Goal: Information Seeking & Learning: Learn about a topic

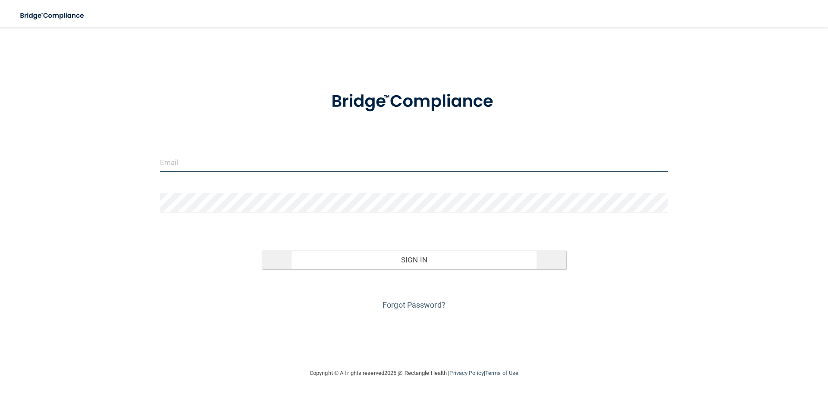
type input "[EMAIL_ADDRESS][DOMAIN_NAME]"
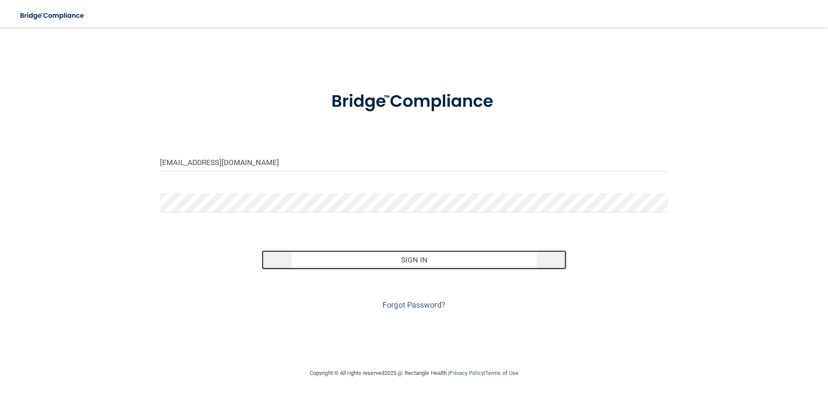
click at [383, 258] on button "Sign In" at bounding box center [414, 260] width 305 height 19
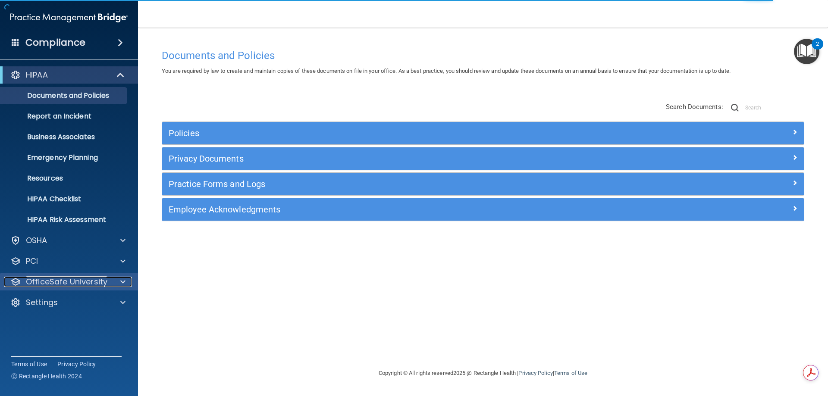
click at [96, 285] on p "OfficeSafe University" at bounding box center [67, 282] width 82 height 10
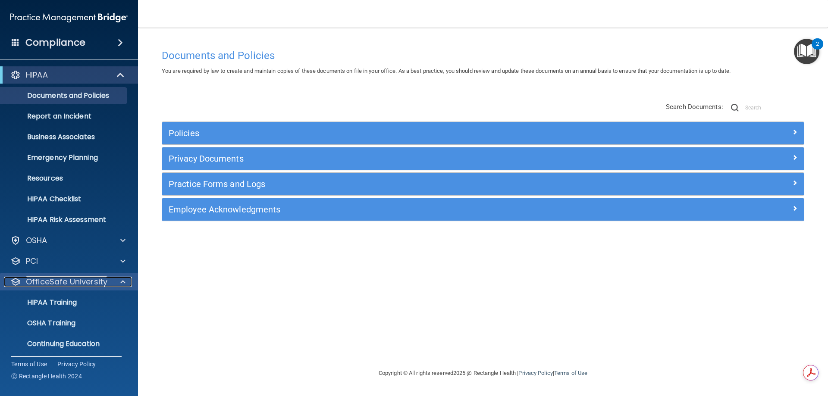
click at [96, 285] on p "OfficeSafe University" at bounding box center [67, 282] width 82 height 10
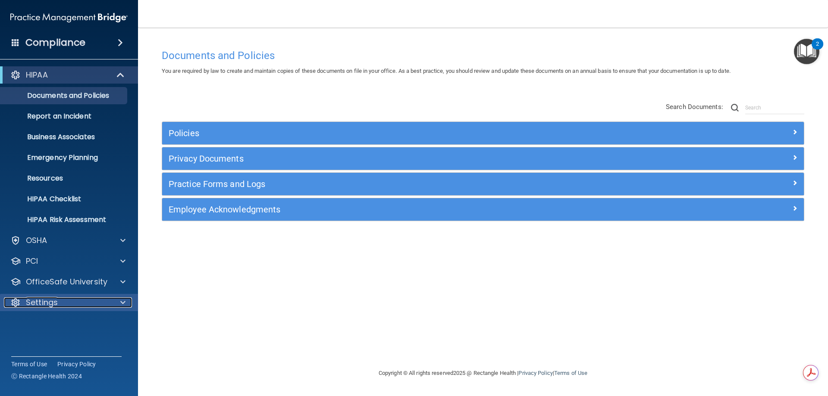
click at [42, 301] on p "Settings" at bounding box center [42, 303] width 32 height 10
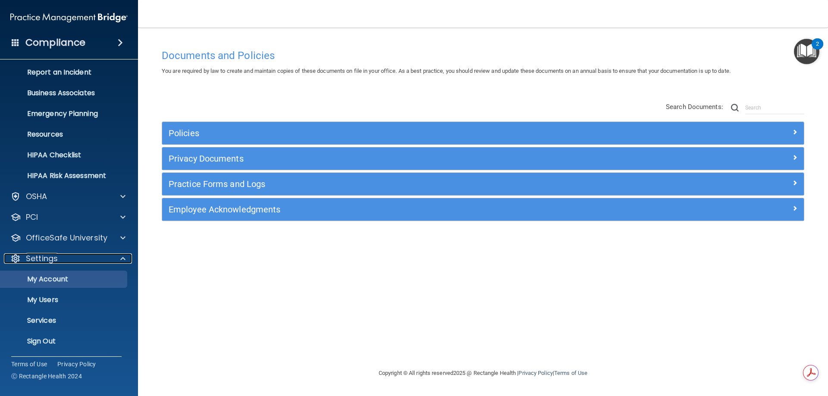
scroll to position [44, 0]
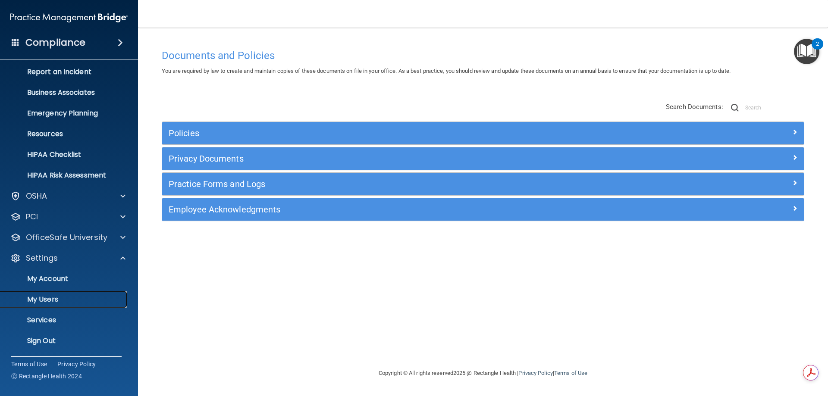
click at [54, 297] on p "My Users" at bounding box center [65, 299] width 118 height 9
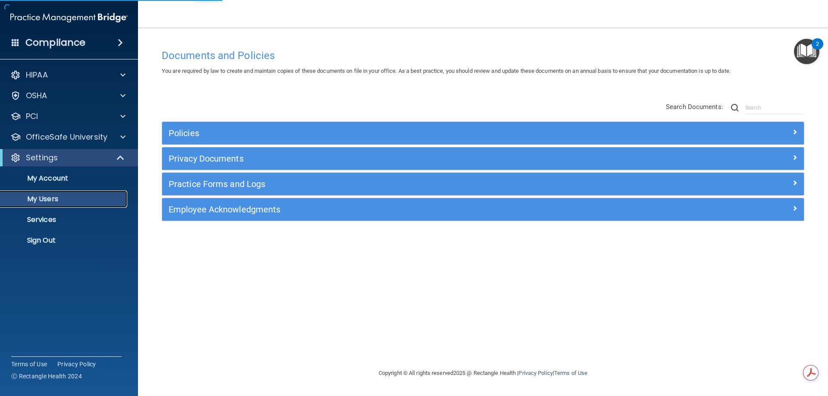
select select "20"
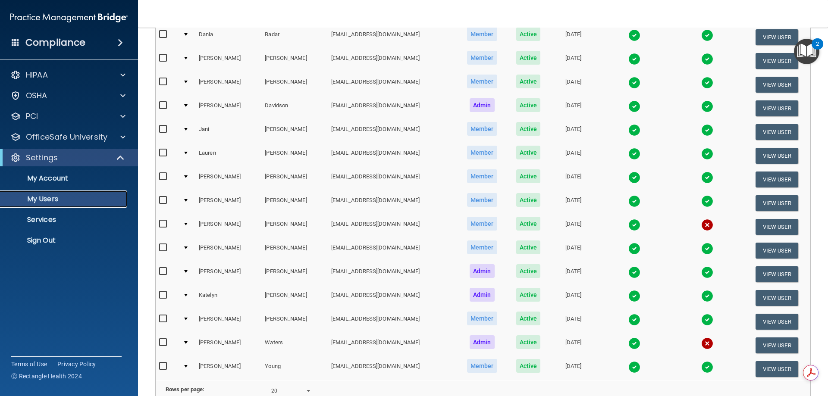
scroll to position [86, 0]
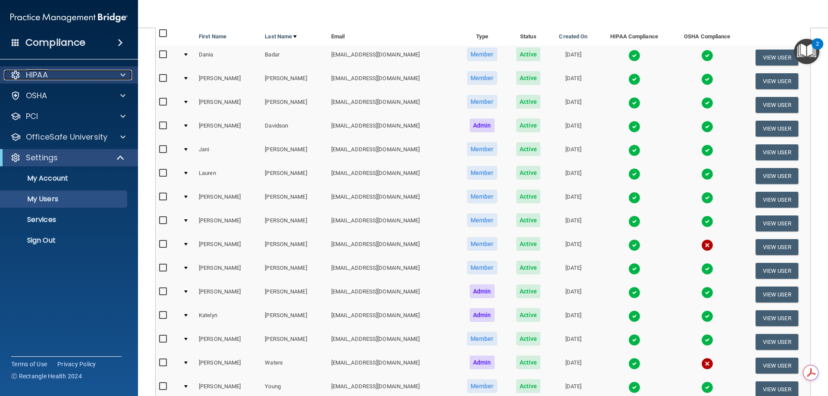
click at [118, 79] on div at bounding box center [122, 75] width 22 height 10
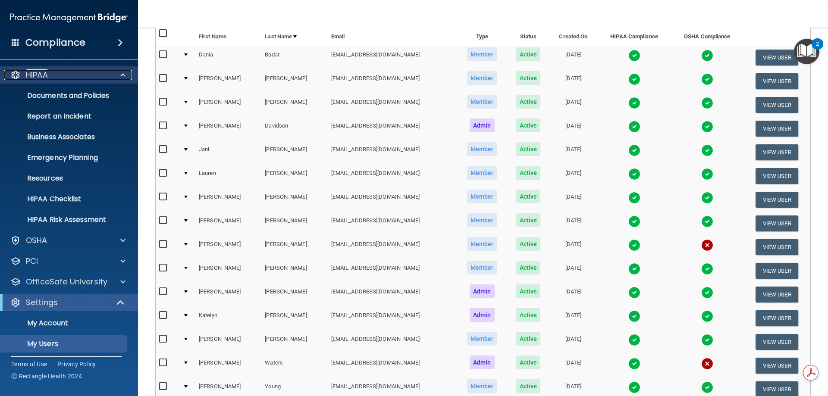
click at [118, 79] on div at bounding box center [122, 75] width 22 height 10
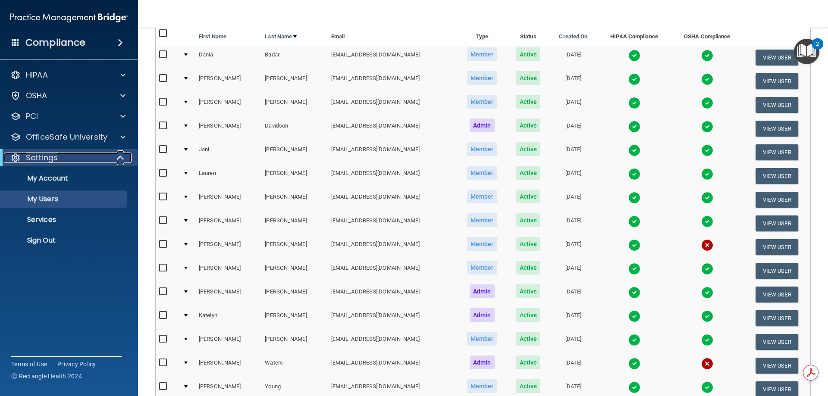
click at [118, 159] on span at bounding box center [121, 158] width 7 height 10
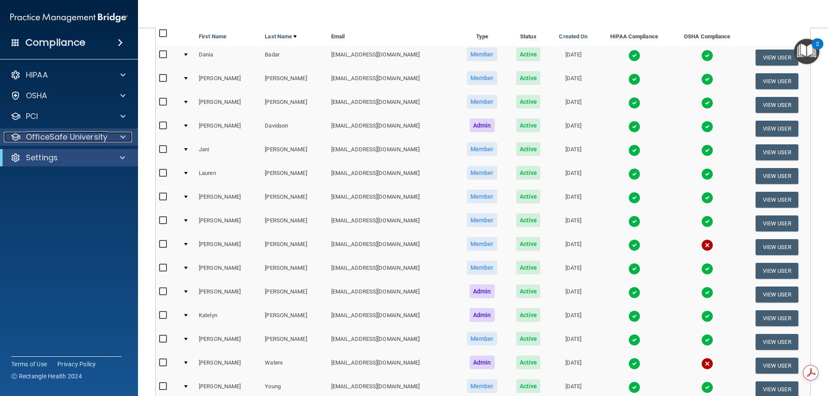
click at [122, 138] on span at bounding box center [122, 137] width 5 height 10
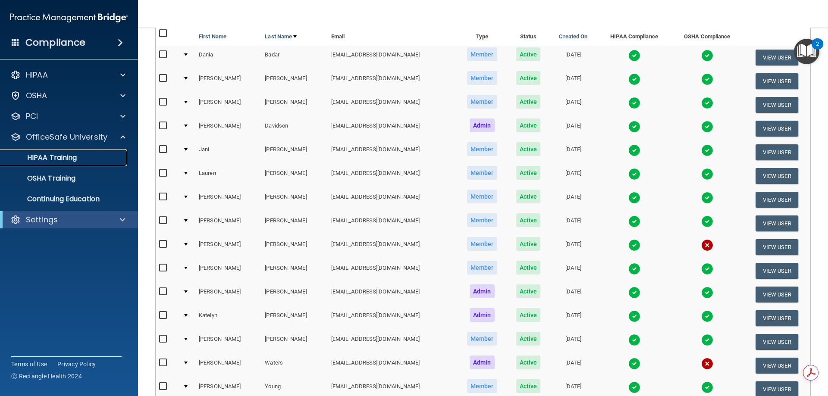
click at [59, 157] on p "HIPAA Training" at bounding box center [41, 158] width 71 height 9
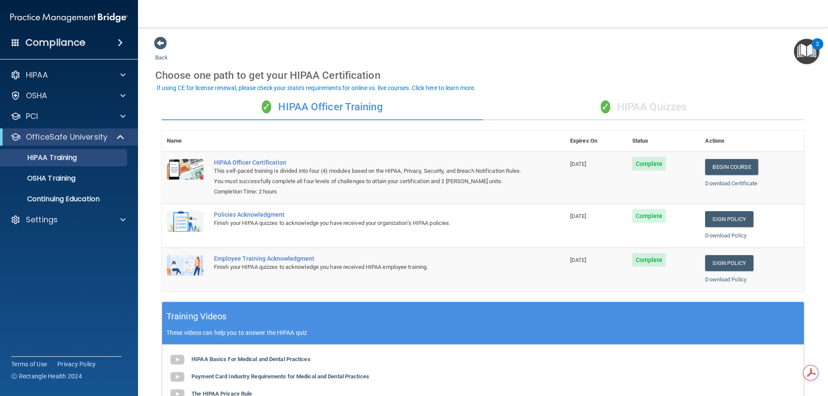
click at [627, 107] on div "✓ HIPAA Quizzes" at bounding box center [643, 107] width 321 height 26
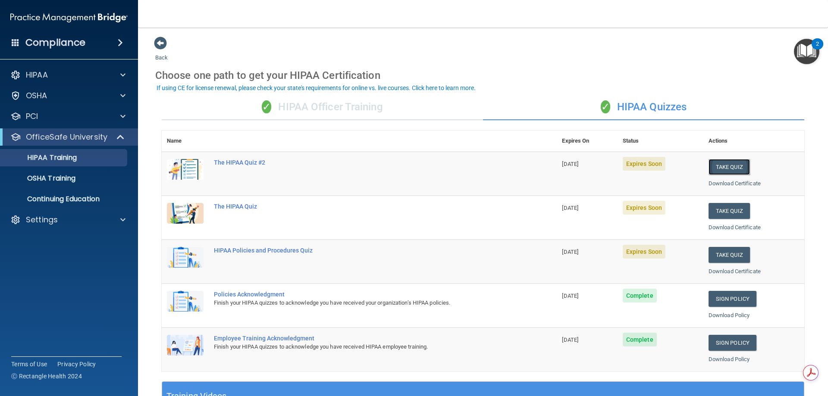
click at [720, 163] on button "Take Quiz" at bounding box center [729, 167] width 41 height 16
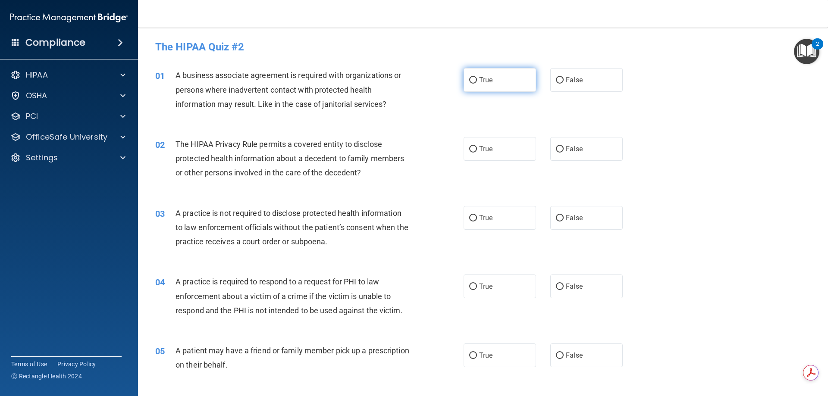
click at [469, 80] on input "True" at bounding box center [473, 80] width 8 height 6
radio input "true"
click at [470, 147] on input "True" at bounding box center [473, 149] width 8 height 6
radio input "true"
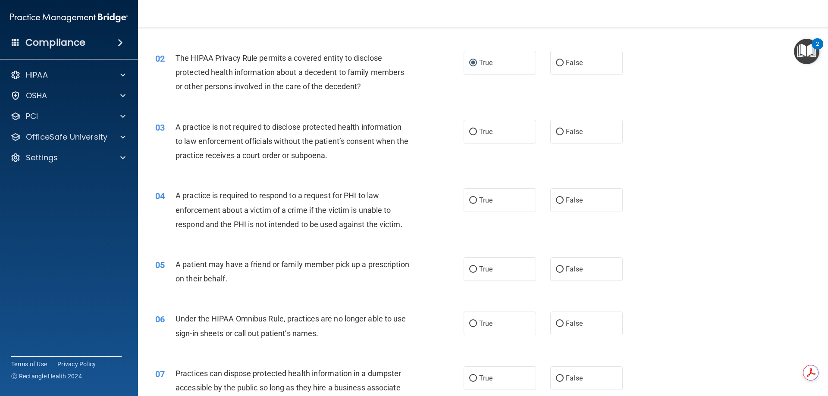
scroll to position [129, 0]
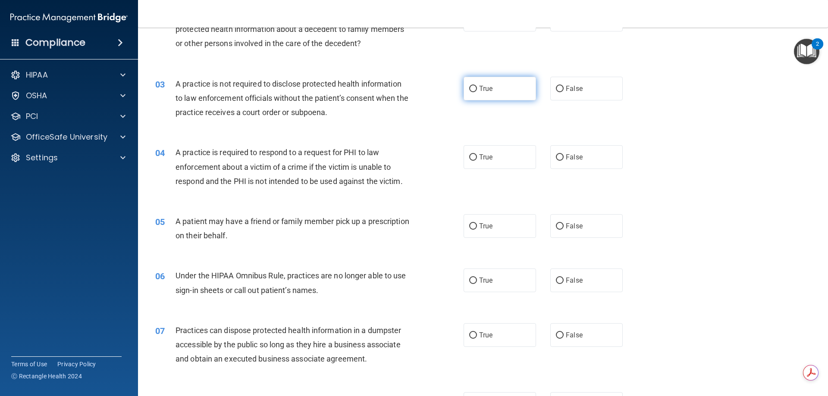
click at [469, 86] on input "True" at bounding box center [473, 89] width 8 height 6
radio input "true"
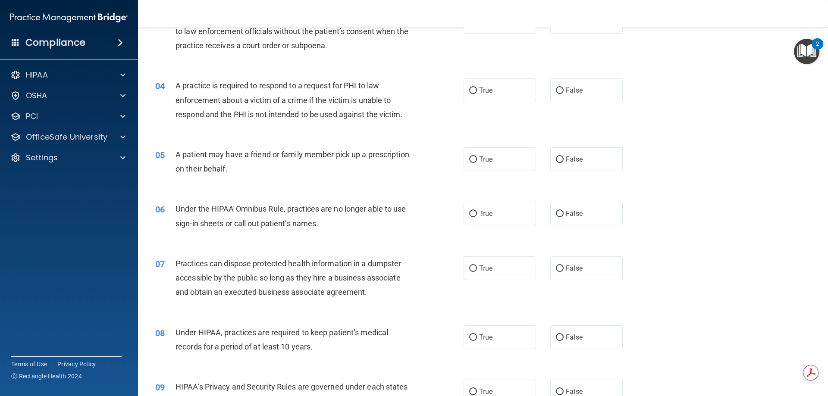
scroll to position [216, 0]
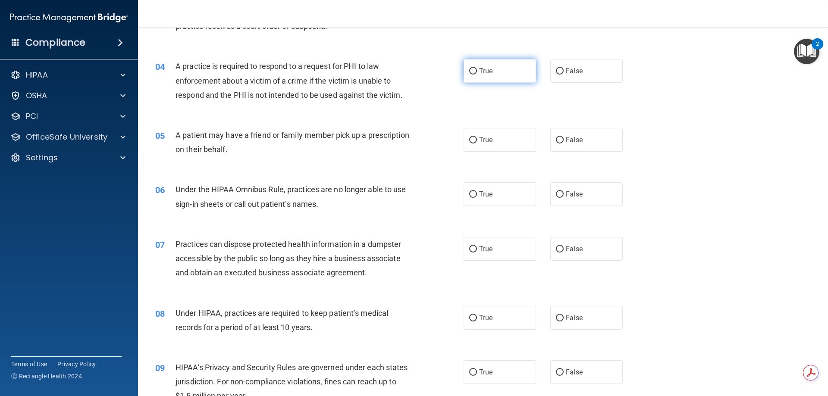
click at [482, 75] on label "True" at bounding box center [500, 71] width 72 height 24
click at [477, 75] on input "True" at bounding box center [473, 71] width 8 height 6
radio input "true"
click at [493, 146] on label "True" at bounding box center [500, 140] width 72 height 24
click at [477, 144] on input "True" at bounding box center [473, 140] width 8 height 6
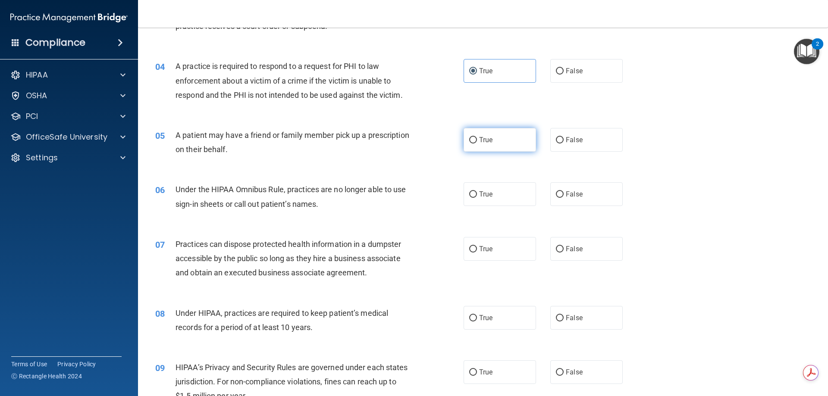
radio input "true"
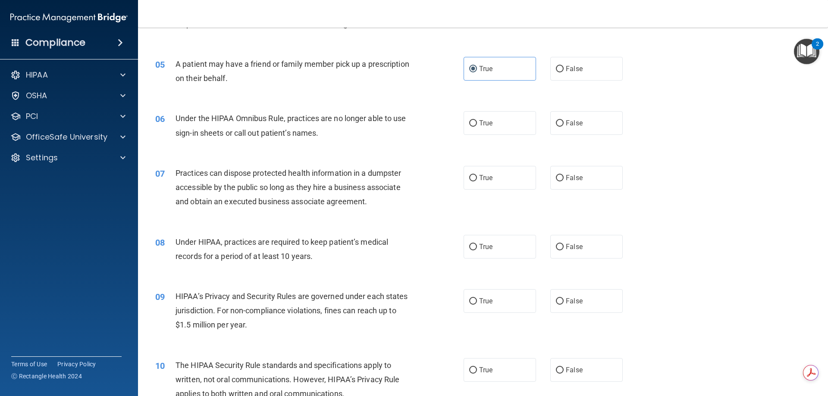
scroll to position [302, 0]
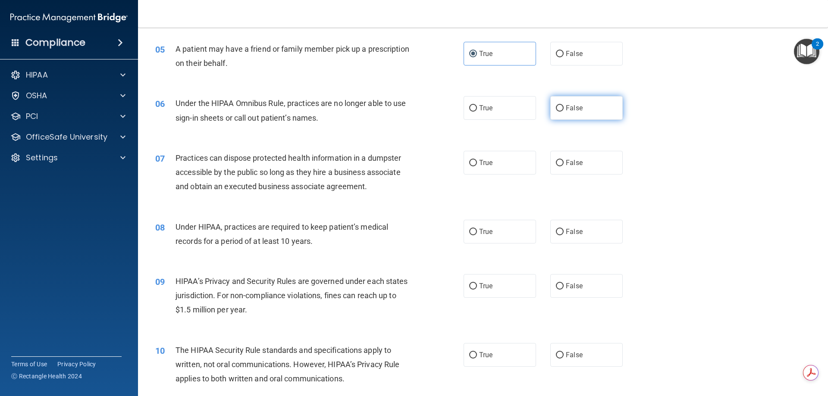
click at [556, 107] on input "False" at bounding box center [560, 108] width 8 height 6
radio input "true"
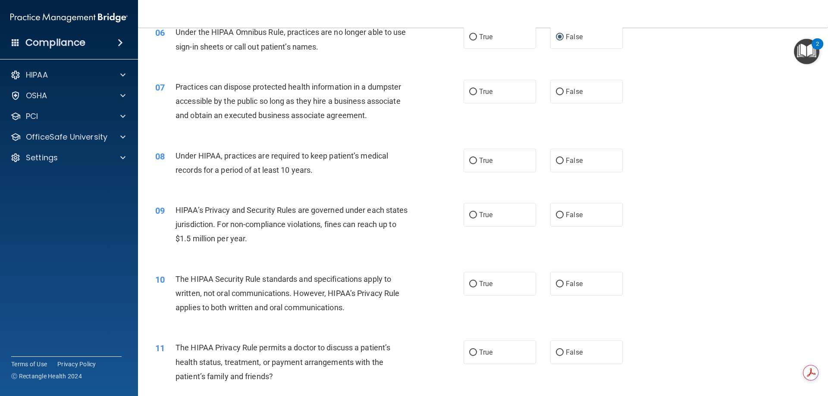
scroll to position [388, 0]
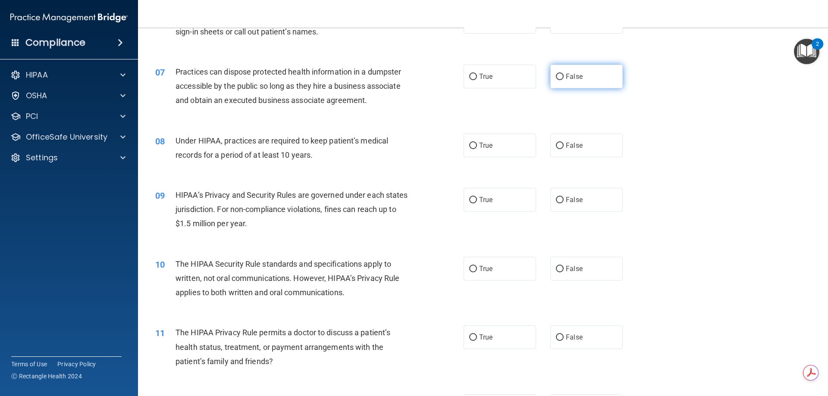
click at [559, 77] on input "False" at bounding box center [560, 77] width 8 height 6
radio input "true"
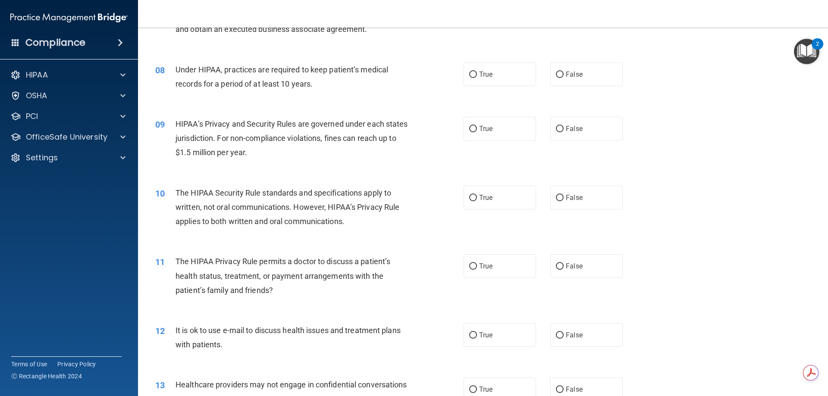
scroll to position [474, 0]
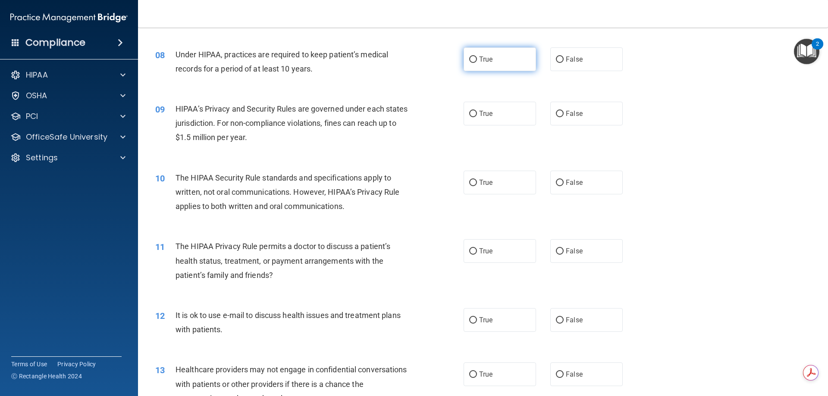
click at [481, 63] on label "True" at bounding box center [500, 59] width 72 height 24
click at [477, 63] on input "True" at bounding box center [473, 59] width 8 height 6
radio input "true"
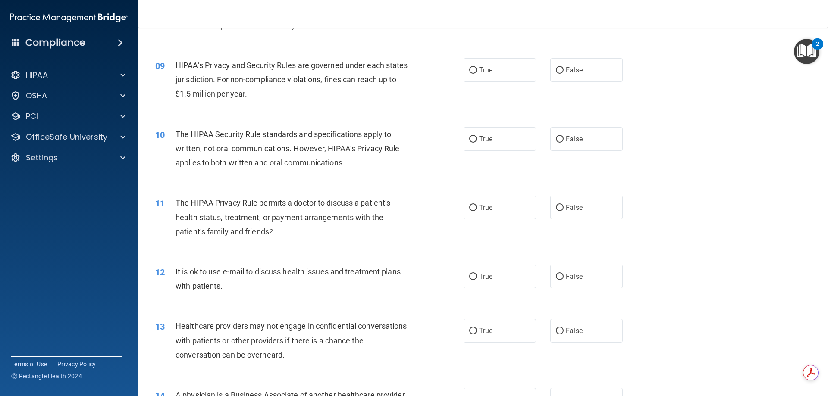
scroll to position [517, 0]
click at [490, 64] on label "True" at bounding box center [500, 71] width 72 height 24
click at [477, 68] on input "True" at bounding box center [473, 71] width 8 height 6
radio input "true"
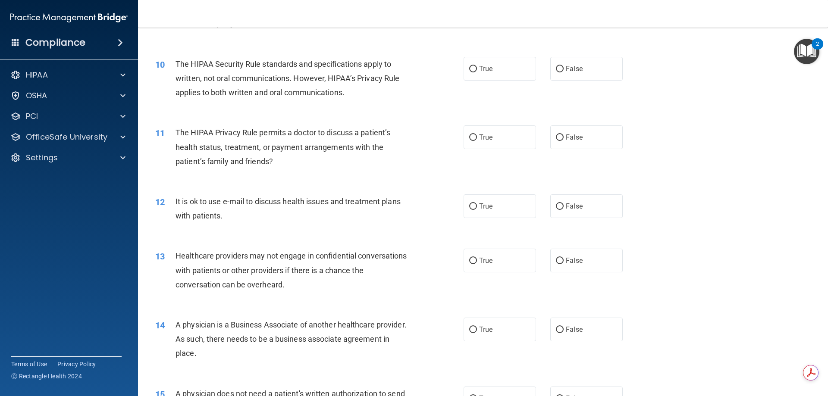
scroll to position [604, 0]
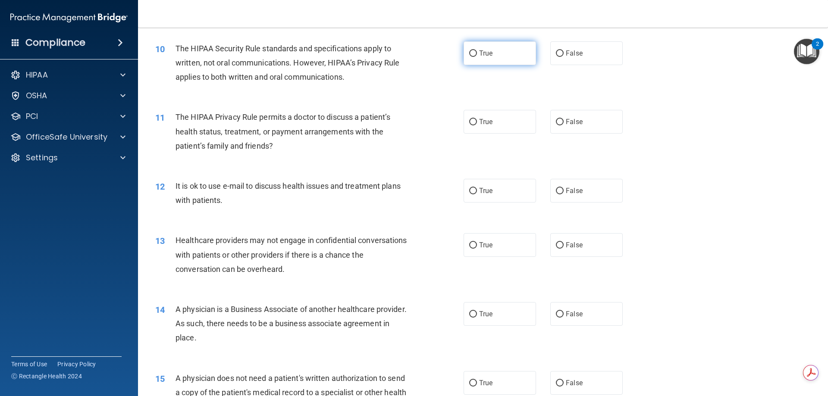
click at [471, 55] on input "True" at bounding box center [473, 53] width 8 height 6
radio input "true"
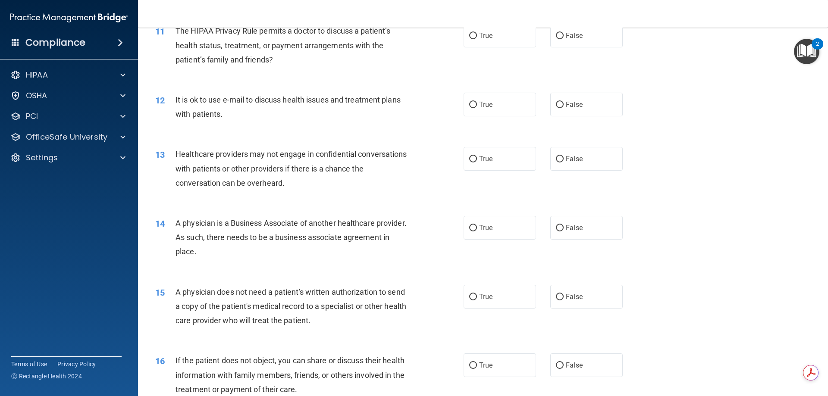
scroll to position [647, 0]
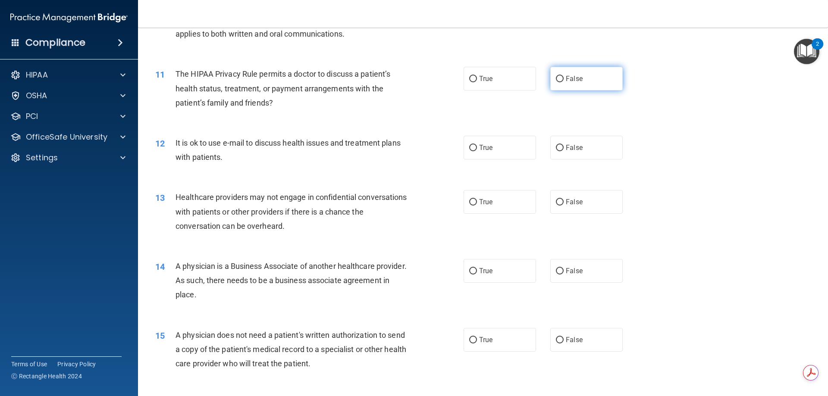
click at [561, 74] on label "False" at bounding box center [586, 79] width 72 height 24
click at [561, 76] on input "False" at bounding box center [560, 79] width 8 height 6
radio input "true"
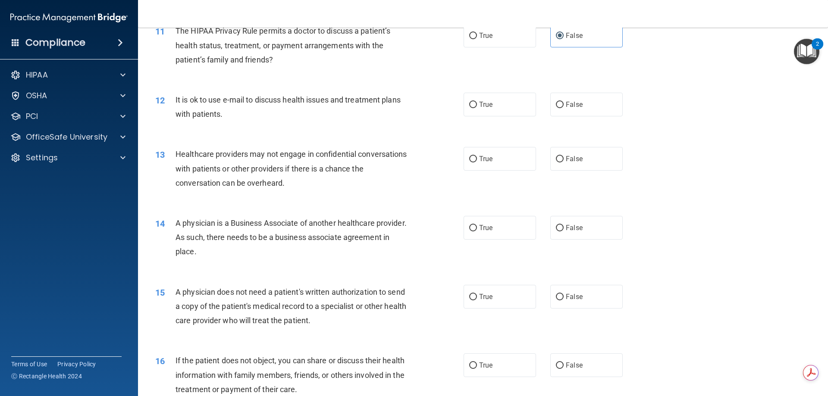
scroll to position [733, 0]
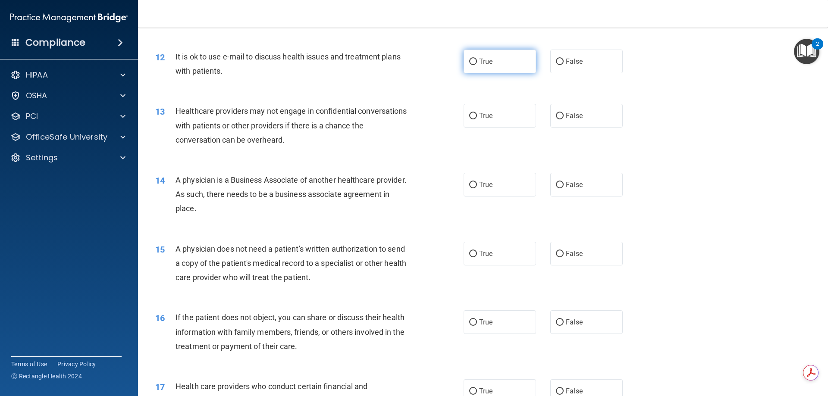
click at [485, 63] on span "True" at bounding box center [485, 61] width 13 height 8
click at [477, 63] on input "True" at bounding box center [473, 62] width 8 height 6
radio input "true"
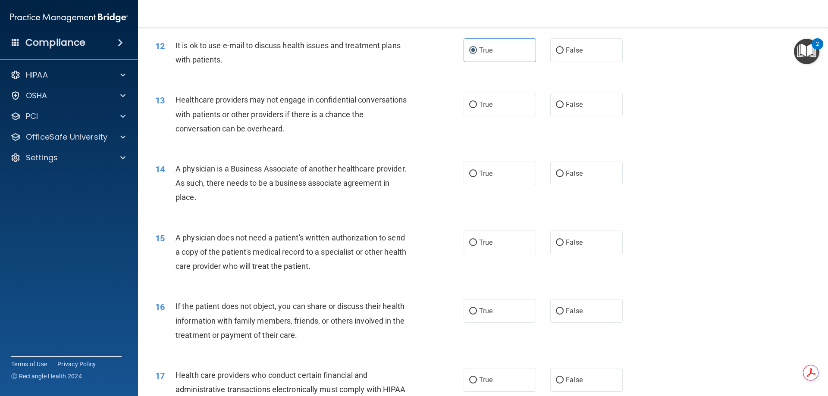
scroll to position [776, 0]
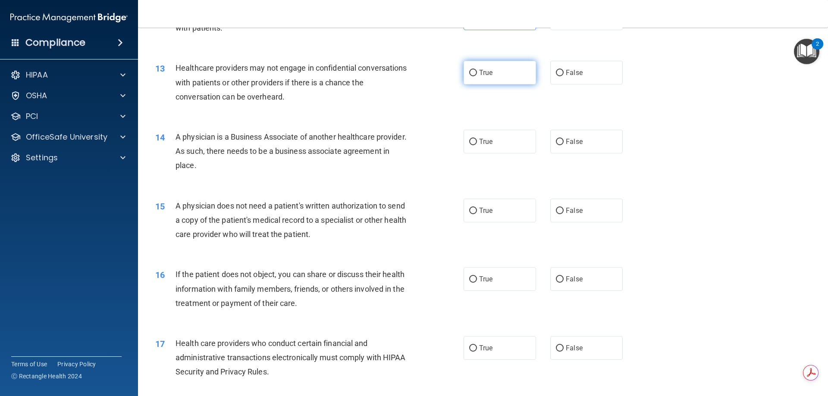
click at [521, 76] on label "True" at bounding box center [500, 73] width 72 height 24
click at [477, 76] on input "True" at bounding box center [473, 73] width 8 height 6
radio input "true"
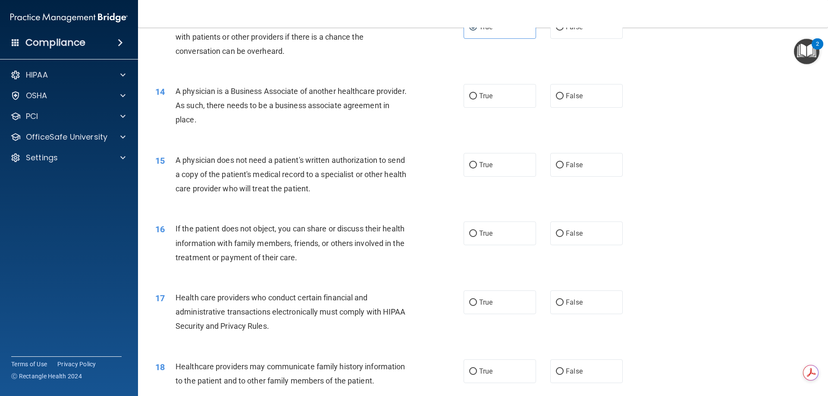
scroll to position [862, 0]
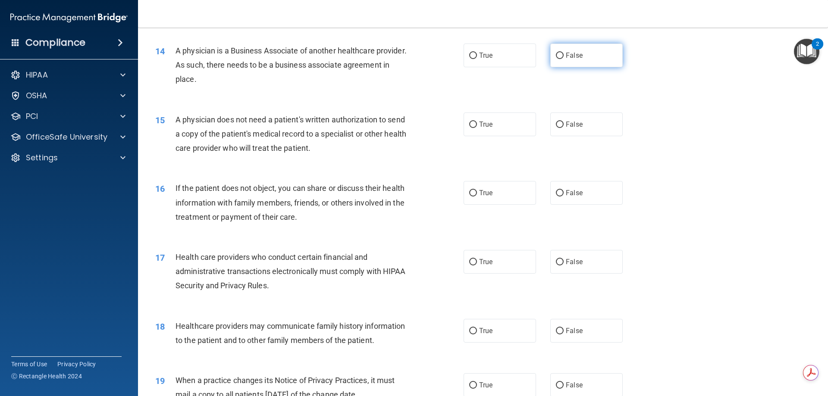
click at [567, 55] on span "False" at bounding box center [574, 55] width 17 height 8
click at [564, 55] on input "False" at bounding box center [560, 56] width 8 height 6
radio input "true"
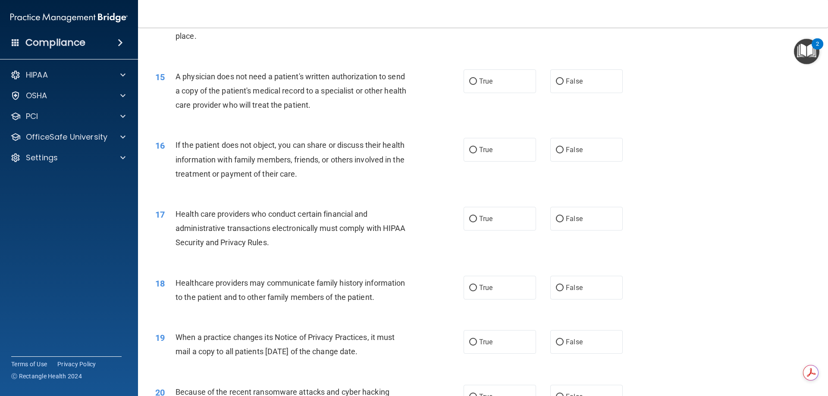
scroll to position [949, 0]
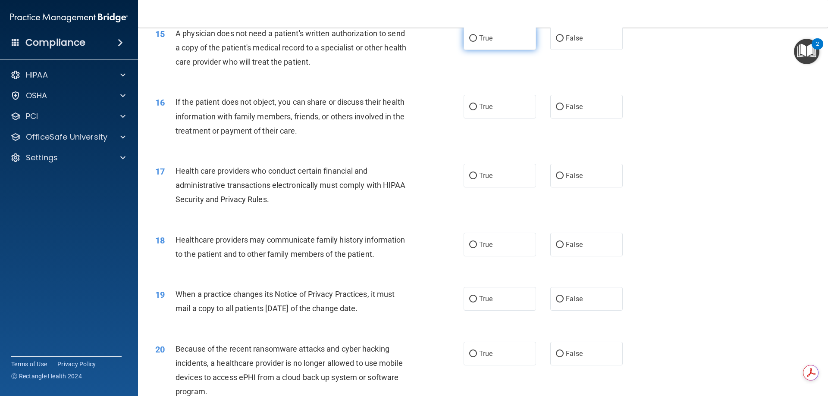
click at [499, 39] on label "True" at bounding box center [500, 38] width 72 height 24
click at [477, 39] on input "True" at bounding box center [473, 38] width 8 height 6
radio input "true"
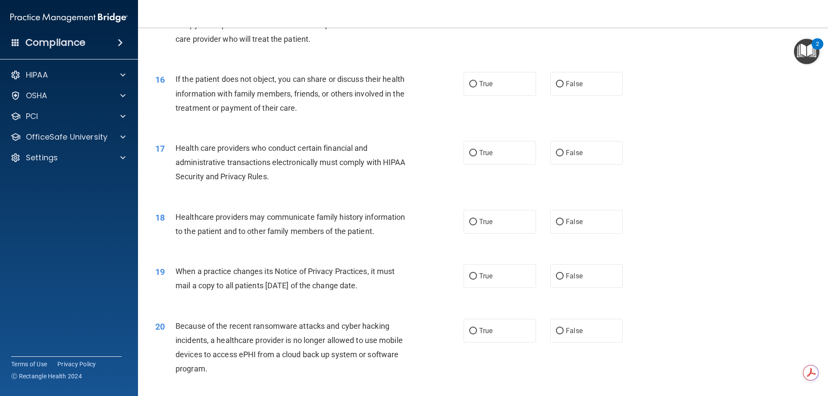
scroll to position [992, 0]
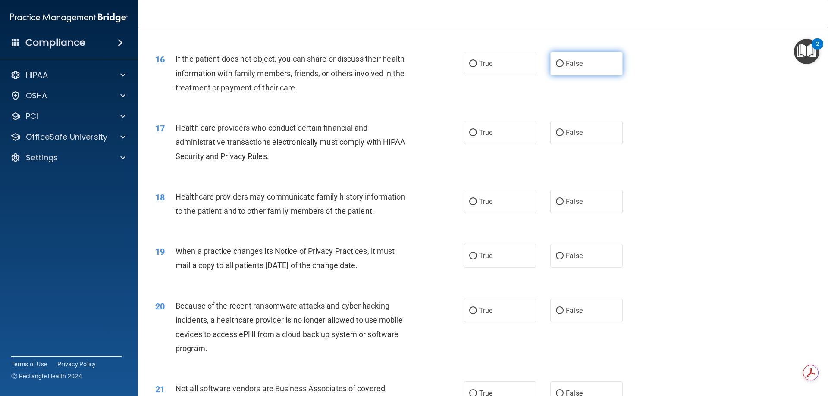
click at [559, 62] on input "False" at bounding box center [560, 64] width 8 height 6
radio input "true"
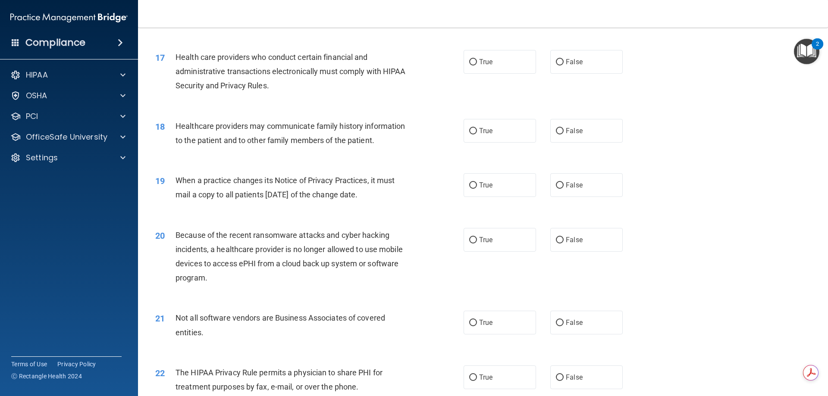
scroll to position [1078, 0]
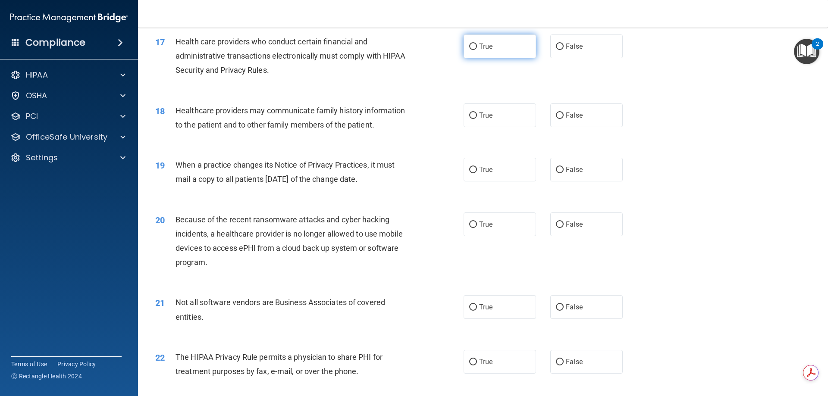
click at [471, 47] on input "True" at bounding box center [473, 47] width 8 height 6
radio input "true"
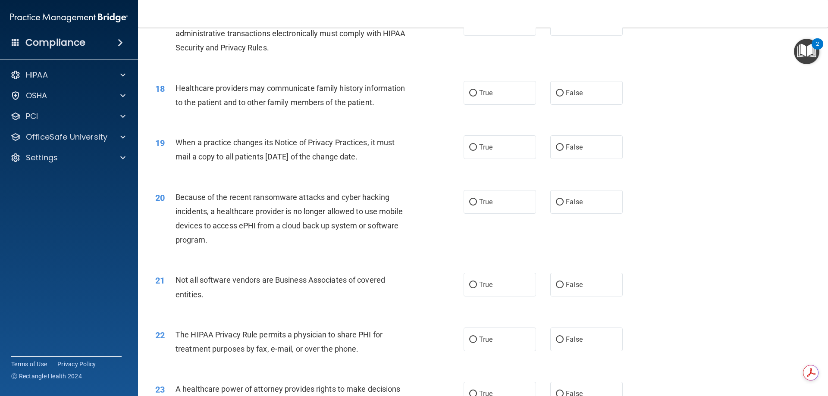
scroll to position [1121, 0]
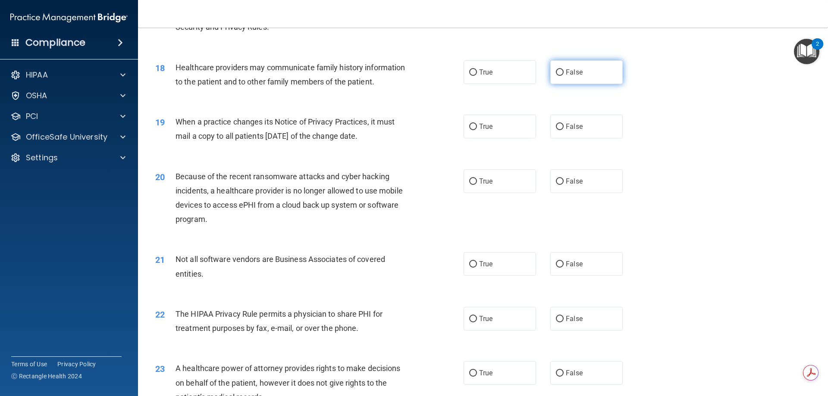
click at [550, 69] on label "False" at bounding box center [586, 72] width 72 height 24
click at [556, 69] on input "False" at bounding box center [560, 72] width 8 height 6
radio input "true"
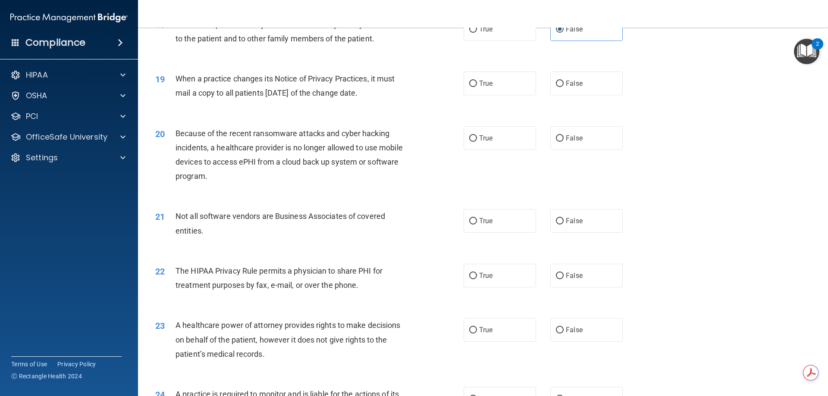
scroll to position [1207, 0]
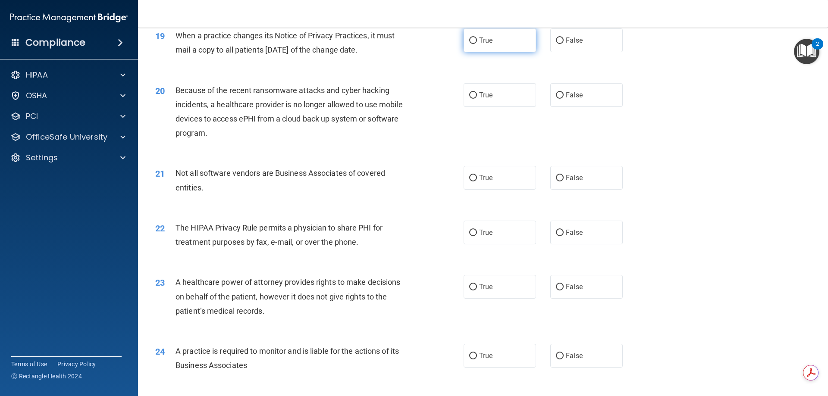
click at [486, 50] on label "True" at bounding box center [500, 40] width 72 height 24
click at [477, 44] on input "True" at bounding box center [473, 41] width 8 height 6
radio input "true"
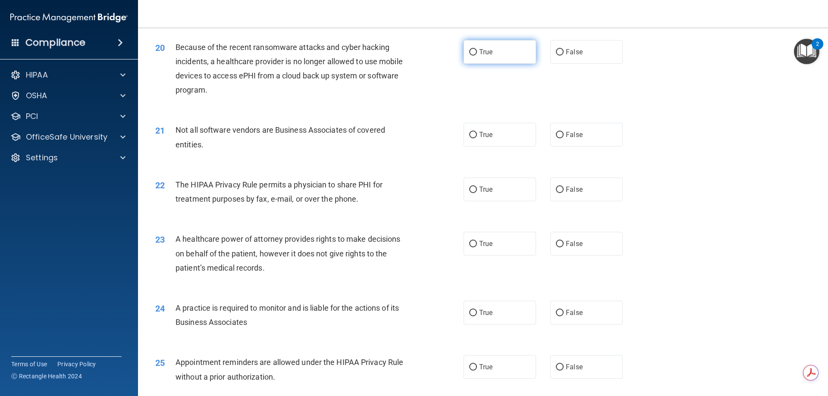
click at [479, 49] on span "True" at bounding box center [485, 52] width 13 height 8
click at [477, 49] on input "True" at bounding box center [473, 52] width 8 height 6
radio input "true"
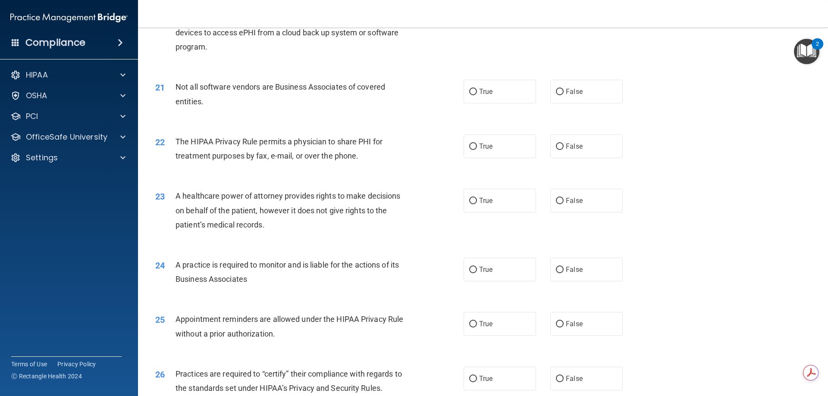
scroll to position [1337, 0]
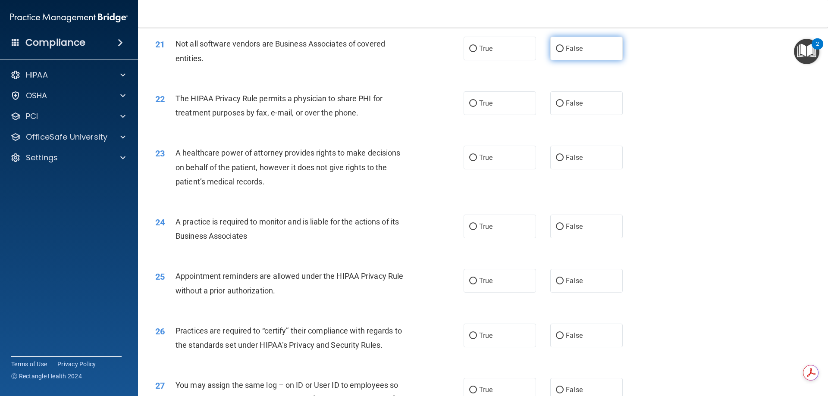
click at [567, 47] on span "False" at bounding box center [574, 48] width 17 height 8
click at [564, 47] on input "False" at bounding box center [560, 49] width 8 height 6
radio input "true"
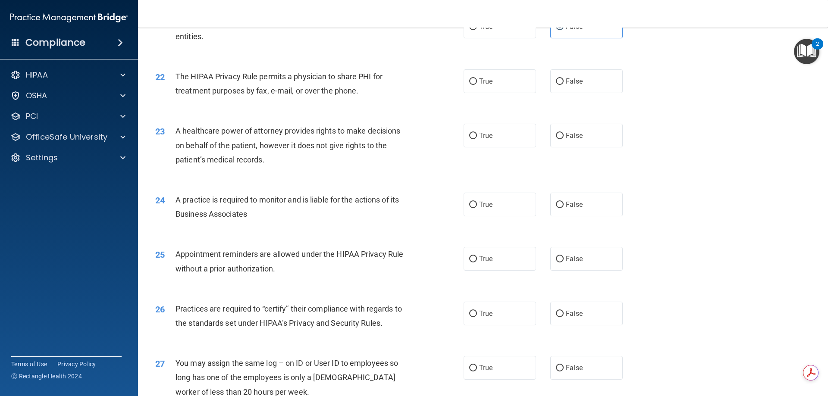
scroll to position [1380, 0]
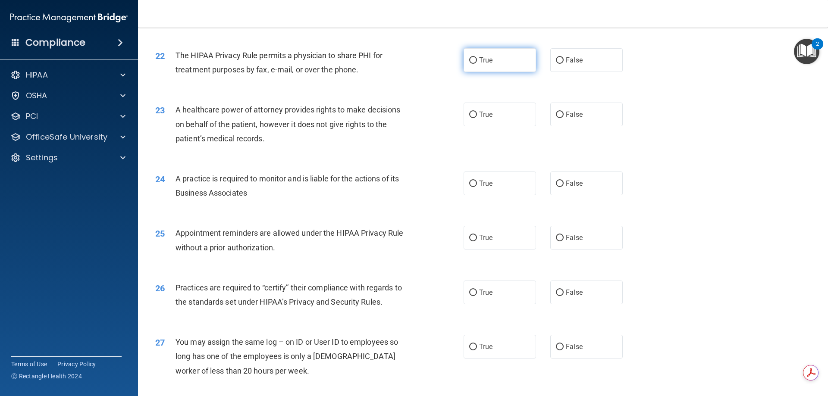
click at [486, 64] on span "True" at bounding box center [485, 60] width 13 height 8
click at [477, 64] on input "True" at bounding box center [473, 60] width 8 height 6
radio input "true"
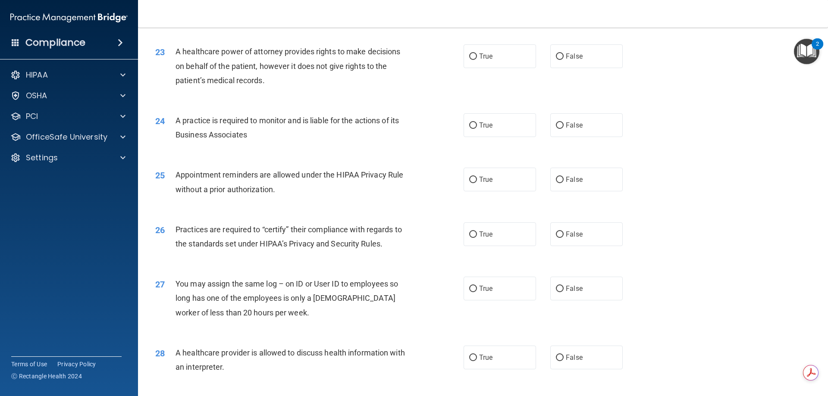
scroll to position [1423, 0]
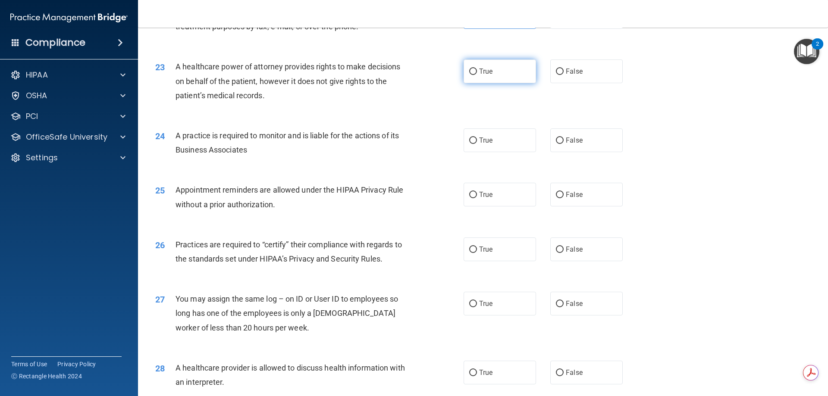
click at [500, 75] on label "True" at bounding box center [500, 72] width 72 height 24
click at [477, 75] on input "True" at bounding box center [473, 72] width 8 height 6
radio input "true"
click at [556, 63] on label "False" at bounding box center [586, 72] width 72 height 24
click at [556, 69] on input "False" at bounding box center [560, 72] width 8 height 6
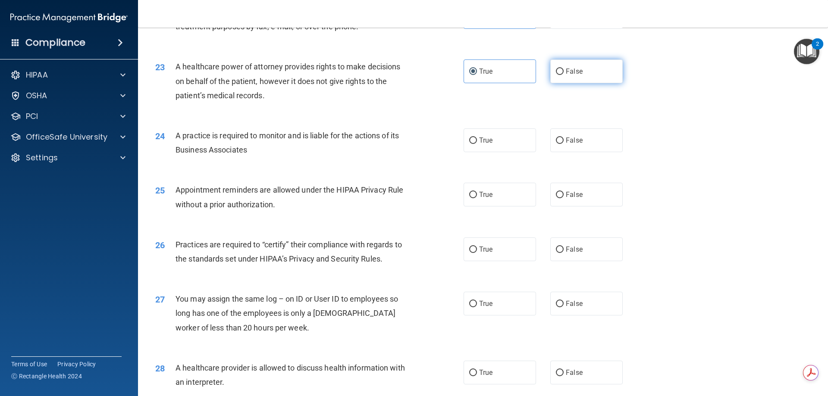
radio input "true"
radio input "false"
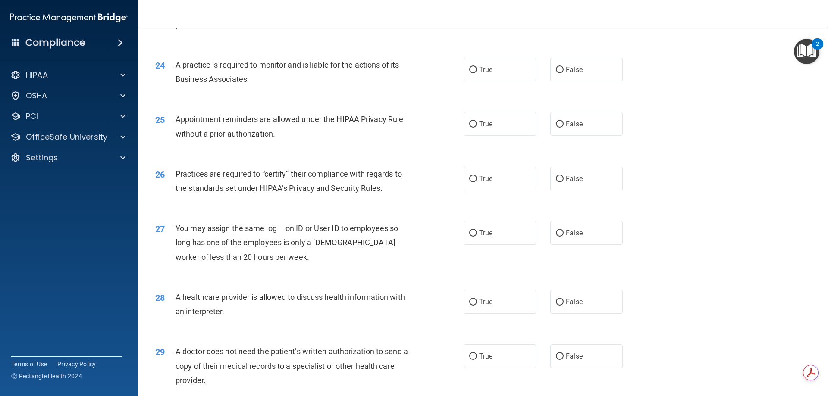
scroll to position [1509, 0]
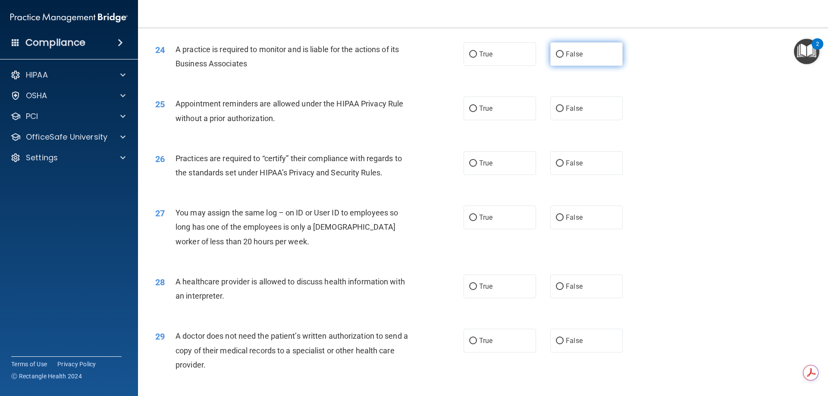
click at [556, 51] on input "False" at bounding box center [560, 54] width 8 height 6
radio input "true"
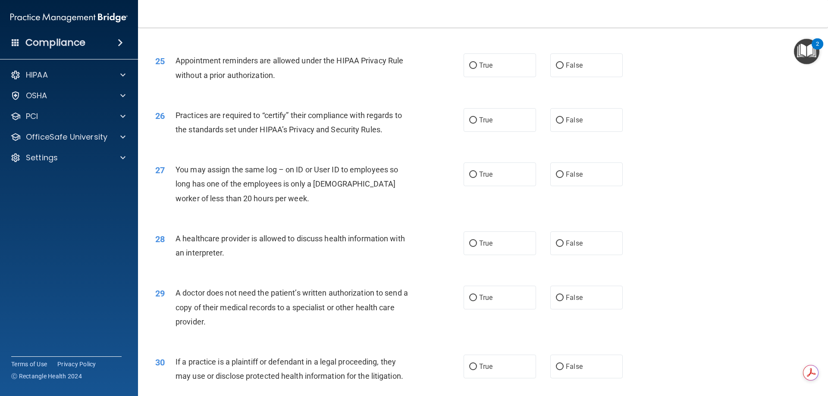
click at [625, 66] on div "True False" at bounding box center [551, 65] width 174 height 24
click at [572, 71] on label "False" at bounding box center [586, 65] width 72 height 24
click at [564, 69] on input "False" at bounding box center [560, 66] width 8 height 6
radio input "true"
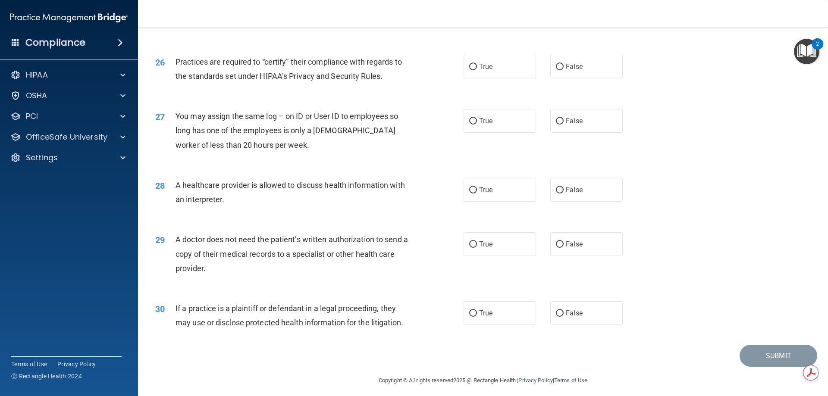
scroll to position [1611, 0]
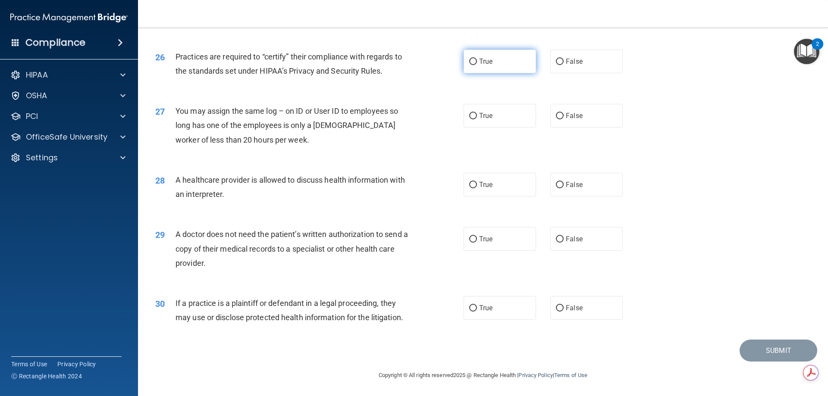
click at [464, 63] on label "True" at bounding box center [500, 62] width 72 height 24
click at [469, 63] on input "True" at bounding box center [473, 62] width 8 height 6
radio input "true"
click at [568, 108] on label "False" at bounding box center [586, 116] width 72 height 24
click at [564, 113] on input "False" at bounding box center [560, 116] width 8 height 6
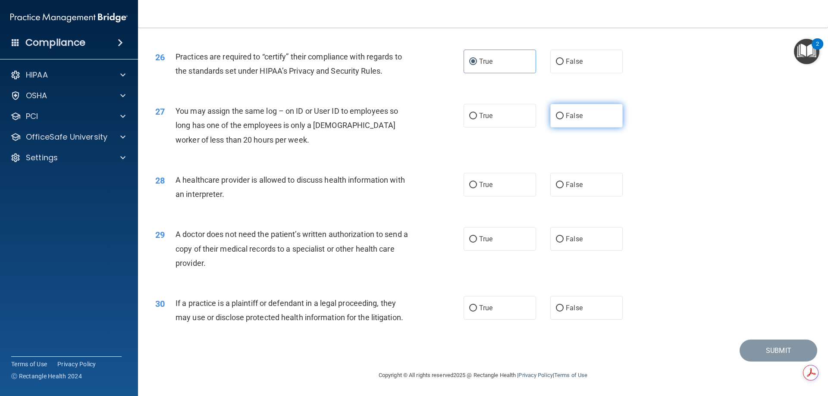
radio input "true"
click at [479, 186] on span "True" at bounding box center [485, 185] width 13 height 8
click at [477, 186] on input "True" at bounding box center [473, 185] width 8 height 6
radio input "true"
click at [497, 225] on div "29 A doctor does not need the patient’s written authorization to send a copy of…" at bounding box center [483, 250] width 668 height 69
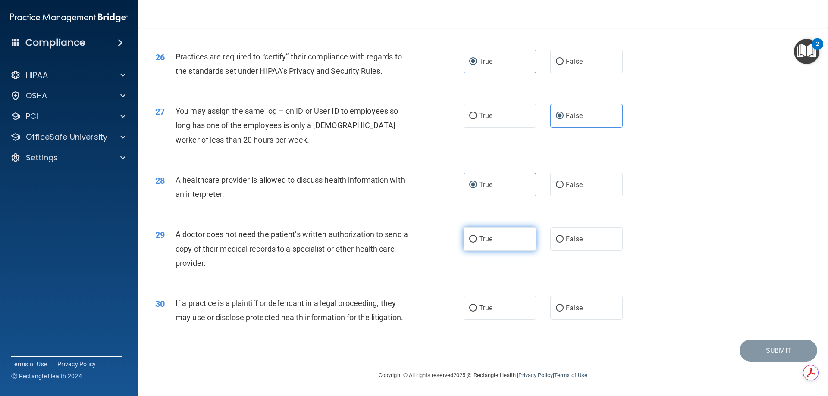
click at [486, 239] on span "True" at bounding box center [485, 239] width 13 height 8
click at [477, 239] on input "True" at bounding box center [473, 239] width 8 height 6
radio input "true"
click at [556, 308] on input "False" at bounding box center [560, 308] width 8 height 6
radio input "true"
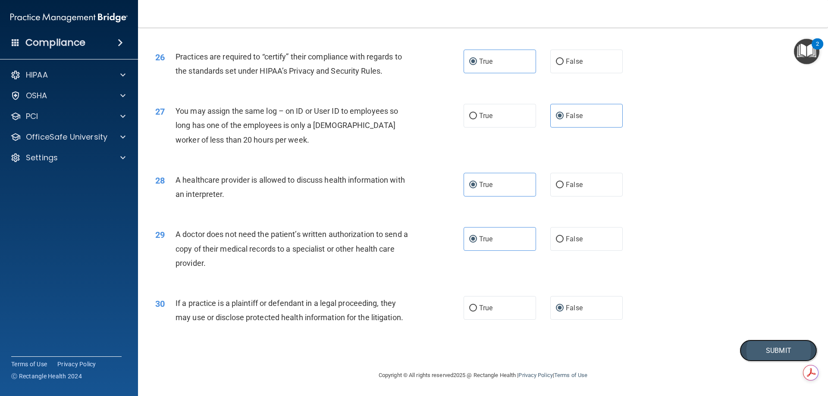
click at [778, 354] on button "Submit" at bounding box center [779, 351] width 78 height 22
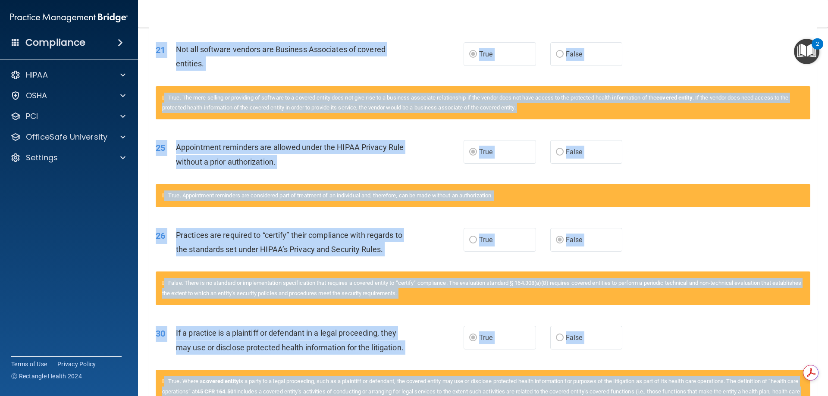
scroll to position [1276, 0]
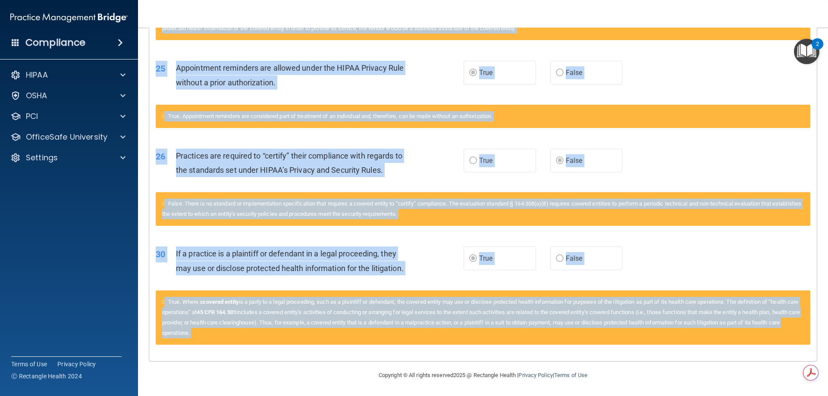
drag, startPoint x: 157, startPoint y: 217, endPoint x: 393, endPoint y: 345, distance: 269.2
click at [584, 135] on div "True. Appointment reminders are considered part of treatment of an individual a…" at bounding box center [483, 121] width 668 height 33
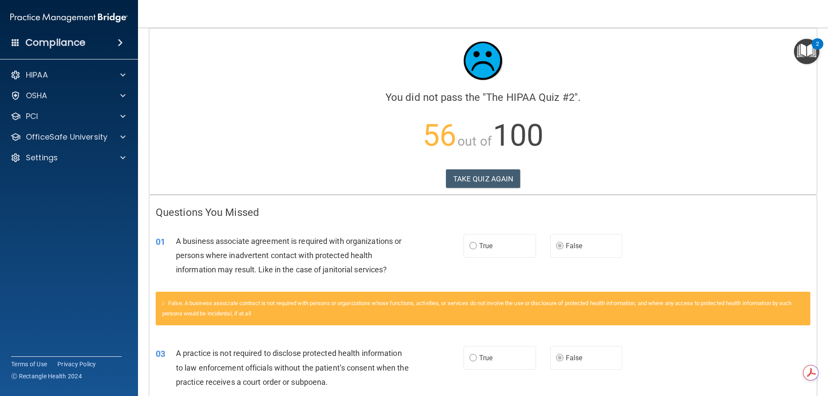
scroll to position [0, 0]
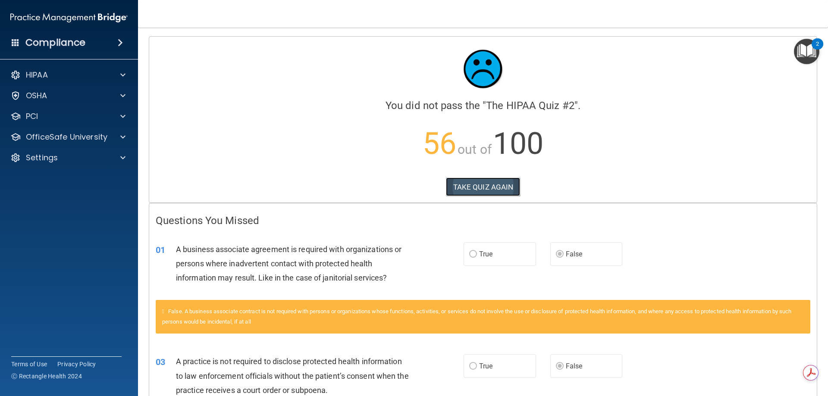
click at [472, 179] on button "TAKE QUIZ AGAIN" at bounding box center [483, 187] width 75 height 19
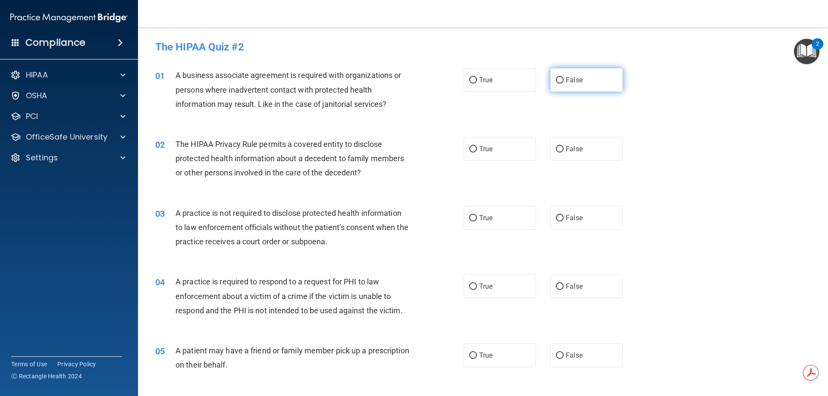
click at [561, 82] on label "False" at bounding box center [586, 80] width 72 height 24
click at [561, 82] on input "False" at bounding box center [560, 80] width 8 height 6
radio input "true"
click at [485, 156] on label "True" at bounding box center [500, 149] width 72 height 24
click at [477, 153] on input "True" at bounding box center [473, 149] width 8 height 6
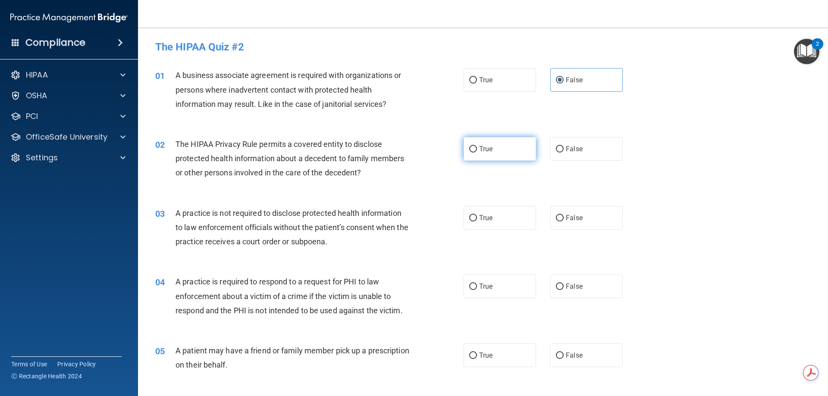
radio input "true"
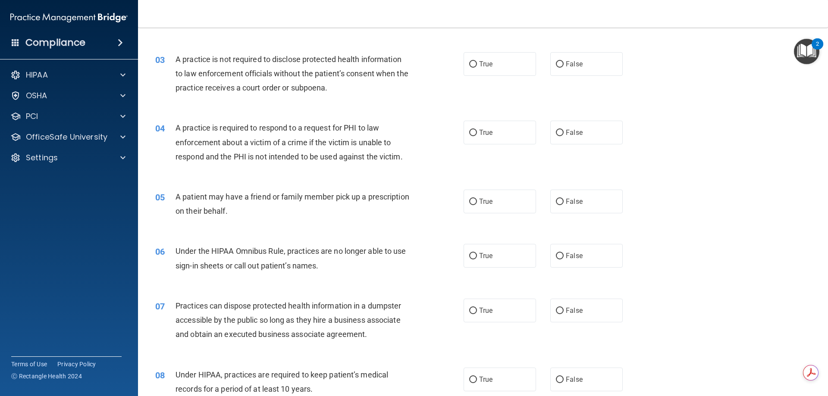
scroll to position [159, 0]
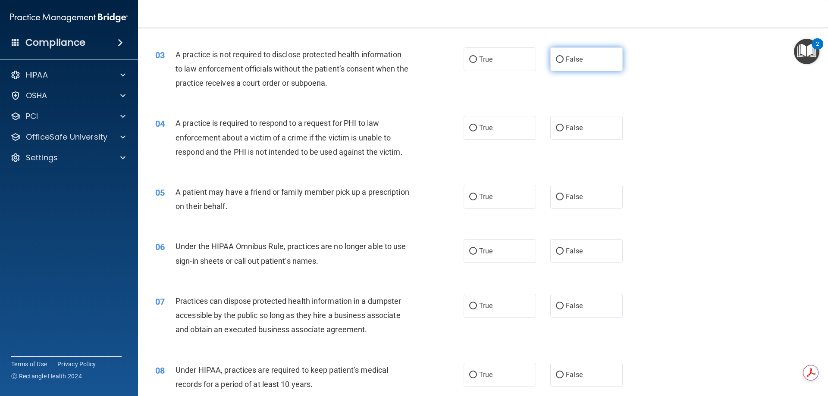
click at [574, 65] on label "False" at bounding box center [586, 59] width 72 height 24
click at [564, 63] on input "False" at bounding box center [560, 59] width 8 height 6
radio input "true"
click at [476, 127] on label "True" at bounding box center [500, 128] width 72 height 24
click at [476, 127] on input "True" at bounding box center [473, 128] width 8 height 6
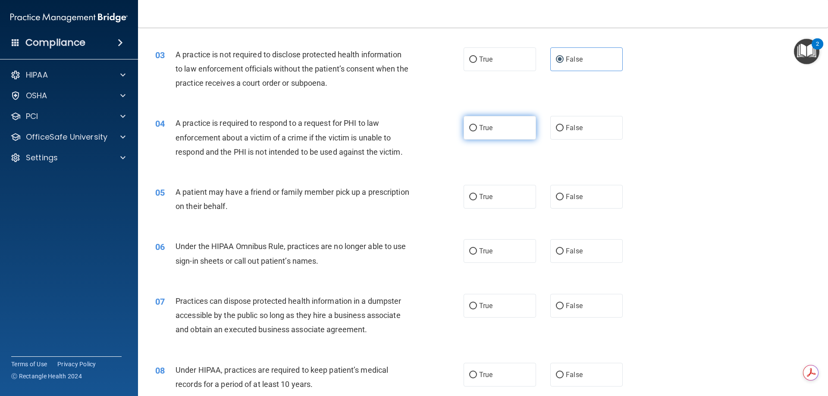
radio input "true"
click at [470, 195] on input "True" at bounding box center [473, 197] width 8 height 6
radio input "true"
click at [582, 252] on label "False" at bounding box center [586, 251] width 72 height 24
click at [564, 252] on input "False" at bounding box center [560, 251] width 8 height 6
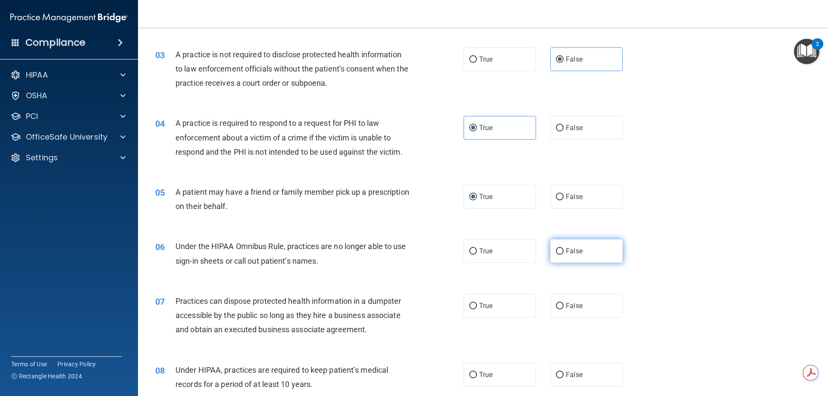
radio input "true"
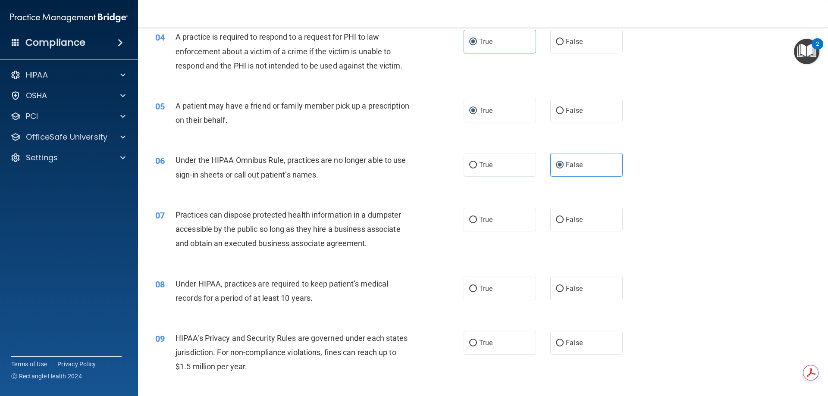
scroll to position [288, 0]
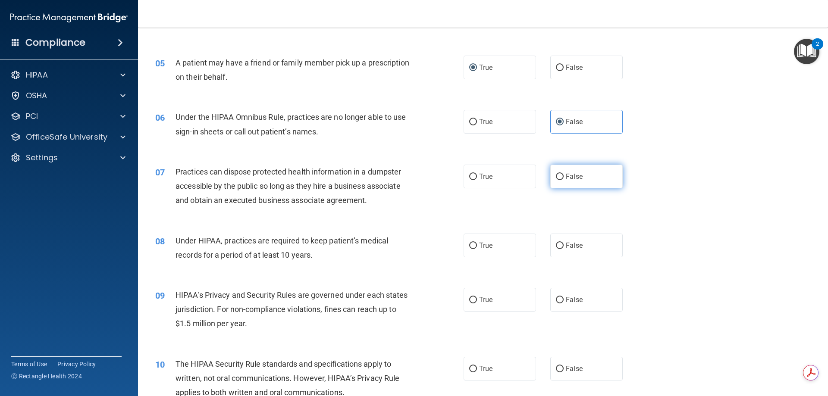
click at [561, 175] on label "False" at bounding box center [586, 177] width 72 height 24
click at [561, 175] on input "False" at bounding box center [560, 177] width 8 height 6
radio input "true"
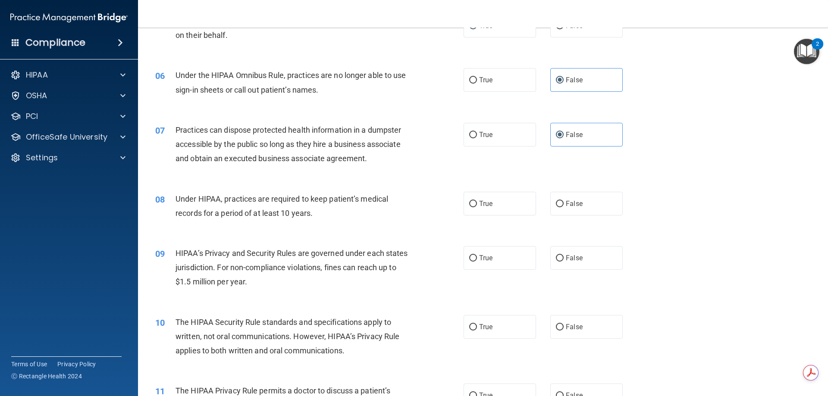
scroll to position [331, 0]
click at [483, 200] on span "True" at bounding box center [485, 202] width 13 height 8
click at [477, 200] on input "True" at bounding box center [473, 203] width 8 height 6
radio input "true"
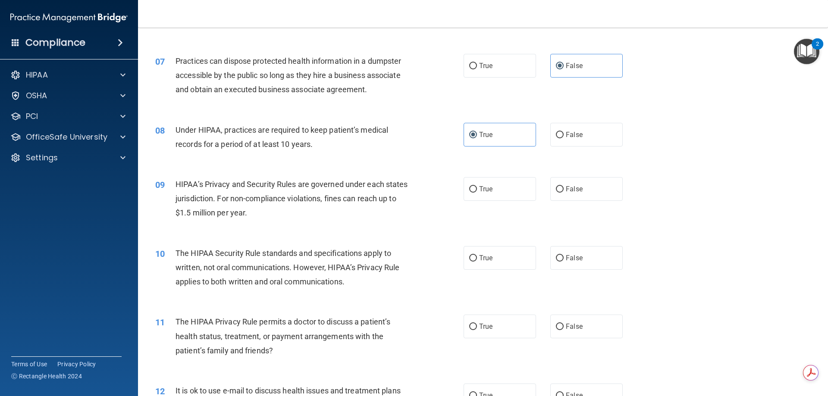
scroll to position [417, 0]
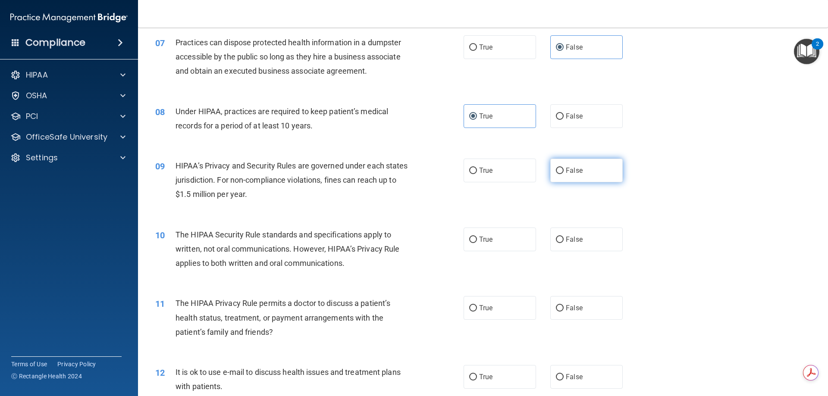
click at [559, 170] on input "False" at bounding box center [560, 171] width 8 height 6
radio input "true"
click at [471, 237] on input "True" at bounding box center [473, 240] width 8 height 6
radio input "true"
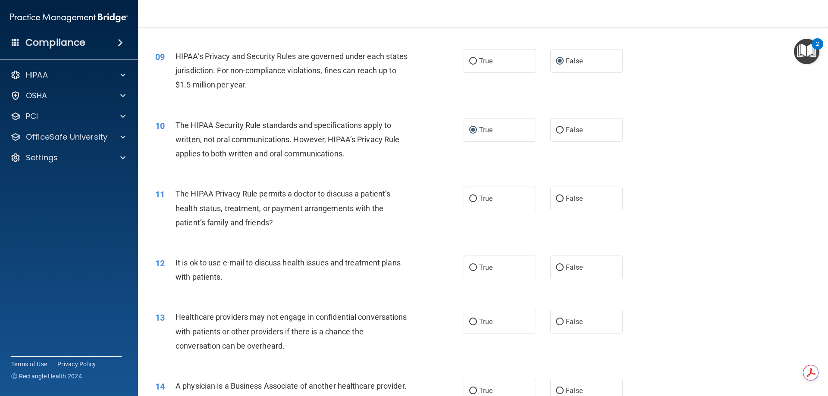
scroll to position [547, 0]
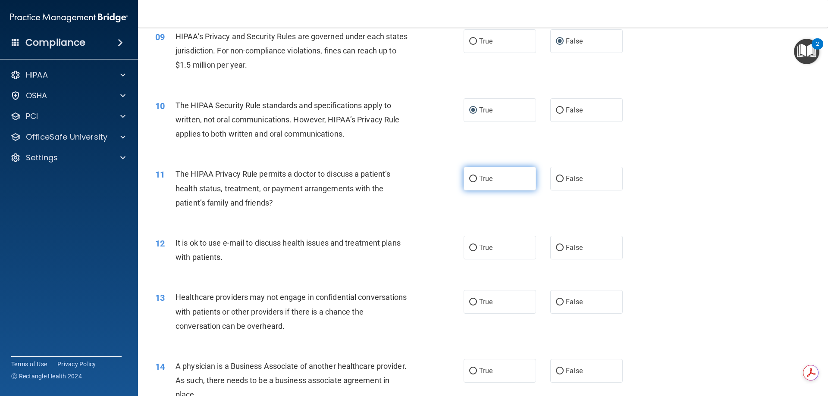
click at [484, 176] on span "True" at bounding box center [485, 179] width 13 height 8
click at [477, 176] on input "True" at bounding box center [473, 179] width 8 height 6
radio input "true"
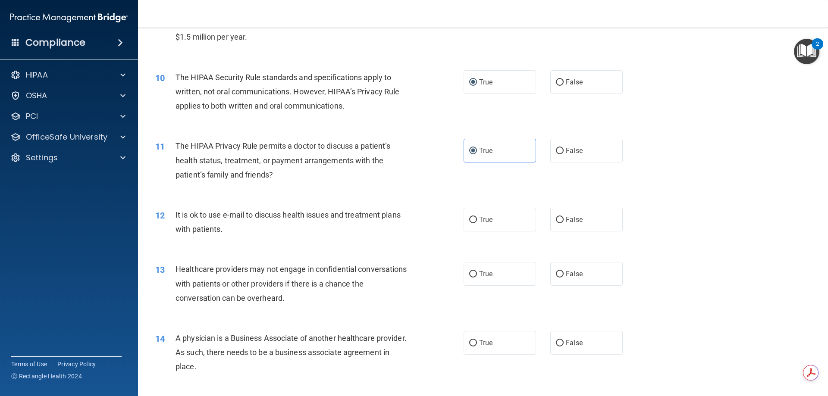
scroll to position [590, 0]
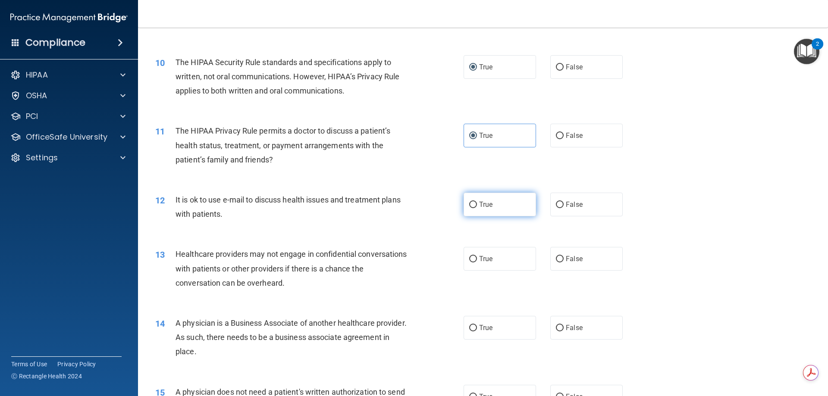
click at [499, 211] on label "True" at bounding box center [500, 205] width 72 height 24
click at [477, 208] on input "True" at bounding box center [473, 205] width 8 height 6
radio input "true"
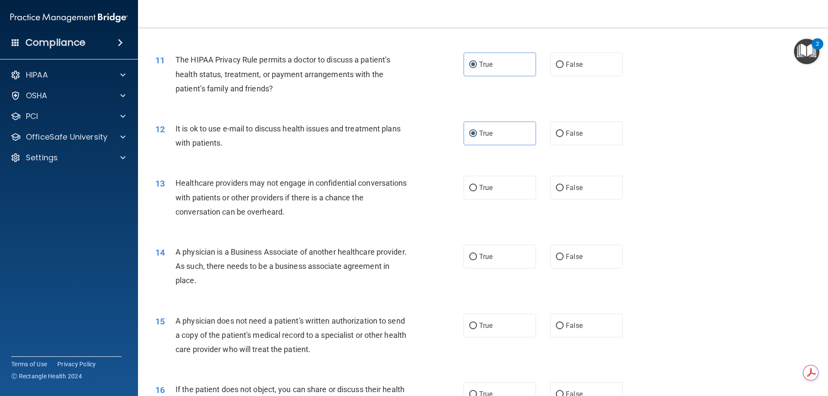
scroll to position [676, 0]
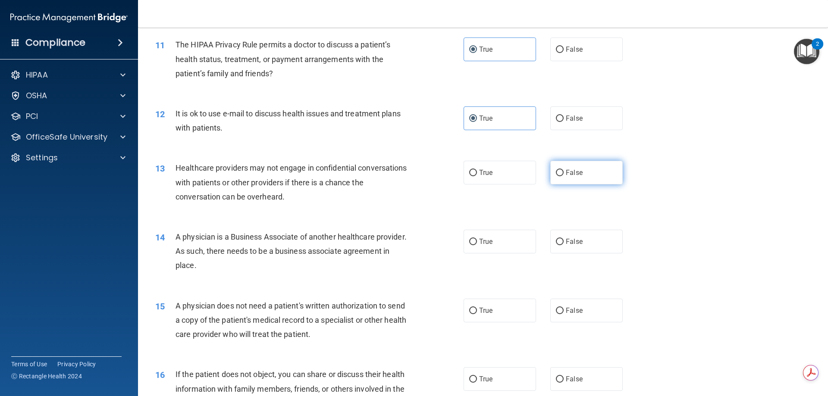
click at [566, 169] on span "False" at bounding box center [574, 173] width 17 height 8
click at [564, 170] on input "False" at bounding box center [560, 173] width 8 height 6
radio input "true"
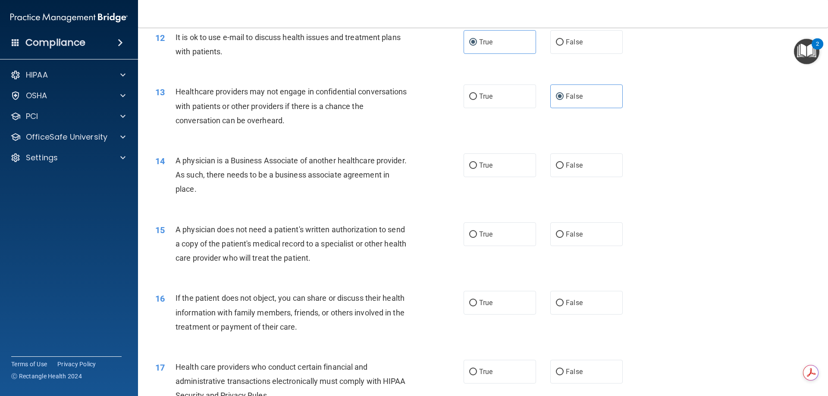
scroll to position [762, 0]
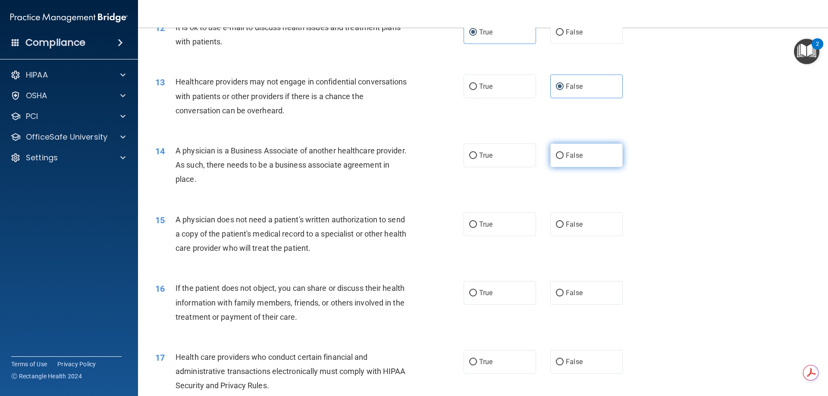
click at [584, 157] on label "False" at bounding box center [586, 156] width 72 height 24
click at [564, 157] on input "False" at bounding box center [560, 156] width 8 height 6
radio input "true"
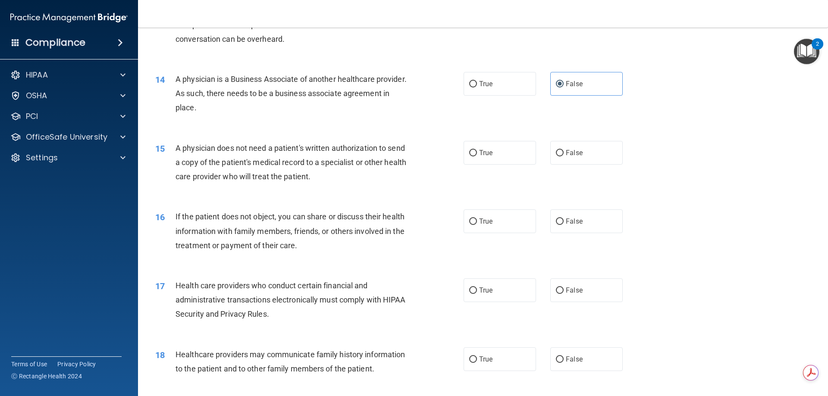
scroll to position [849, 0]
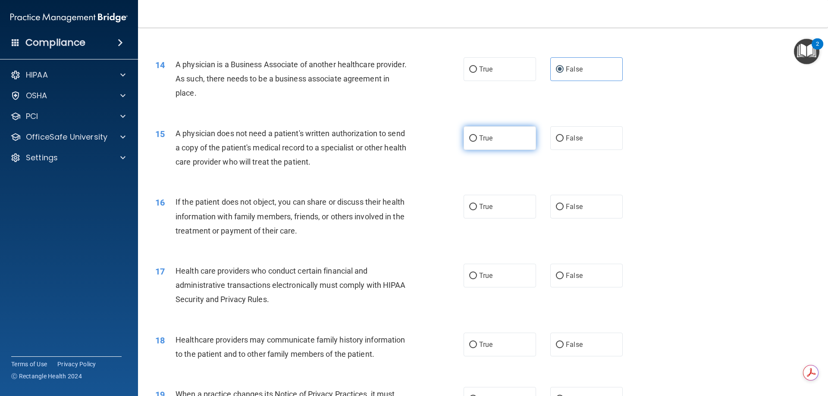
click at [474, 141] on label "True" at bounding box center [500, 138] width 72 height 24
click at [474, 141] on input "True" at bounding box center [473, 138] width 8 height 6
radio input "true"
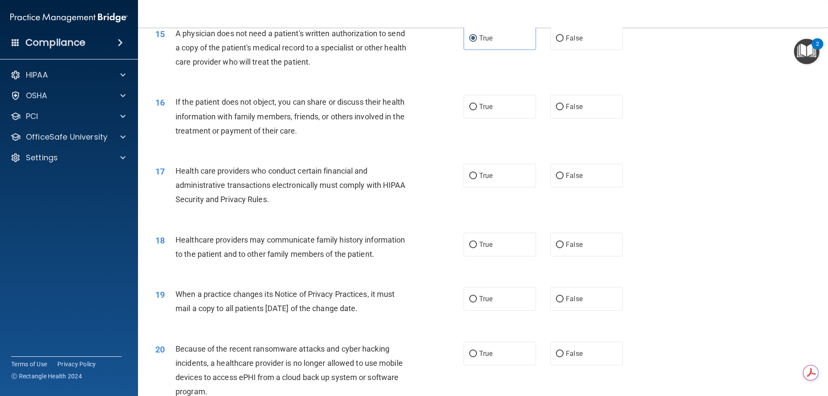
scroll to position [978, 0]
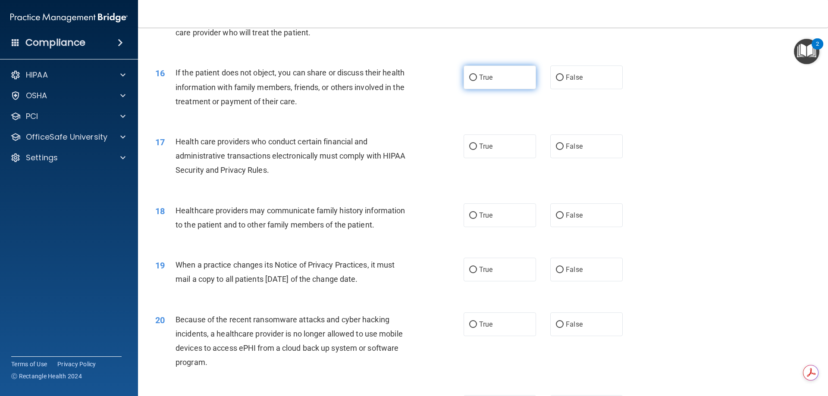
click at [475, 85] on label "True" at bounding box center [500, 78] width 72 height 24
click at [475, 81] on input "True" at bounding box center [473, 78] width 8 height 6
radio input "true"
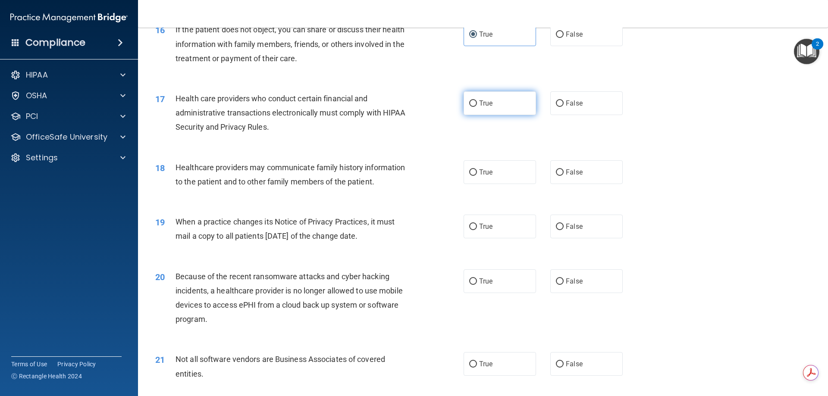
click at [481, 109] on label "True" at bounding box center [500, 103] width 72 height 24
click at [477, 107] on input "True" at bounding box center [473, 103] width 8 height 6
radio input "true"
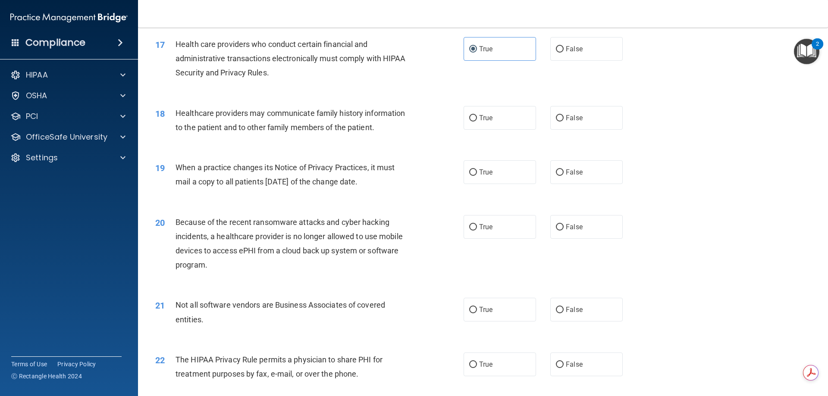
scroll to position [1107, 0]
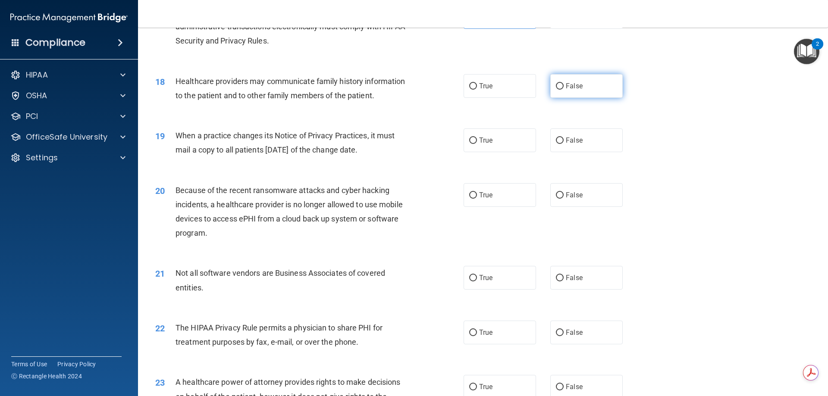
click at [566, 83] on span "False" at bounding box center [574, 86] width 17 height 8
click at [564, 83] on input "False" at bounding box center [560, 86] width 8 height 6
radio input "true"
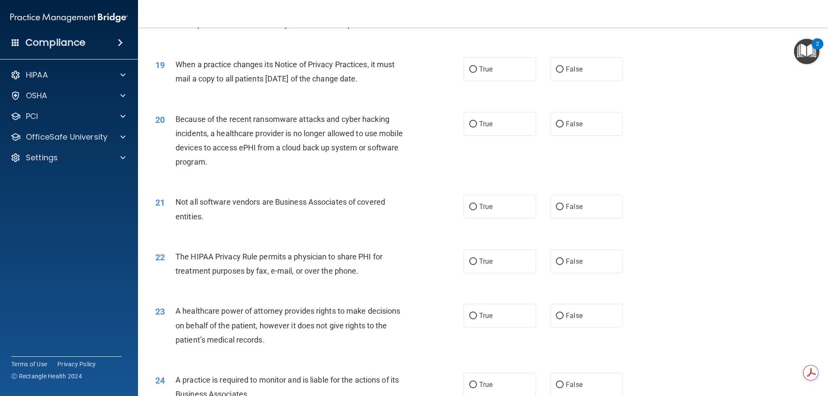
scroll to position [1194, 0]
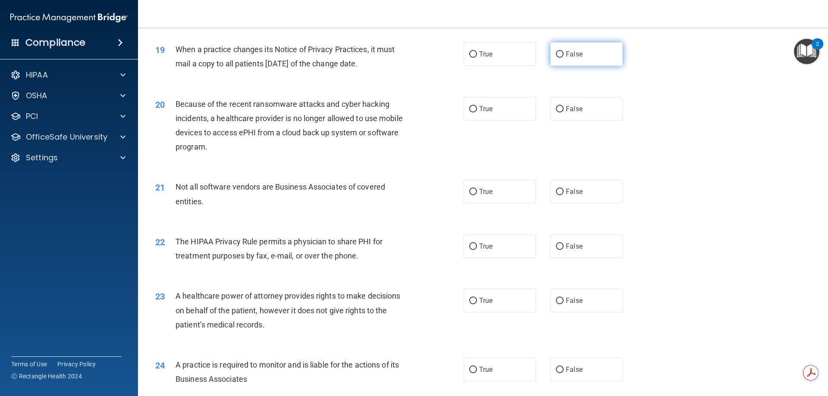
click at [578, 60] on label "False" at bounding box center [586, 54] width 72 height 24
click at [564, 58] on input "False" at bounding box center [560, 54] width 8 height 6
radio input "true"
click at [473, 107] on input "True" at bounding box center [473, 109] width 8 height 6
radio input "true"
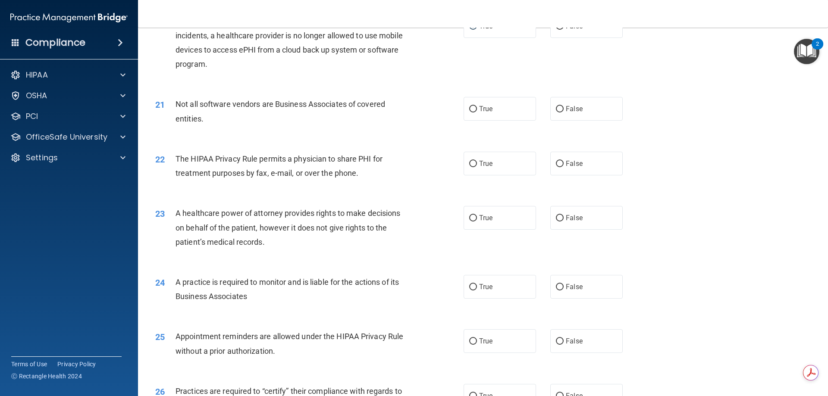
scroll to position [1280, 0]
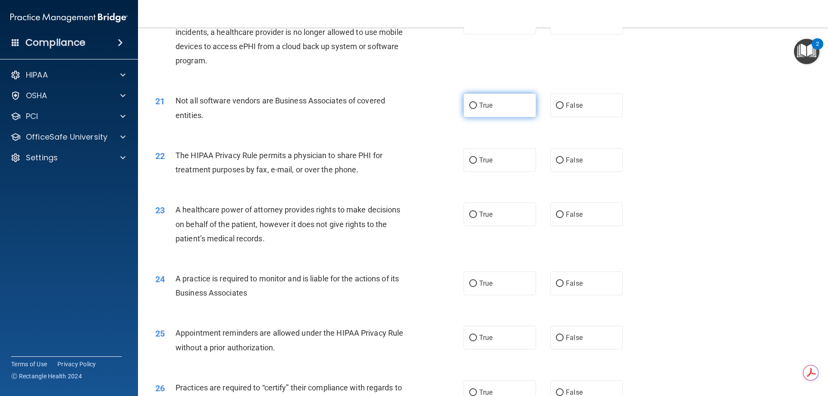
click at [480, 104] on span "True" at bounding box center [485, 105] width 13 height 8
click at [477, 104] on input "True" at bounding box center [473, 106] width 8 height 6
radio input "true"
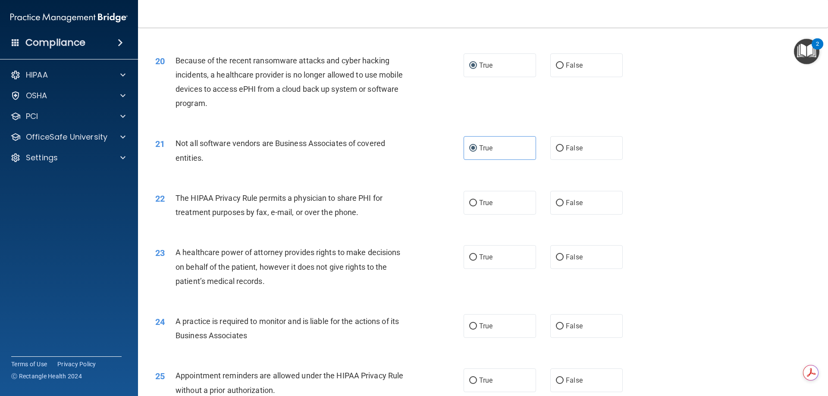
scroll to position [1237, 0]
click at [567, 59] on label "False" at bounding box center [586, 66] width 72 height 24
click at [564, 63] on input "False" at bounding box center [560, 66] width 8 height 6
radio input "true"
radio input "false"
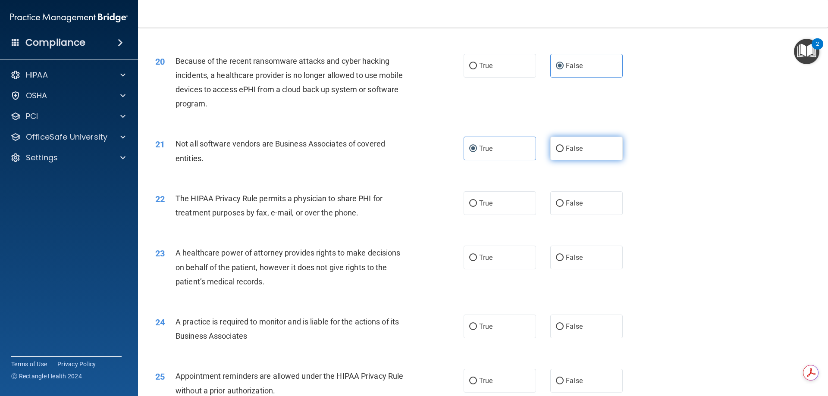
click at [564, 154] on label "False" at bounding box center [586, 149] width 72 height 24
click at [564, 152] on input "False" at bounding box center [560, 149] width 8 height 6
radio input "true"
click at [503, 153] on label "True" at bounding box center [500, 149] width 72 height 24
click at [477, 152] on input "True" at bounding box center [473, 149] width 8 height 6
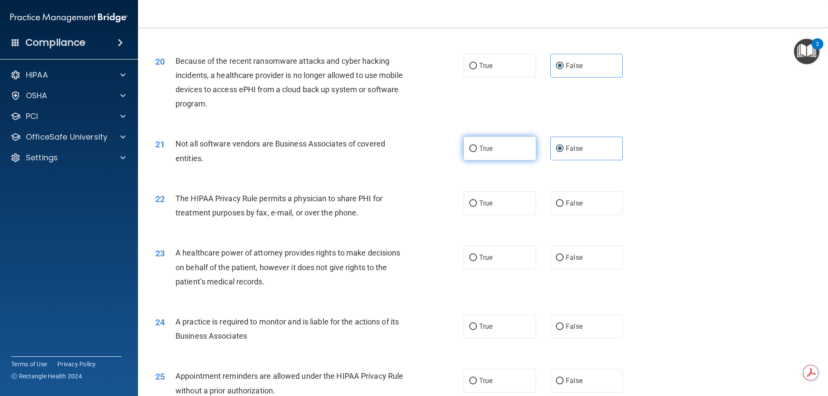
radio input "true"
radio input "false"
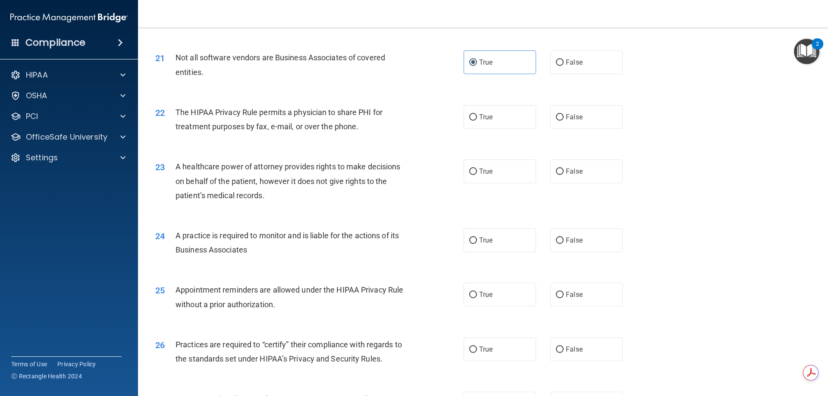
scroll to position [1366, 0]
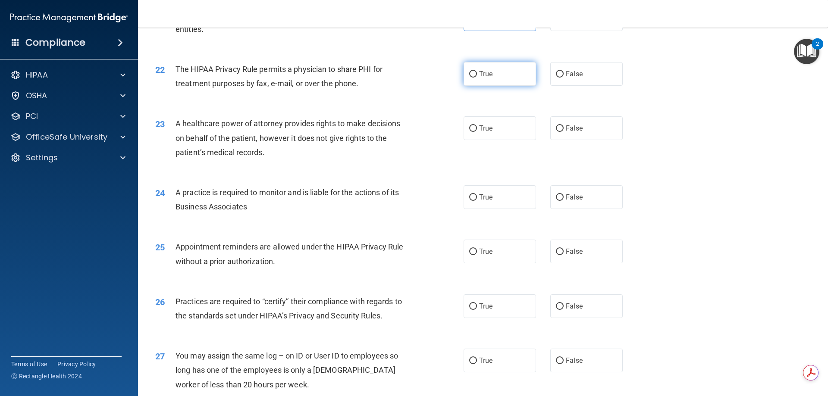
click at [505, 69] on label "True" at bounding box center [500, 74] width 72 height 24
click at [477, 71] on input "True" at bounding box center [473, 74] width 8 height 6
radio input "true"
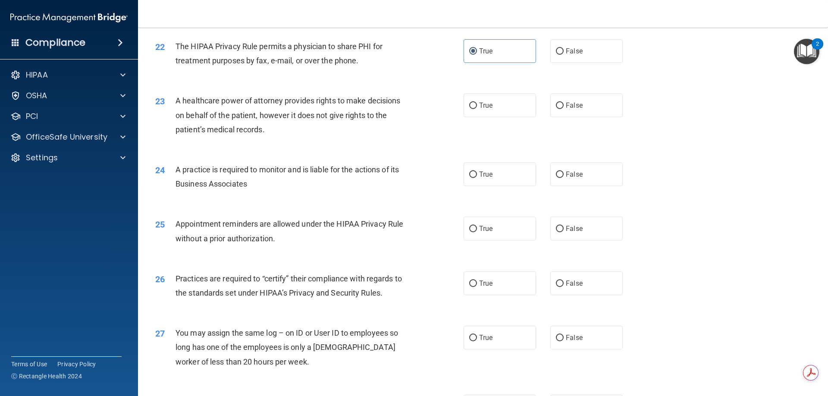
scroll to position [1409, 0]
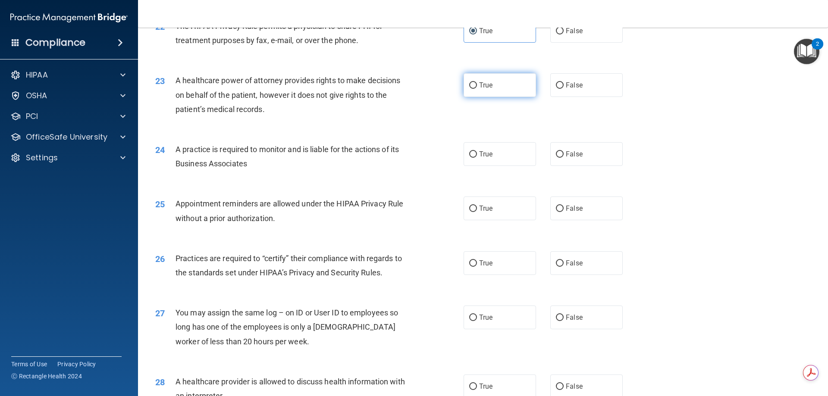
click at [519, 84] on label "True" at bounding box center [500, 85] width 72 height 24
click at [477, 84] on input "True" at bounding box center [473, 85] width 8 height 6
radio input "true"
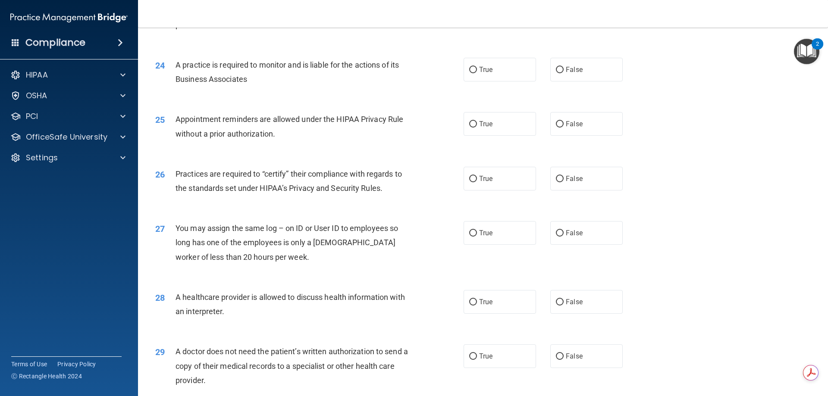
scroll to position [1496, 0]
click at [556, 66] on input "False" at bounding box center [560, 68] width 8 height 6
radio input "true"
click at [457, 129] on div "25 Appointment reminders are allowed under the HIPAA Privacy Rule without a pri…" at bounding box center [309, 126] width 334 height 33
click at [489, 123] on span "True" at bounding box center [485, 122] width 13 height 8
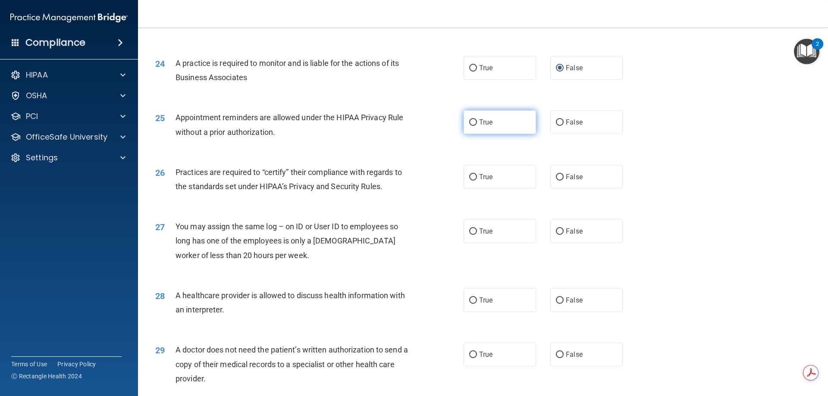
click at [477, 123] on input "True" at bounding box center [473, 122] width 8 height 6
radio input "true"
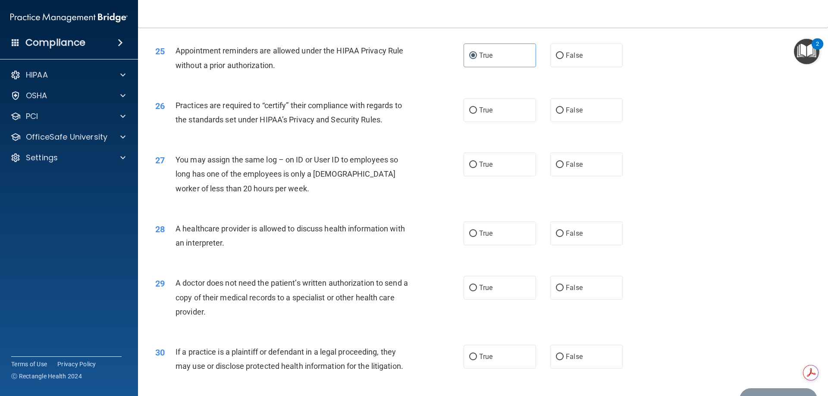
scroll to position [1582, 0]
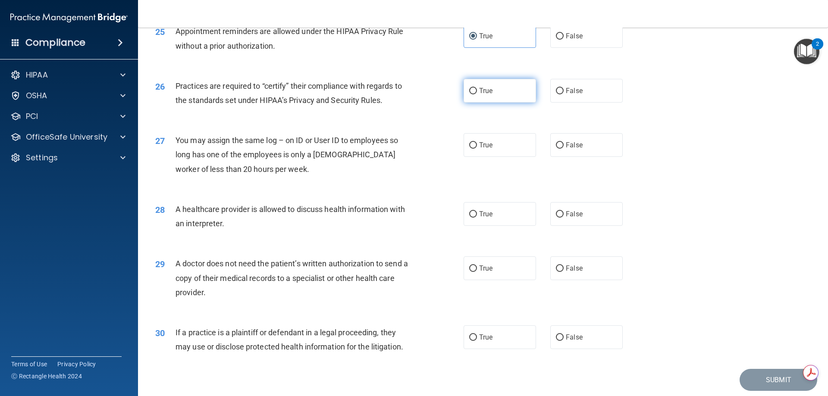
click at [492, 97] on label "True" at bounding box center [500, 91] width 72 height 24
click at [477, 94] on input "True" at bounding box center [473, 91] width 8 height 6
radio input "true"
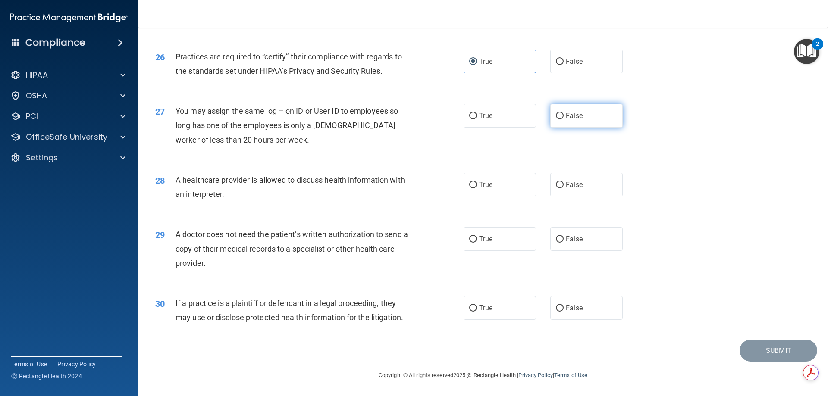
click at [566, 113] on span "False" at bounding box center [574, 116] width 17 height 8
click at [564, 113] on input "False" at bounding box center [560, 116] width 8 height 6
radio input "true"
click at [499, 188] on label "True" at bounding box center [500, 185] width 72 height 24
click at [477, 188] on input "True" at bounding box center [473, 185] width 8 height 6
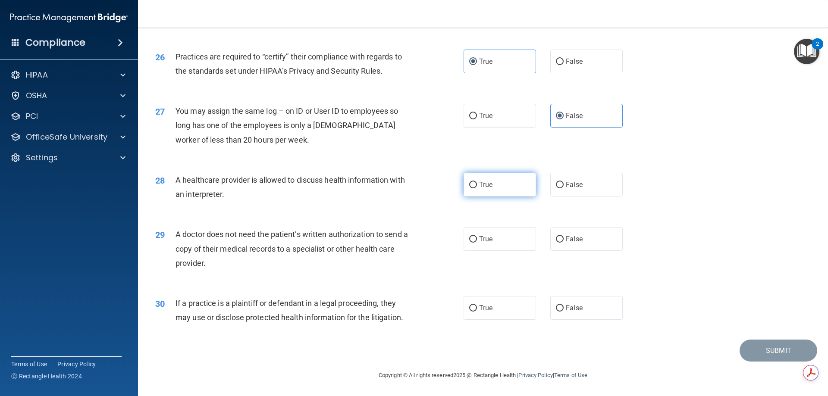
radio input "true"
click at [480, 304] on span "True" at bounding box center [485, 308] width 13 height 8
click at [477, 305] on input "True" at bounding box center [473, 308] width 8 height 6
radio input "true"
click at [499, 236] on label "True" at bounding box center [500, 239] width 72 height 24
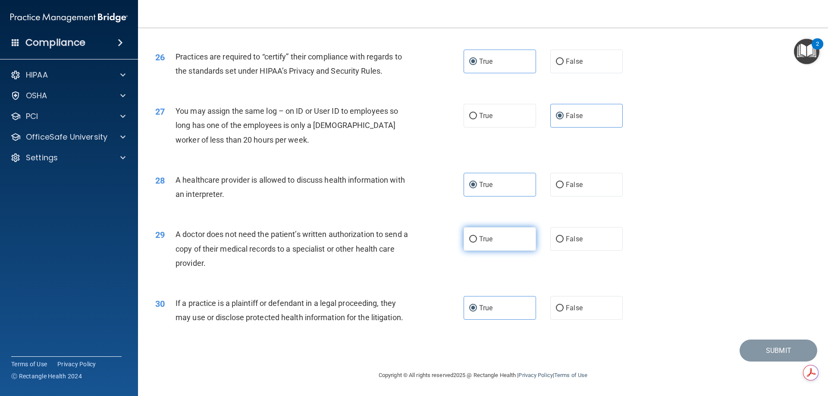
click at [477, 236] on input "True" at bounding box center [473, 239] width 8 height 6
radio input "true"
click at [770, 348] on button "Submit" at bounding box center [779, 351] width 78 height 22
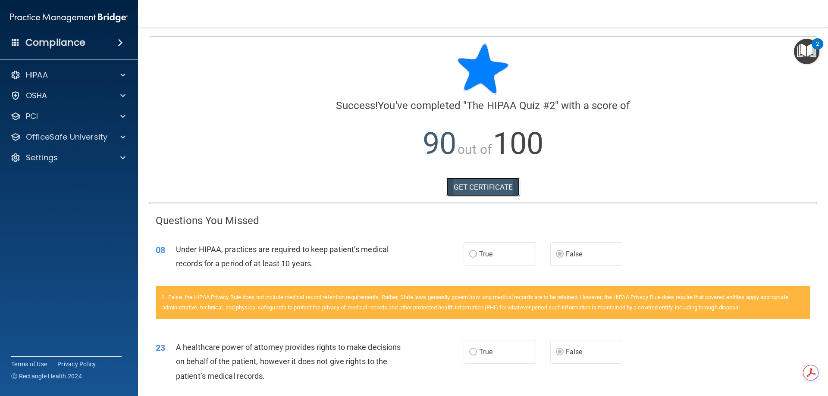
click at [491, 185] on link "GET CERTIFICATE" at bounding box center [483, 187] width 74 height 19
click at [90, 138] on p "OfficeSafe University" at bounding box center [67, 137] width 82 height 10
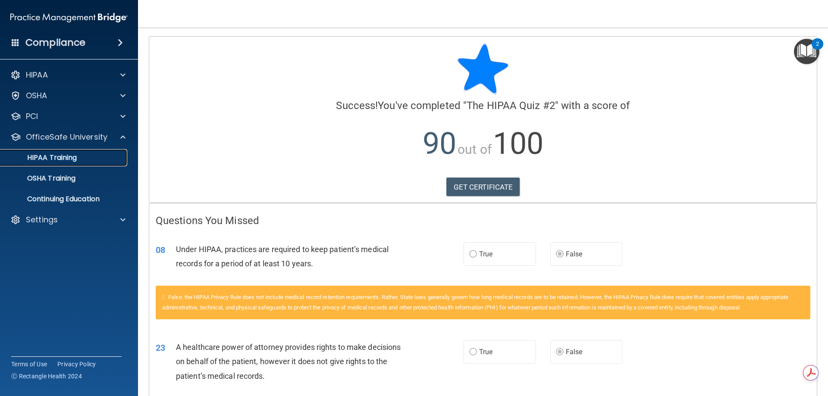
click at [77, 160] on p "HIPAA Training" at bounding box center [41, 158] width 71 height 9
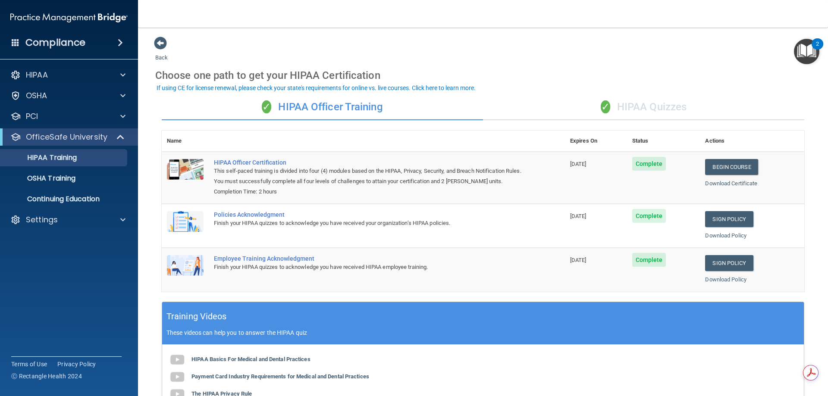
click at [645, 102] on div "✓ HIPAA Quizzes" at bounding box center [643, 107] width 321 height 26
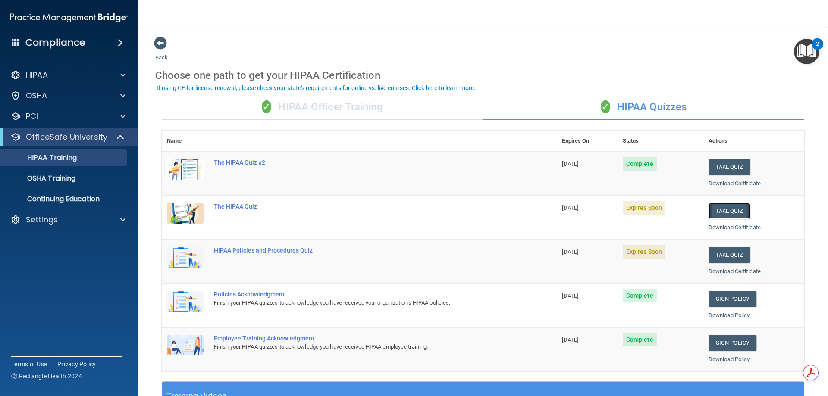
click at [716, 207] on button "Take Quiz" at bounding box center [729, 211] width 41 height 16
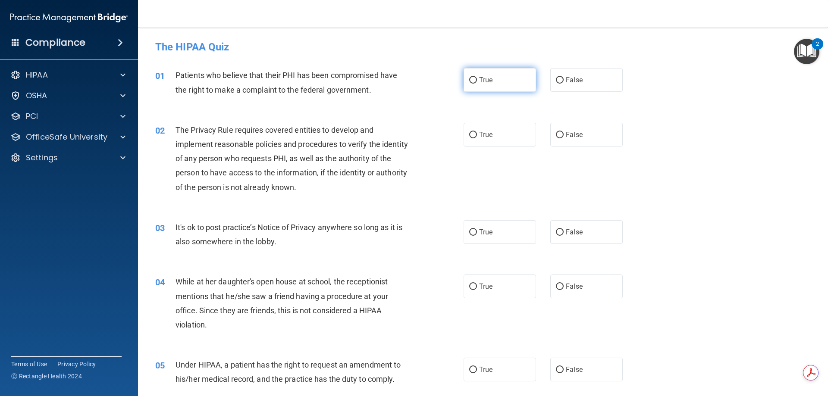
click at [476, 86] on label "True" at bounding box center [500, 80] width 72 height 24
click at [476, 84] on input "True" at bounding box center [473, 80] width 8 height 6
radio input "true"
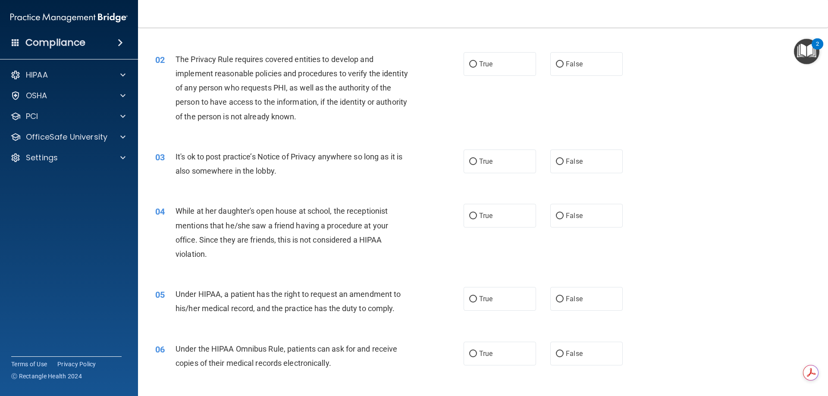
scroll to position [86, 0]
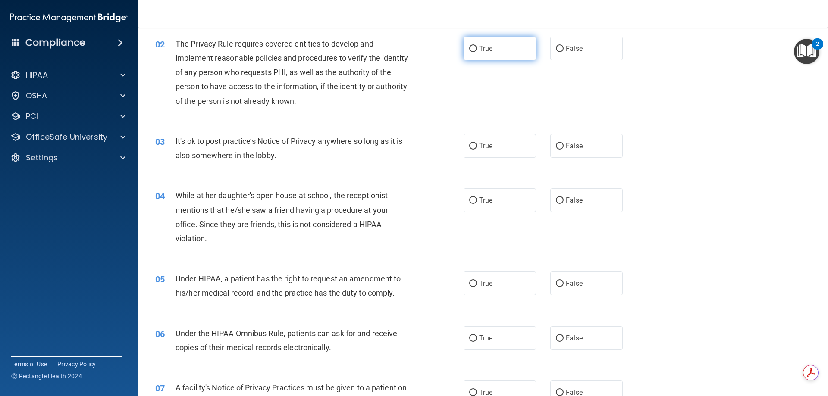
click at [487, 50] on span "True" at bounding box center [485, 48] width 13 height 8
click at [477, 50] on input "True" at bounding box center [473, 49] width 8 height 6
radio input "true"
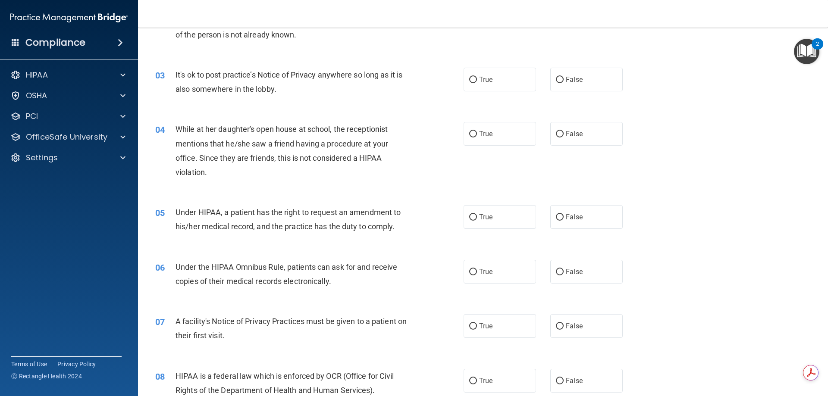
scroll to position [172, 0]
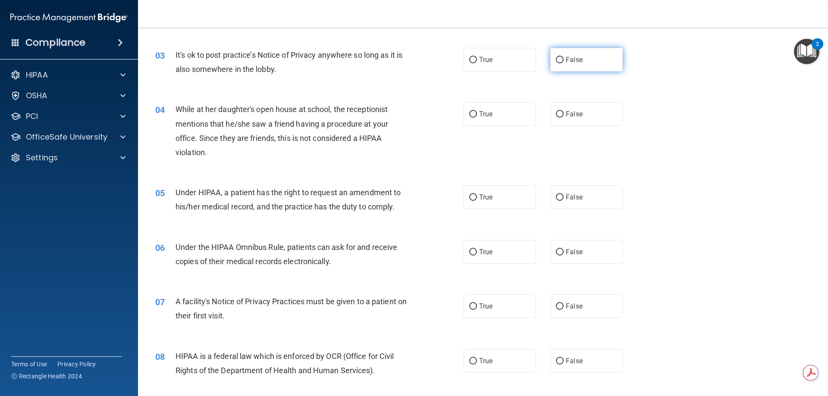
click at [574, 65] on label "False" at bounding box center [586, 60] width 72 height 24
click at [564, 63] on input "False" at bounding box center [560, 60] width 8 height 6
radio input "true"
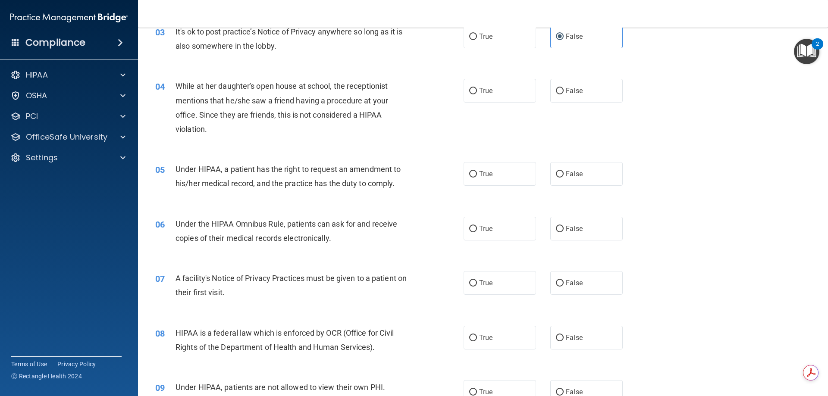
scroll to position [216, 0]
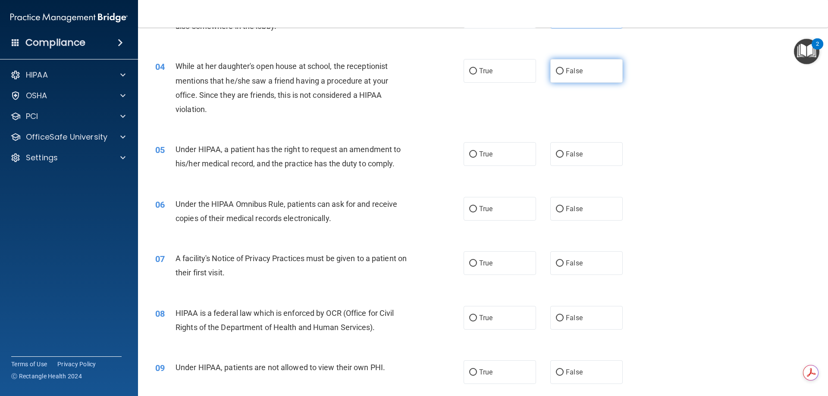
click at [550, 64] on label "False" at bounding box center [586, 71] width 72 height 24
click at [556, 68] on input "False" at bounding box center [560, 71] width 8 height 6
radio input "true"
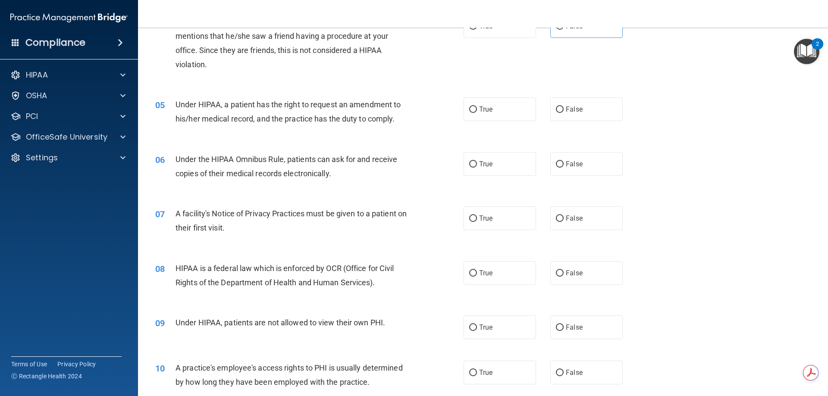
scroll to position [302, 0]
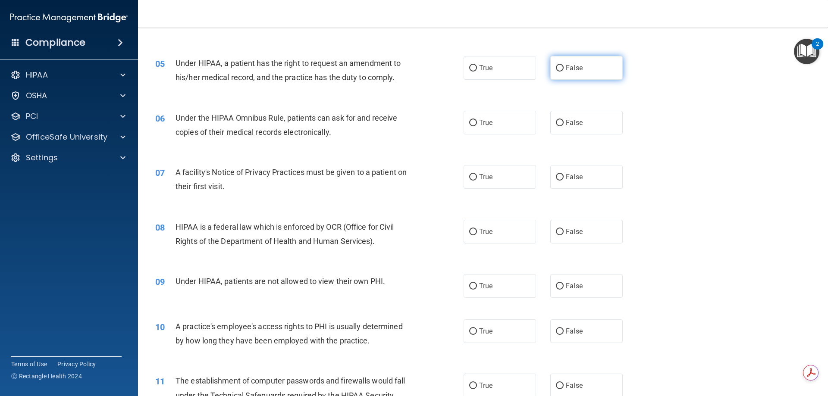
click at [568, 67] on span "False" at bounding box center [574, 68] width 17 height 8
click at [564, 67] on input "False" at bounding box center [560, 68] width 8 height 6
radio input "true"
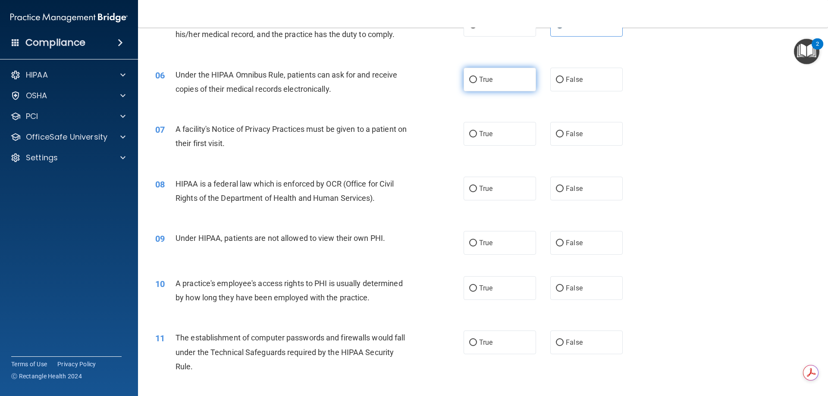
click at [487, 82] on span "True" at bounding box center [485, 79] width 13 height 8
click at [477, 82] on input "True" at bounding box center [473, 80] width 8 height 6
radio input "true"
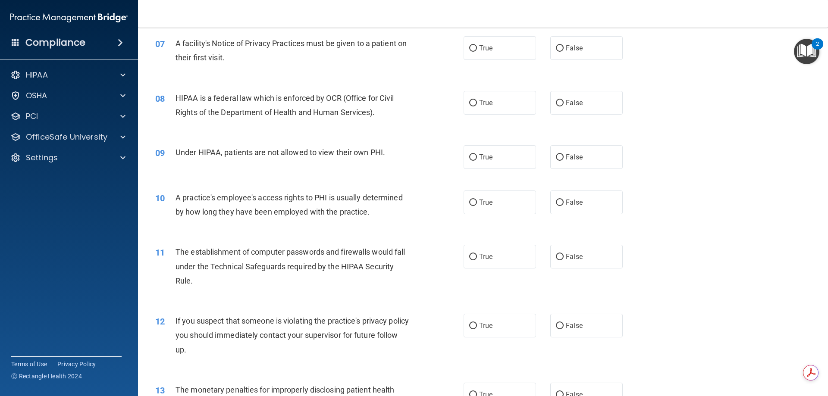
scroll to position [431, 0]
click at [471, 54] on label "True" at bounding box center [500, 48] width 72 height 24
click at [471, 51] on input "True" at bounding box center [473, 48] width 8 height 6
radio input "true"
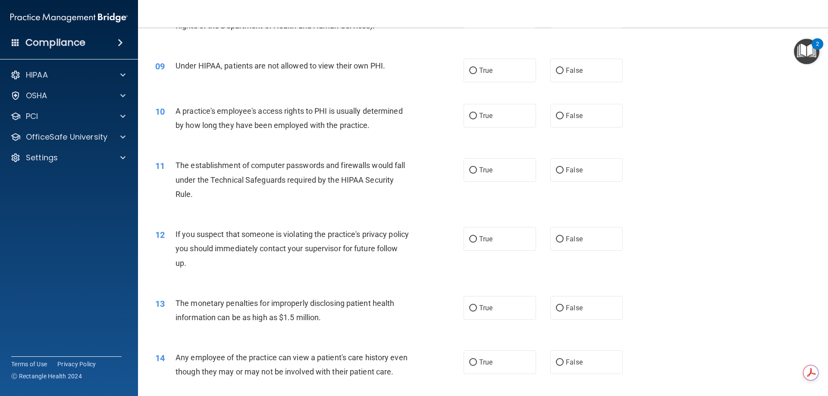
scroll to position [474, 0]
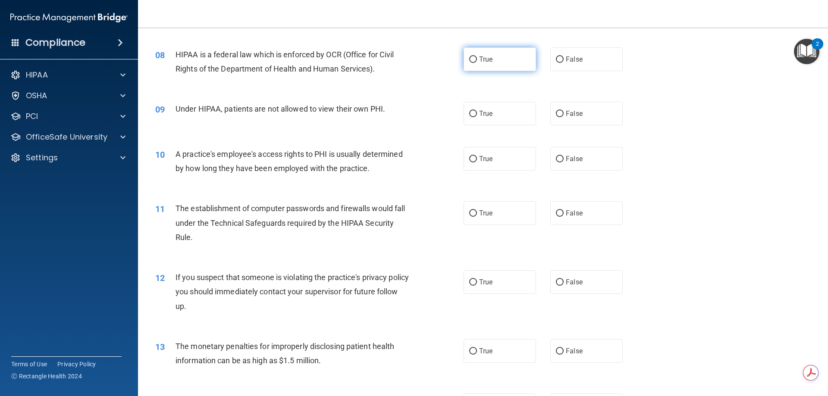
click at [482, 54] on label "True" at bounding box center [500, 59] width 72 height 24
click at [477, 56] on input "True" at bounding box center [473, 59] width 8 height 6
radio input "true"
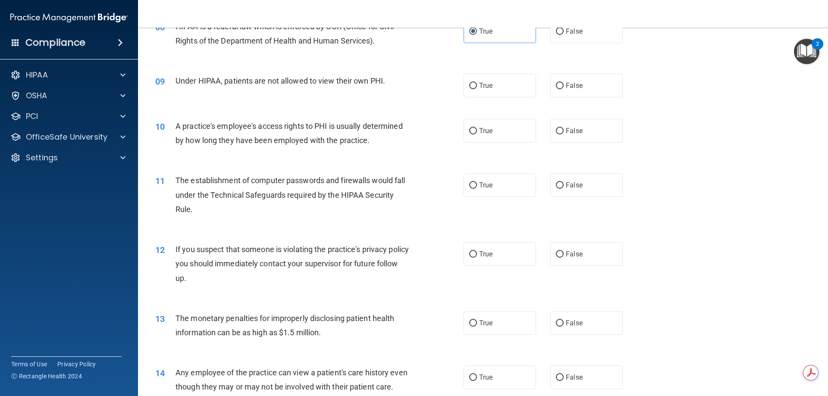
scroll to position [517, 0]
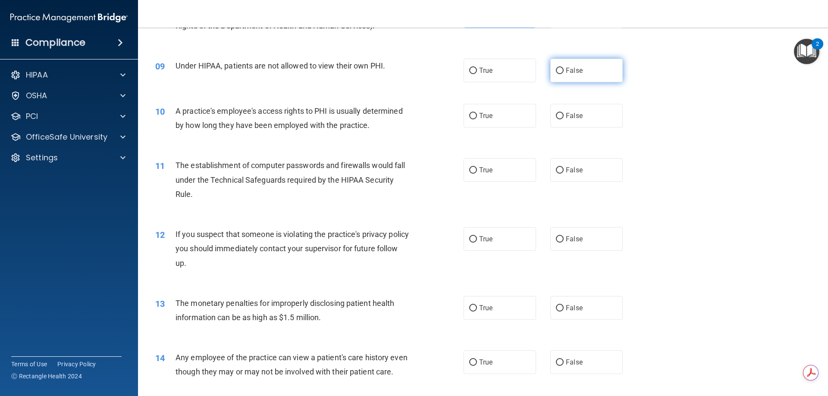
click at [574, 71] on span "False" at bounding box center [574, 70] width 17 height 8
click at [564, 71] on input "False" at bounding box center [560, 71] width 8 height 6
radio input "true"
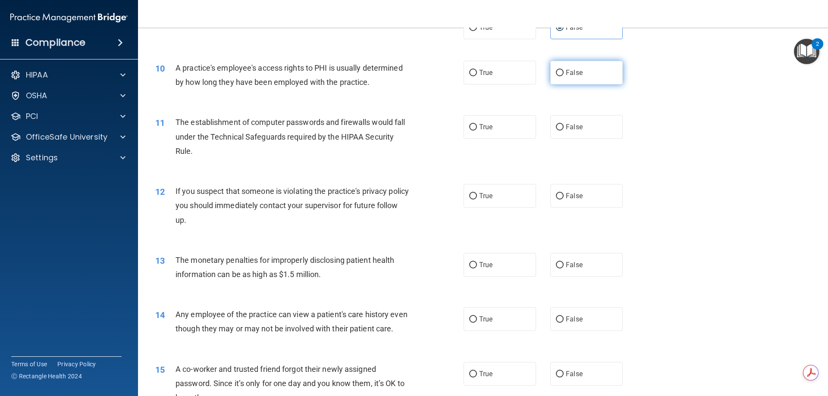
click at [582, 74] on label "False" at bounding box center [586, 73] width 72 height 24
click at [564, 74] on input "False" at bounding box center [560, 73] width 8 height 6
radio input "true"
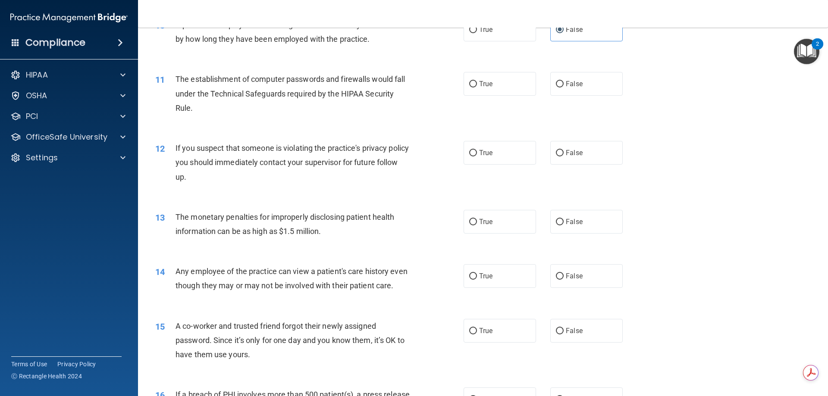
scroll to position [647, 0]
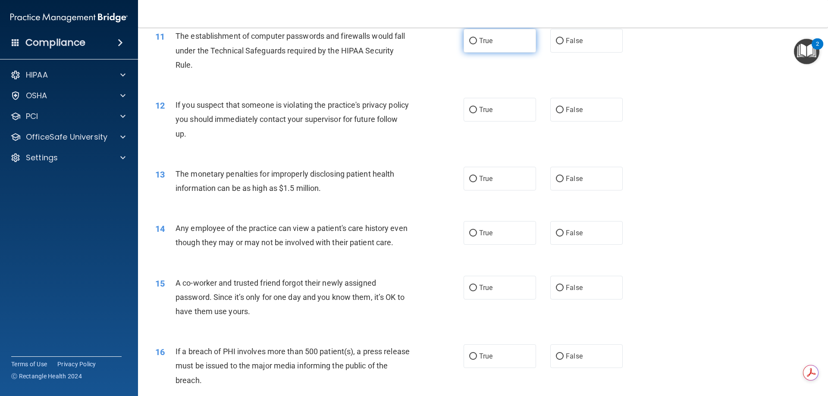
click at [495, 48] on label "True" at bounding box center [500, 41] width 72 height 24
click at [477, 44] on input "True" at bounding box center [473, 41] width 8 height 6
radio input "true"
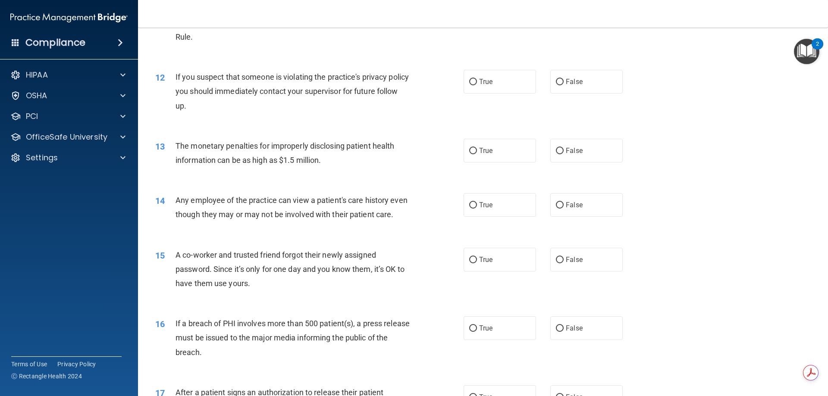
scroll to position [690, 0]
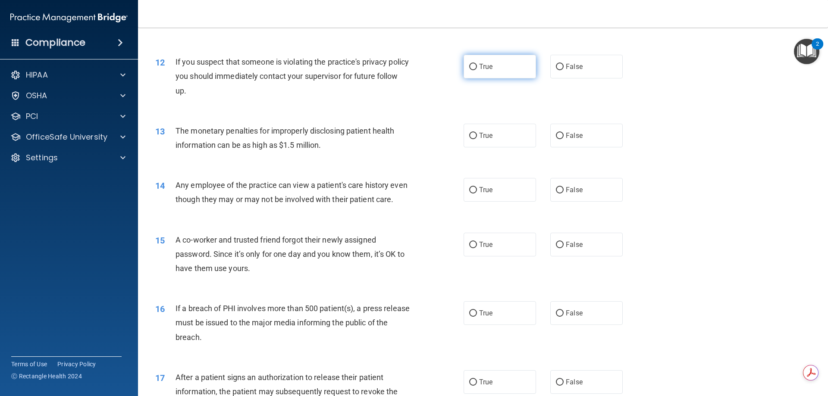
click at [475, 66] on label "True" at bounding box center [500, 67] width 72 height 24
click at [475, 66] on input "True" at bounding box center [473, 67] width 8 height 6
radio input "true"
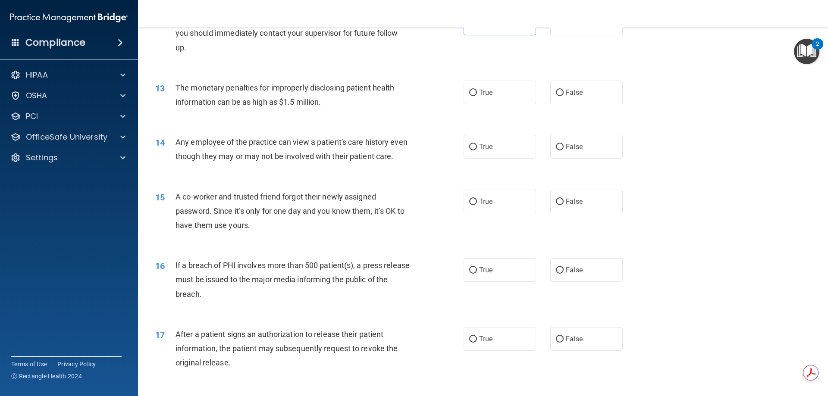
scroll to position [776, 0]
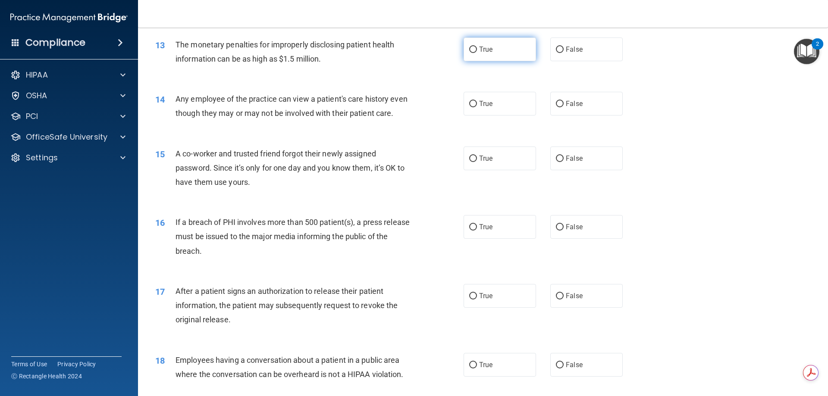
click at [476, 58] on label "True" at bounding box center [500, 50] width 72 height 24
click at [476, 53] on input "True" at bounding box center [473, 50] width 8 height 6
radio input "true"
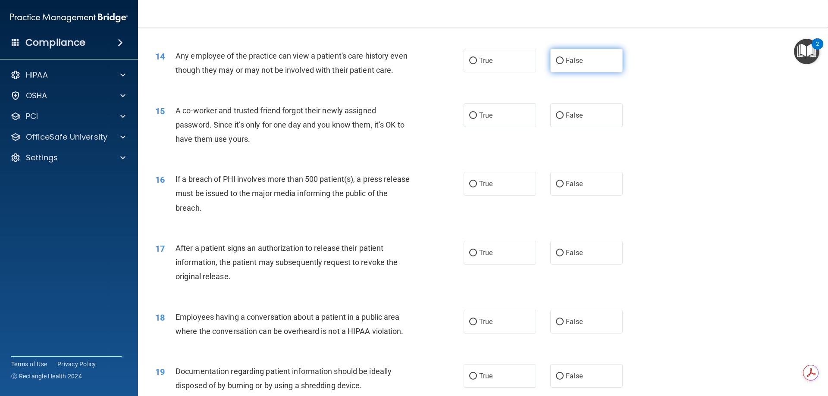
click at [580, 61] on label "False" at bounding box center [586, 61] width 72 height 24
click at [564, 61] on input "False" at bounding box center [560, 61] width 8 height 6
radio input "true"
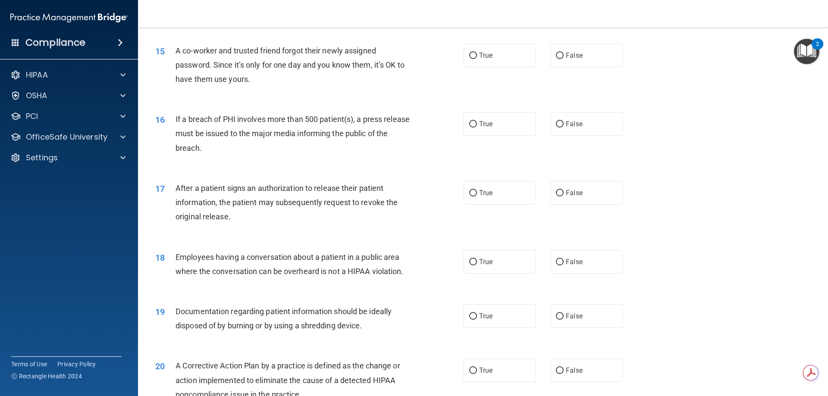
scroll to position [906, 0]
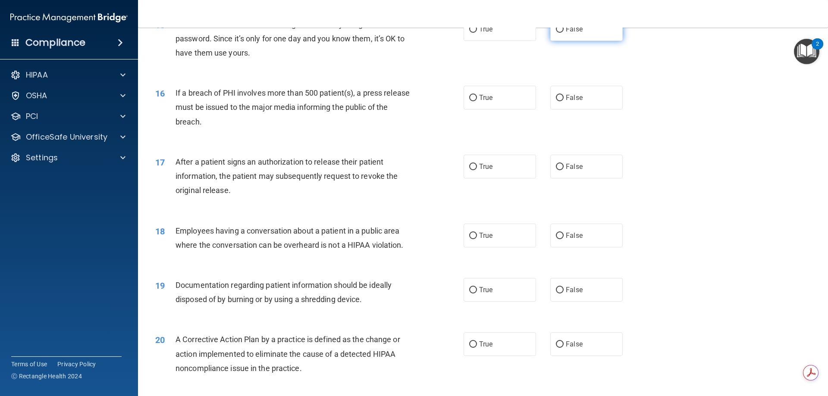
click at [574, 33] on span "False" at bounding box center [574, 29] width 17 height 8
click at [564, 33] on input "False" at bounding box center [560, 29] width 8 height 6
radio input "true"
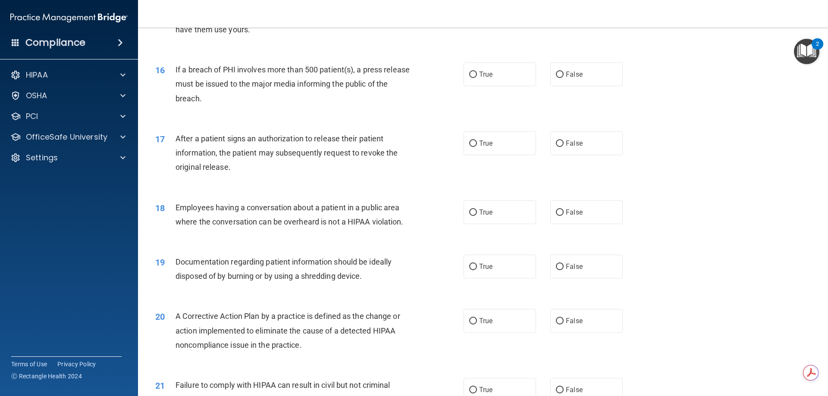
scroll to position [949, 0]
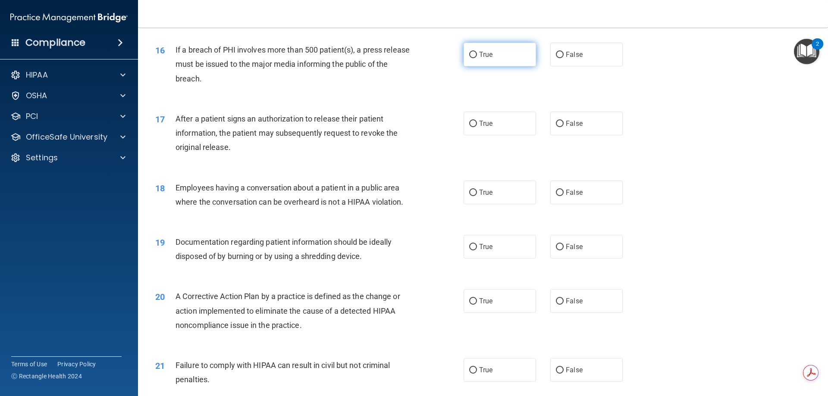
click at [477, 66] on label "True" at bounding box center [500, 55] width 72 height 24
click at [477, 58] on input "True" at bounding box center [473, 55] width 8 height 6
radio input "true"
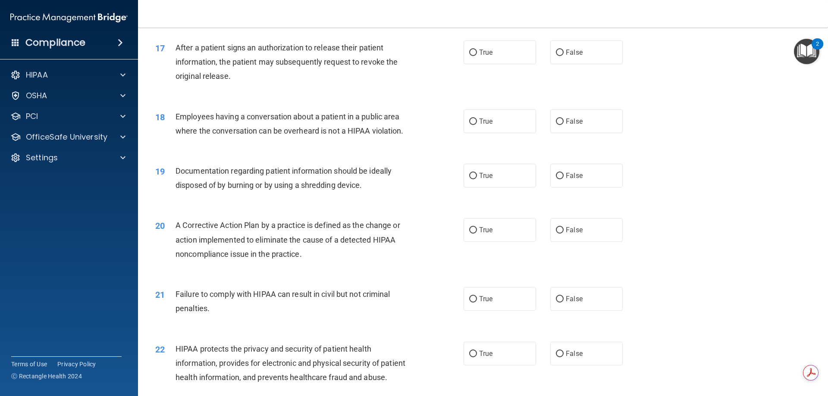
scroll to position [1035, 0]
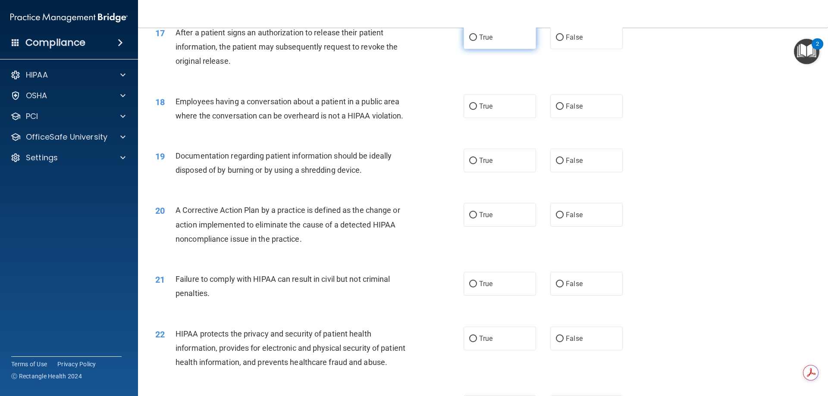
click at [473, 49] on label "True" at bounding box center [500, 37] width 72 height 24
click at [473, 41] on input "True" at bounding box center [473, 37] width 8 height 6
radio input "true"
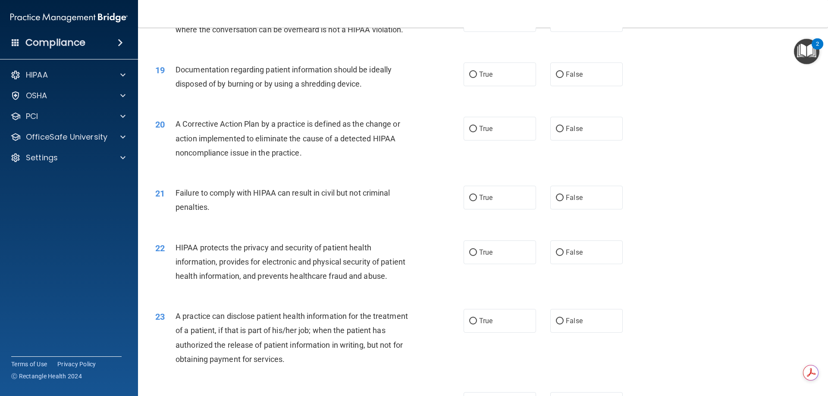
scroll to position [1078, 0]
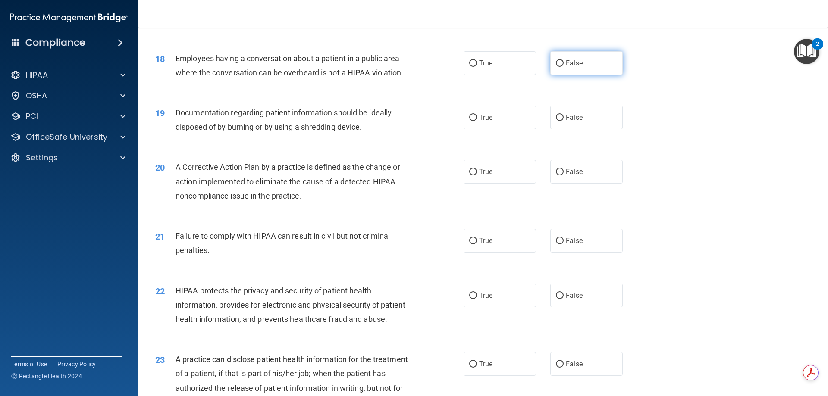
click at [552, 75] on label "False" at bounding box center [586, 63] width 72 height 24
click at [556, 67] on input "False" at bounding box center [560, 63] width 8 height 6
radio input "true"
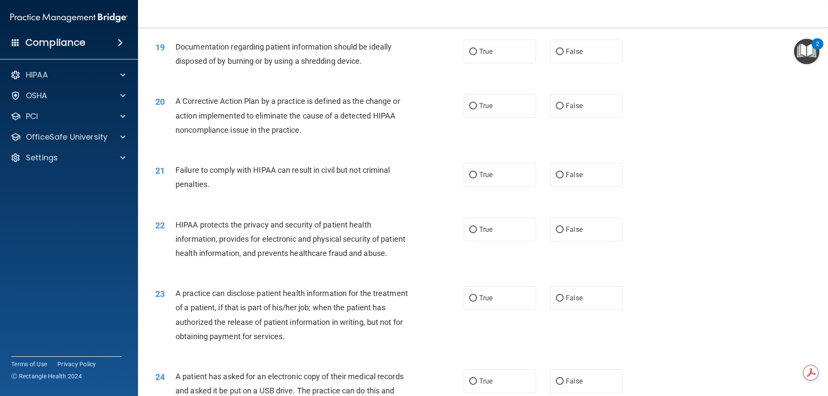
scroll to position [1164, 0]
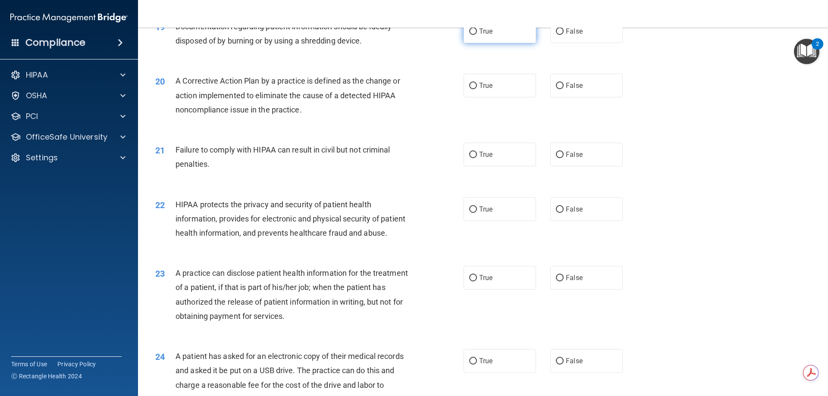
click at [469, 35] on input "True" at bounding box center [473, 31] width 8 height 6
radio input "true"
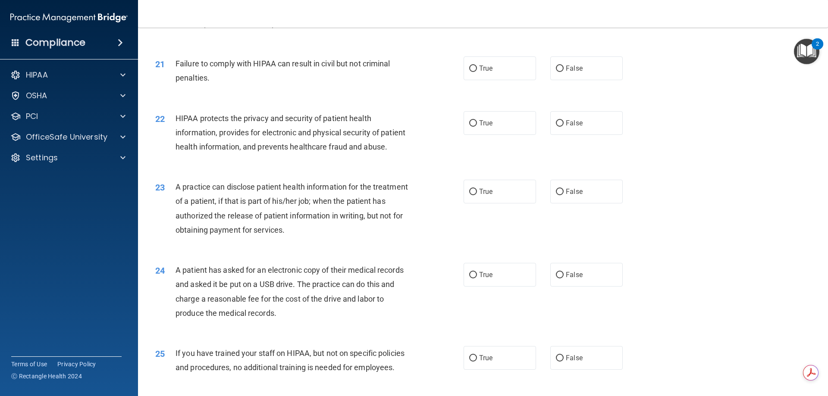
scroll to position [1207, 0]
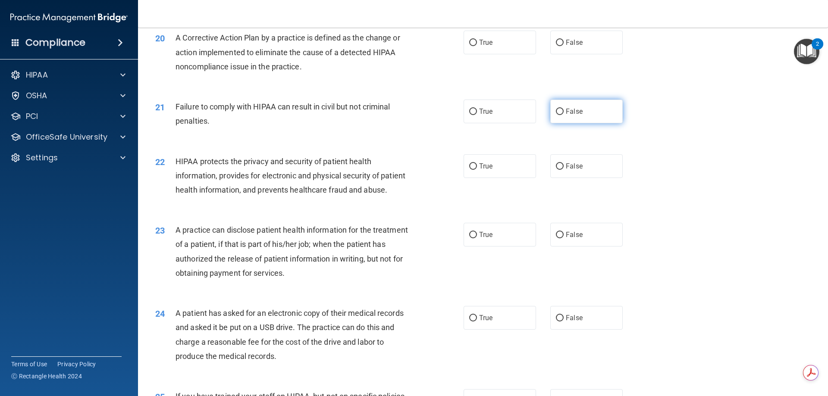
click at [566, 116] on span "False" at bounding box center [574, 111] width 17 height 8
click at [562, 115] on input "False" at bounding box center [560, 112] width 8 height 6
radio input "true"
click at [554, 54] on label "False" at bounding box center [586, 43] width 72 height 24
click at [556, 46] on input "False" at bounding box center [560, 43] width 8 height 6
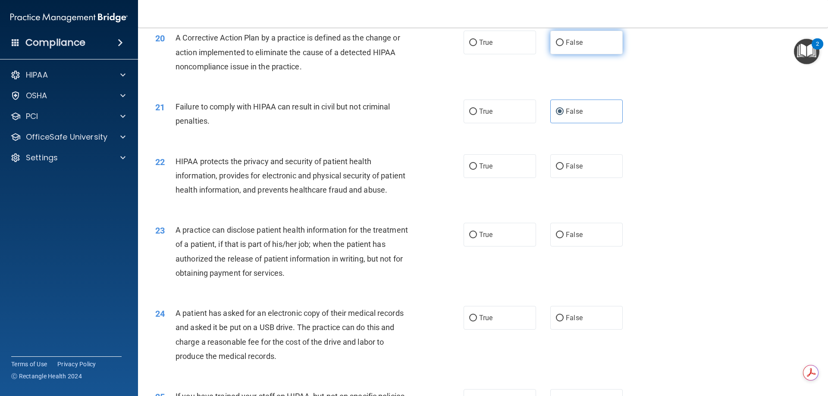
radio input "true"
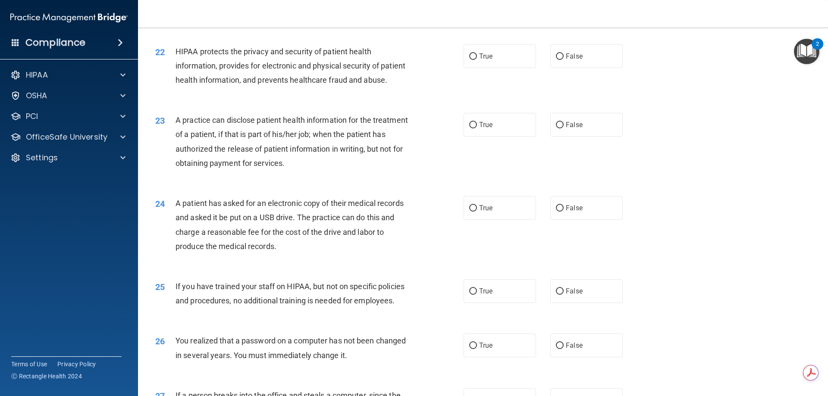
scroll to position [1337, 0]
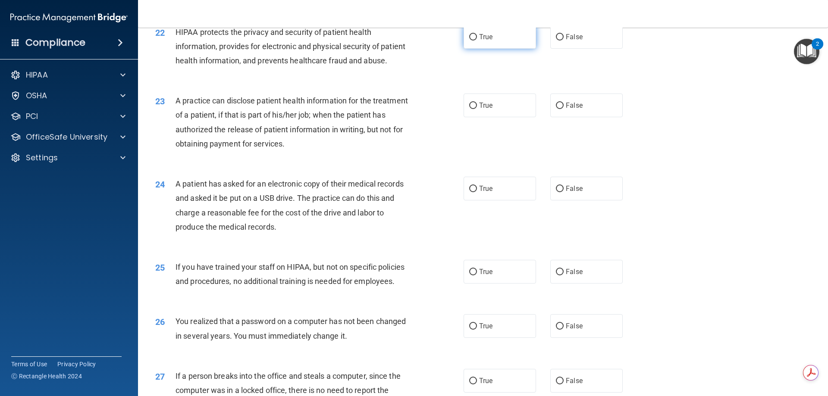
click at [475, 48] on label "True" at bounding box center [500, 37] width 72 height 24
click at [475, 41] on input "True" at bounding box center [473, 37] width 8 height 6
radio input "true"
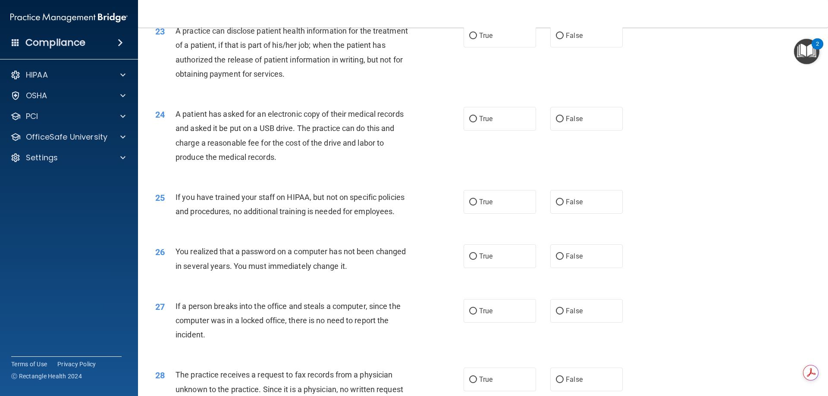
scroll to position [1423, 0]
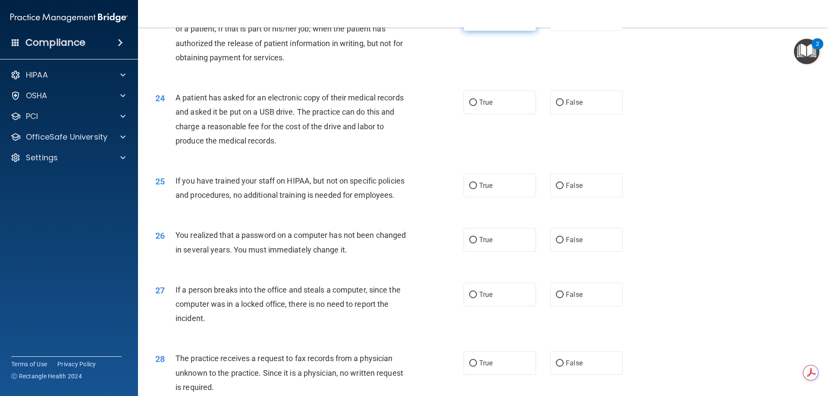
click at [489, 23] on span "True" at bounding box center [485, 19] width 13 height 8
click at [477, 23] on input "True" at bounding box center [473, 19] width 8 height 6
radio input "true"
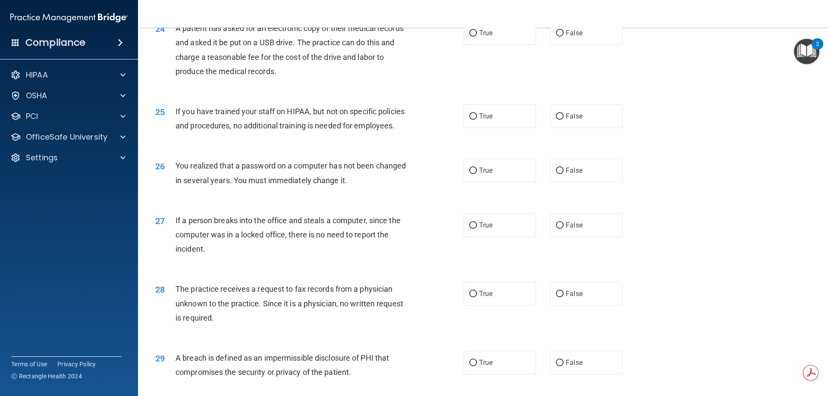
scroll to position [1509, 0]
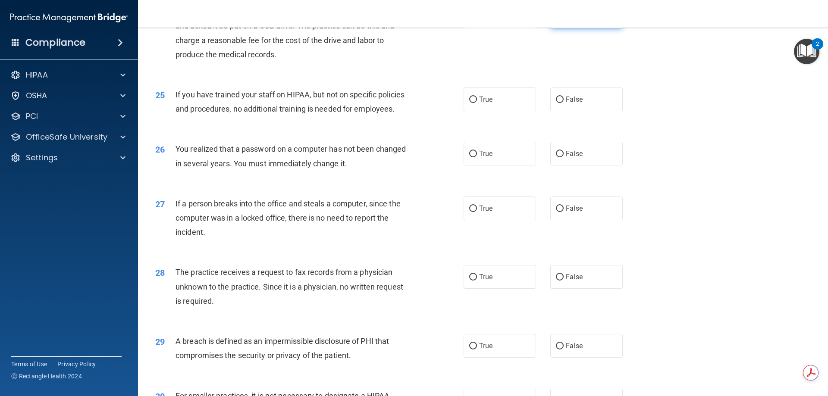
click at [571, 28] on label "False" at bounding box center [586, 16] width 72 height 24
click at [564, 20] on input "False" at bounding box center [560, 16] width 8 height 6
radio input "true"
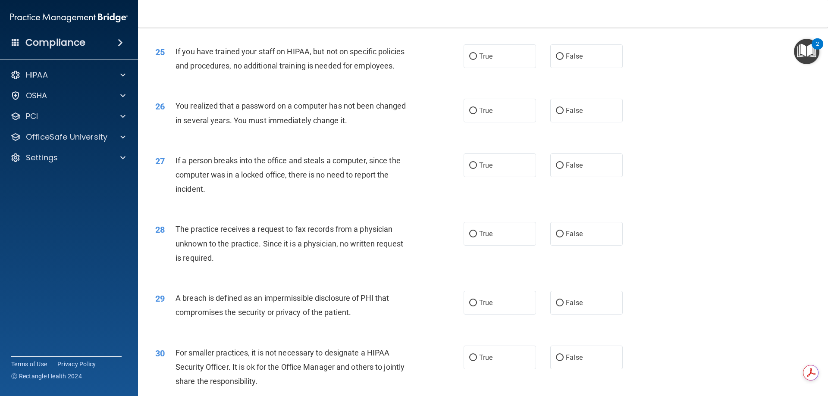
scroll to position [1596, 0]
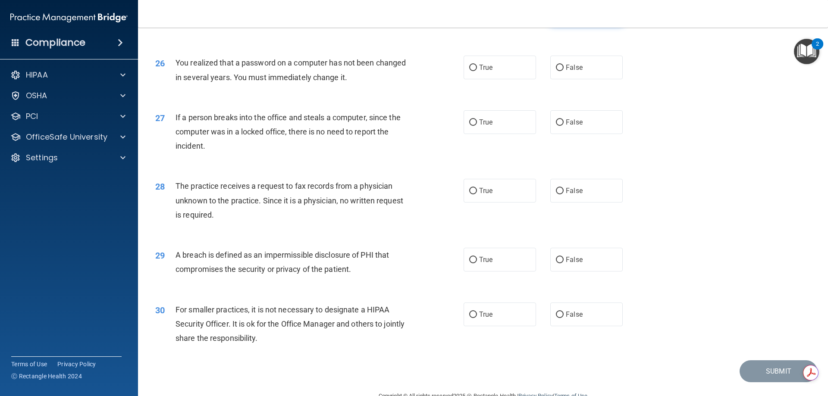
click at [561, 25] on label "False" at bounding box center [586, 13] width 72 height 24
click at [561, 17] on input "False" at bounding box center [560, 13] width 8 height 6
radio input "true"
click at [490, 79] on label "True" at bounding box center [500, 68] width 72 height 24
click at [477, 71] on input "True" at bounding box center [473, 68] width 8 height 6
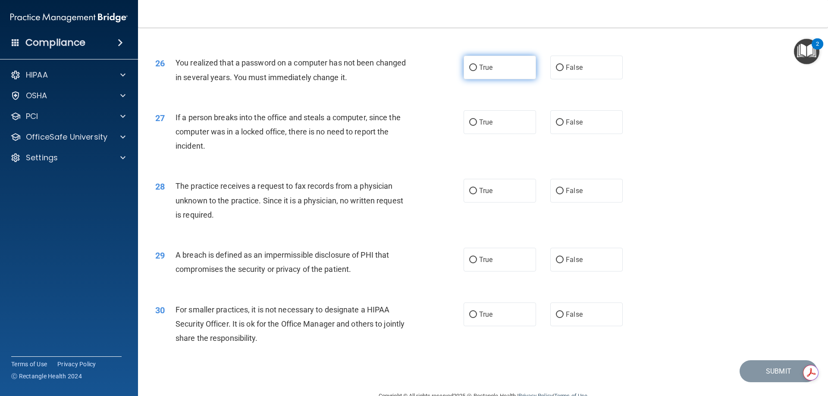
radio input "true"
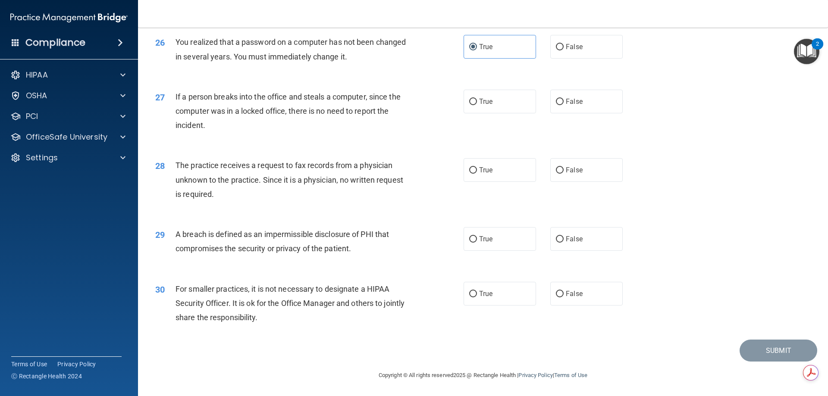
scroll to position [1645, 0]
click at [567, 105] on span "False" at bounding box center [574, 101] width 17 height 8
click at [505, 176] on label "True" at bounding box center [500, 170] width 72 height 24
click at [477, 174] on input "True" at bounding box center [473, 170] width 8 height 6
radio input "true"
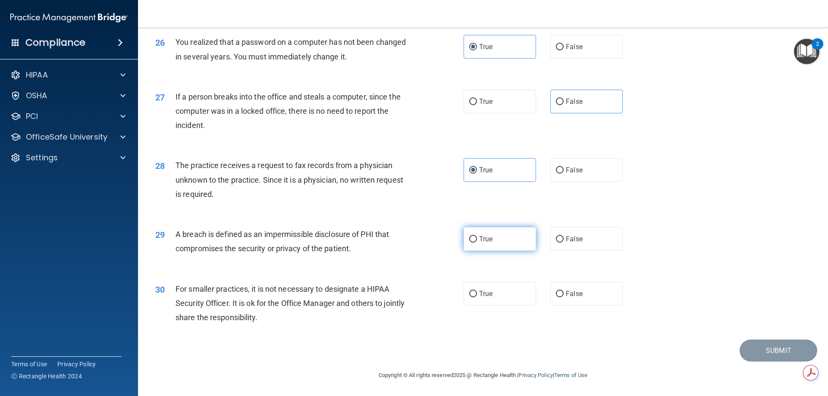
click at [507, 247] on label "True" at bounding box center [500, 239] width 72 height 24
click at [477, 243] on input "True" at bounding box center [473, 239] width 8 height 6
radio input "true"
click at [600, 297] on label "False" at bounding box center [586, 294] width 72 height 24
click at [564, 297] on input "False" at bounding box center [560, 294] width 8 height 6
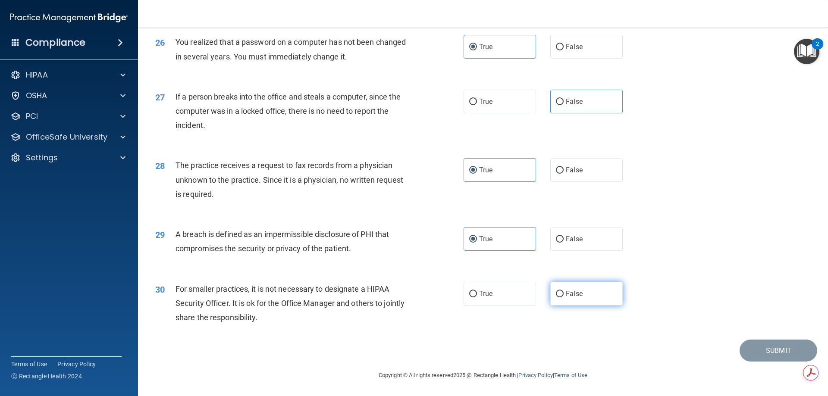
radio input "true"
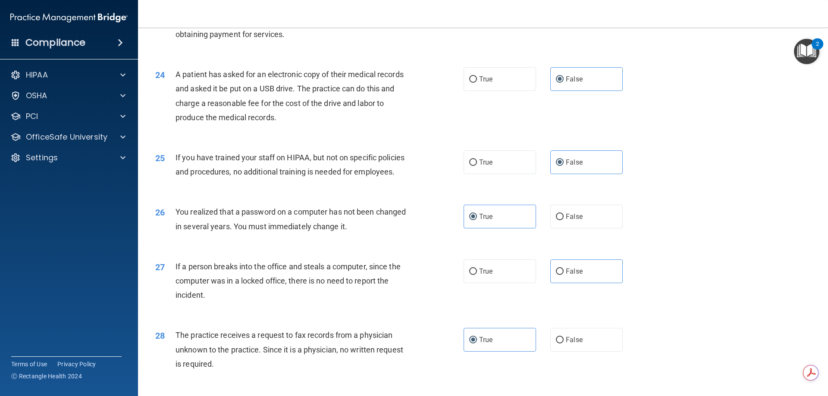
scroll to position [1466, 0]
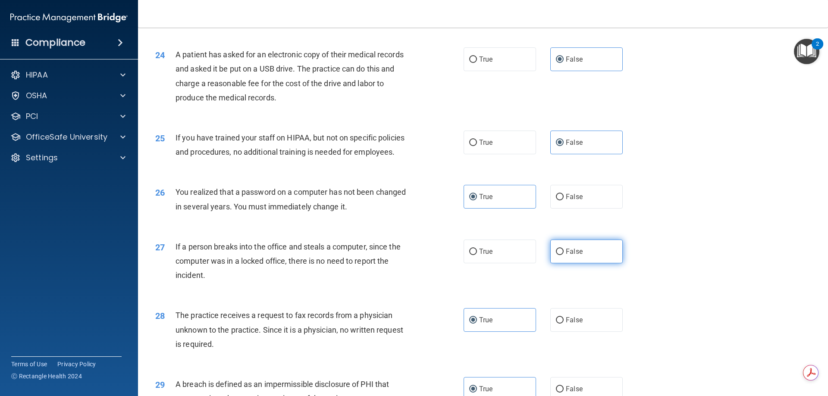
click at [598, 263] on label "False" at bounding box center [586, 252] width 72 height 24
click at [564, 255] on input "False" at bounding box center [560, 252] width 8 height 6
radio input "true"
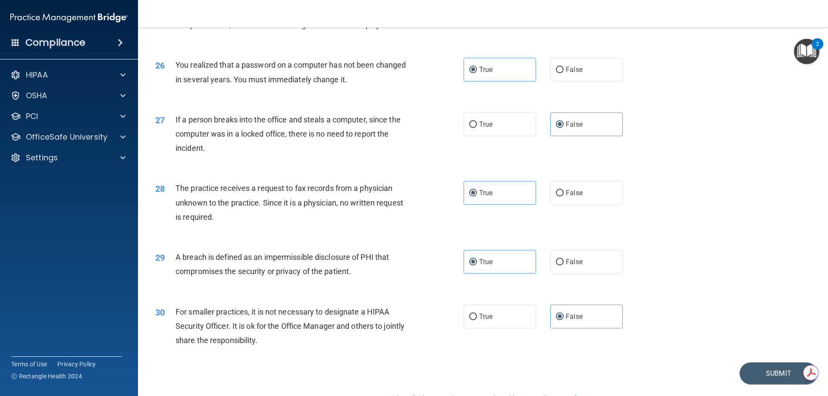
scroll to position [1645, 0]
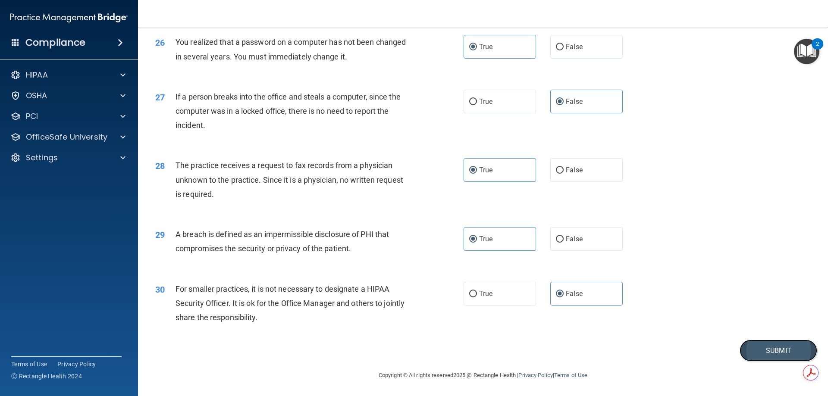
click at [752, 342] on button "Submit" at bounding box center [779, 351] width 78 height 22
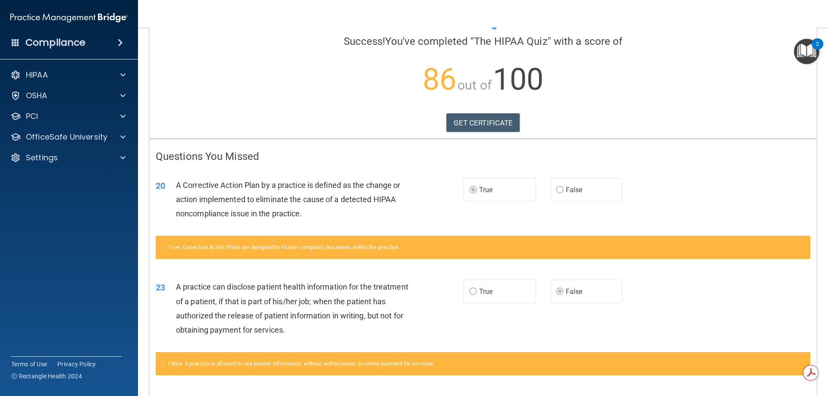
scroll to position [55, 0]
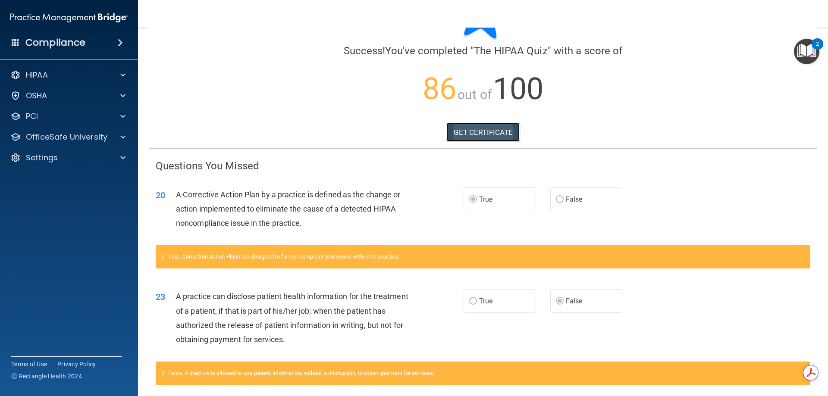
click at [460, 132] on link "GET CERTIFICATE" at bounding box center [483, 132] width 74 height 19
click at [73, 145] on div "OfficeSafe University" at bounding box center [69, 137] width 138 height 17
click at [116, 141] on div at bounding box center [122, 137] width 22 height 10
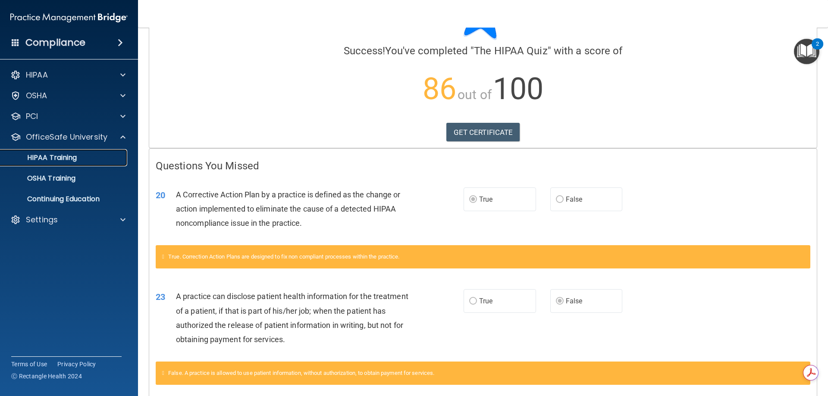
click at [82, 154] on div "HIPAA Training" at bounding box center [65, 158] width 118 height 9
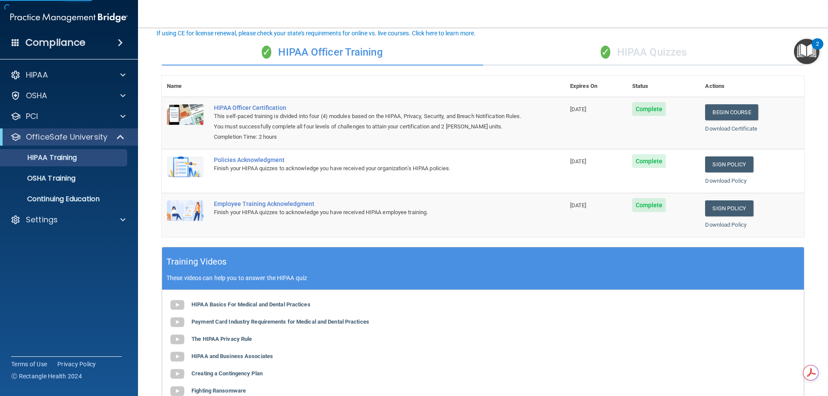
click at [652, 50] on div "✓ HIPAA Quizzes" at bounding box center [643, 53] width 321 height 26
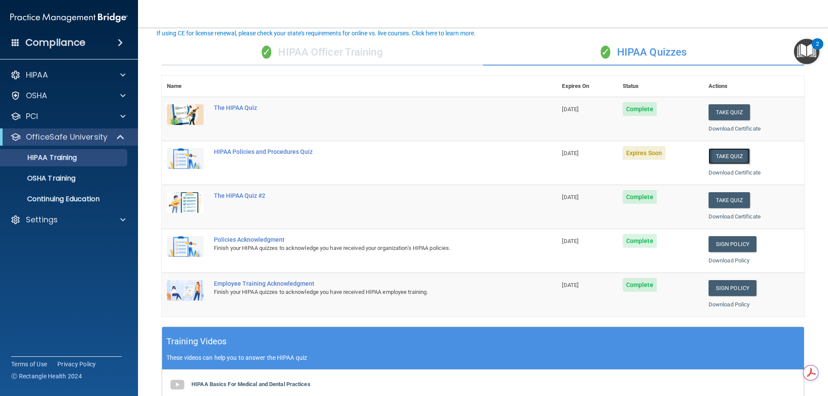
click at [723, 151] on button "Take Quiz" at bounding box center [729, 156] width 41 height 16
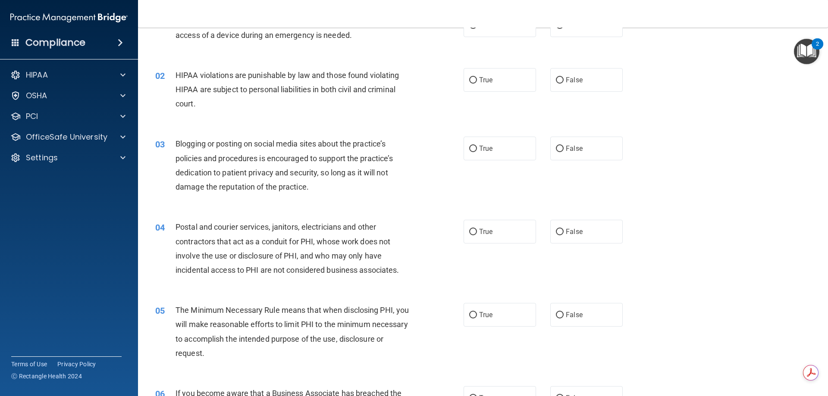
click at [509, 93] on div "02 HIPAA violations are punishable by law and those found violating HIPAA are s…" at bounding box center [483, 91] width 668 height 69
click at [500, 79] on label "True" at bounding box center [500, 80] width 72 height 24
click at [477, 79] on input "True" at bounding box center [473, 80] width 8 height 6
radio input "true"
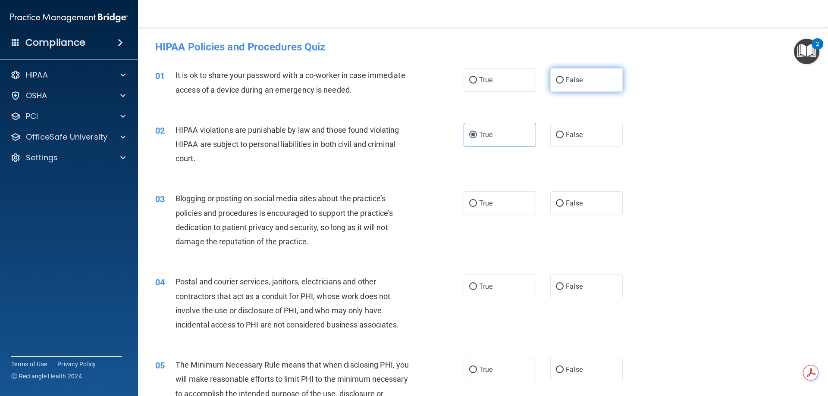
click at [579, 82] on label "False" at bounding box center [586, 80] width 72 height 24
click at [564, 82] on input "False" at bounding box center [560, 80] width 8 height 6
radio input "true"
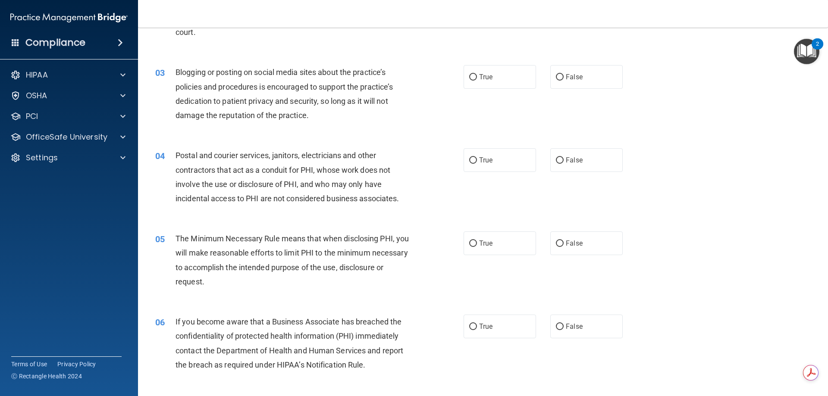
scroll to position [129, 0]
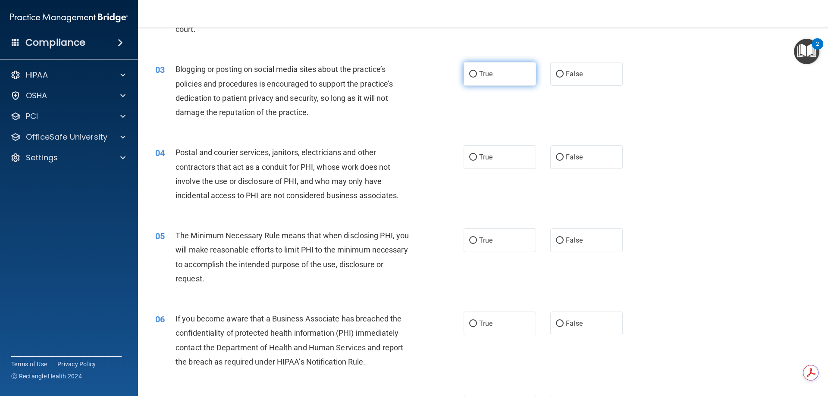
click at [507, 74] on label "True" at bounding box center [500, 74] width 72 height 24
click at [477, 74] on input "True" at bounding box center [473, 74] width 8 height 6
radio input "true"
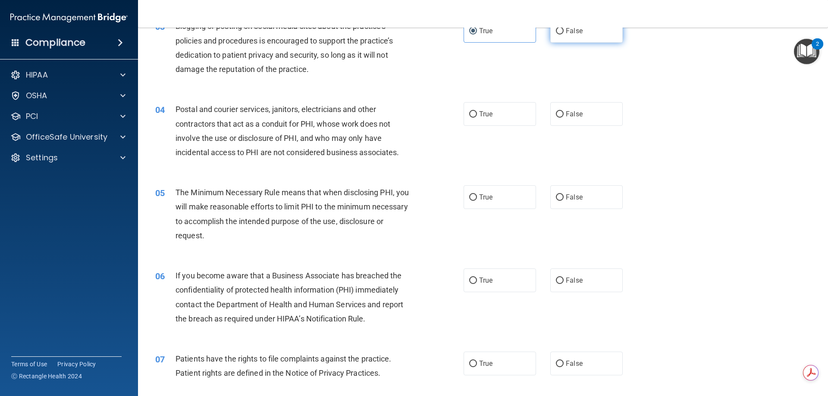
click at [550, 31] on label "False" at bounding box center [586, 31] width 72 height 24
click at [556, 31] on input "False" at bounding box center [560, 31] width 8 height 6
radio input "true"
radio input "false"
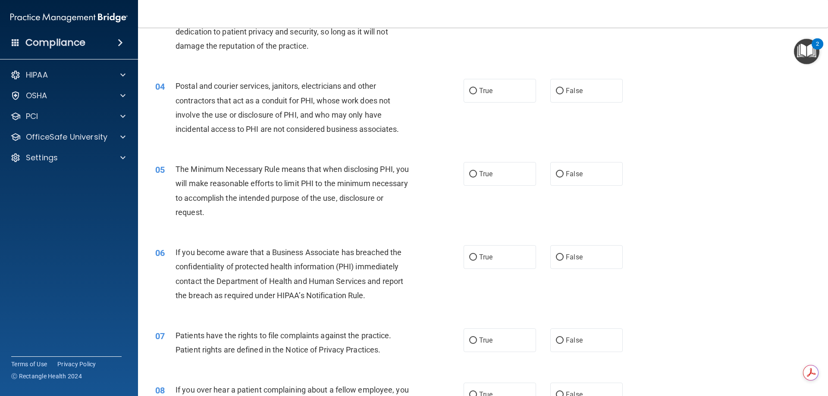
scroll to position [216, 0]
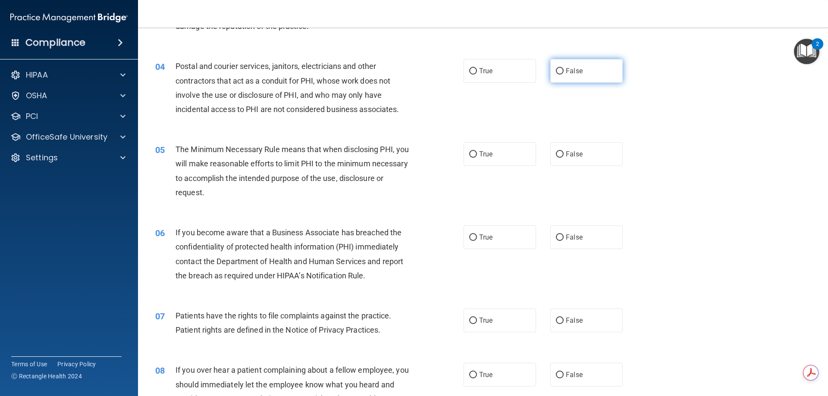
click at [558, 67] on label "False" at bounding box center [586, 71] width 72 height 24
click at [558, 68] on input "False" at bounding box center [560, 71] width 8 height 6
radio input "true"
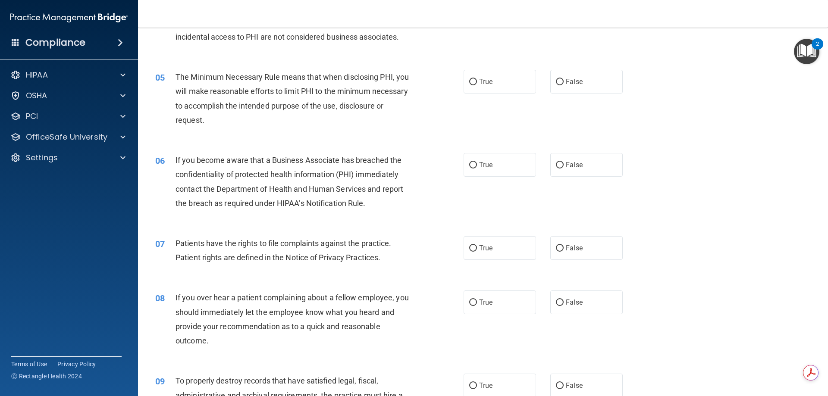
scroll to position [302, 0]
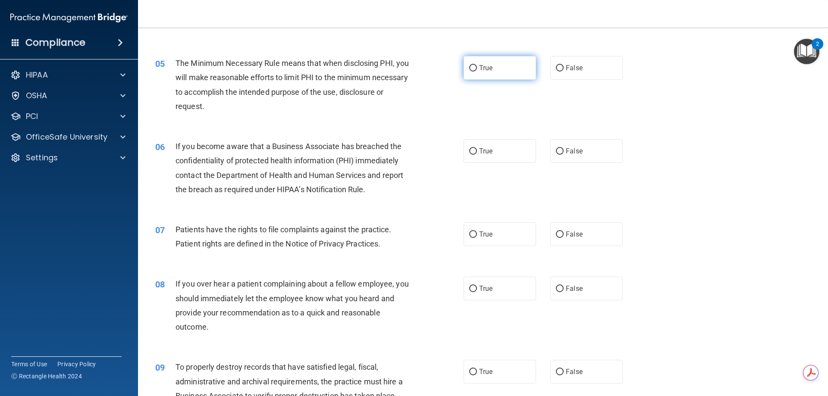
click at [493, 66] on label "True" at bounding box center [500, 68] width 72 height 24
click at [477, 66] on input "True" at bounding box center [473, 68] width 8 height 6
radio input "true"
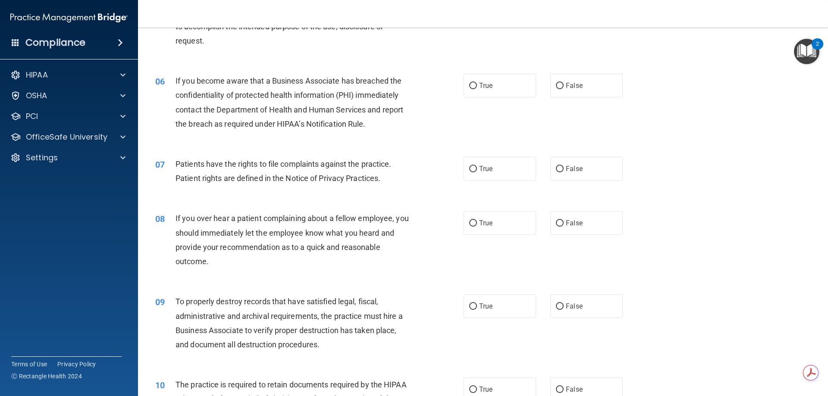
scroll to position [388, 0]
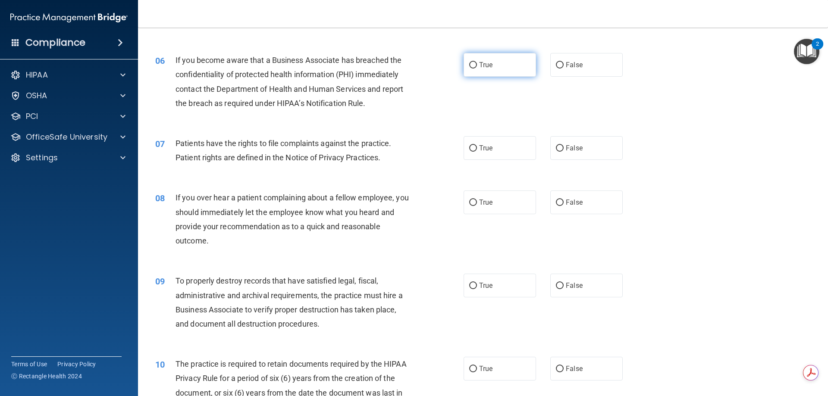
click at [479, 63] on span "True" at bounding box center [485, 65] width 13 height 8
click at [477, 63] on input "True" at bounding box center [473, 65] width 8 height 6
radio input "true"
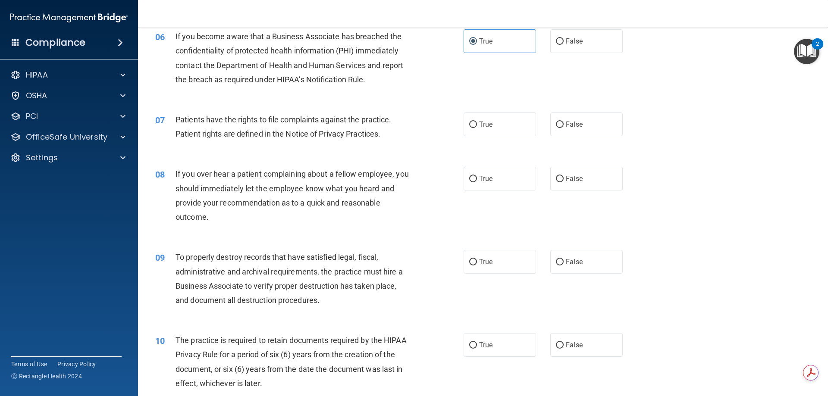
scroll to position [431, 0]
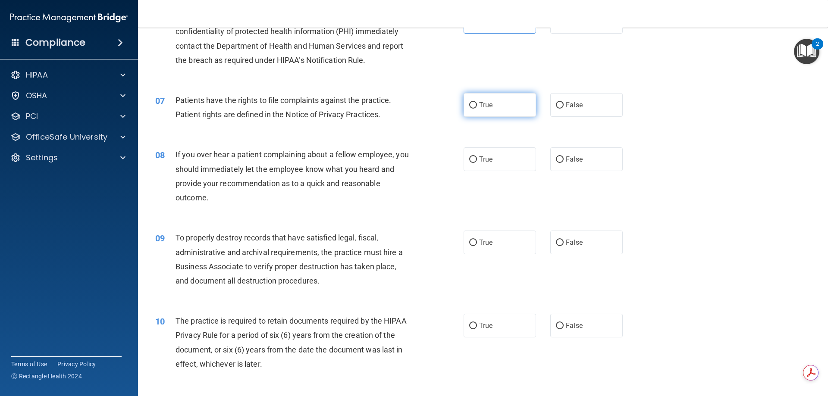
click at [489, 110] on label "True" at bounding box center [500, 105] width 72 height 24
click at [477, 109] on input "True" at bounding box center [473, 105] width 8 height 6
radio input "true"
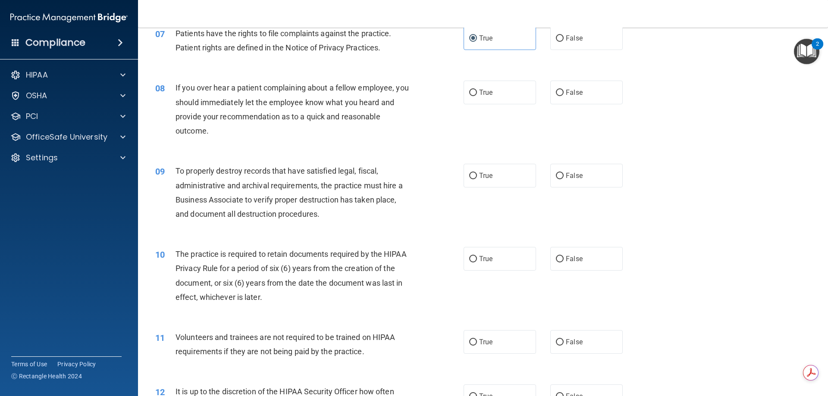
scroll to position [517, 0]
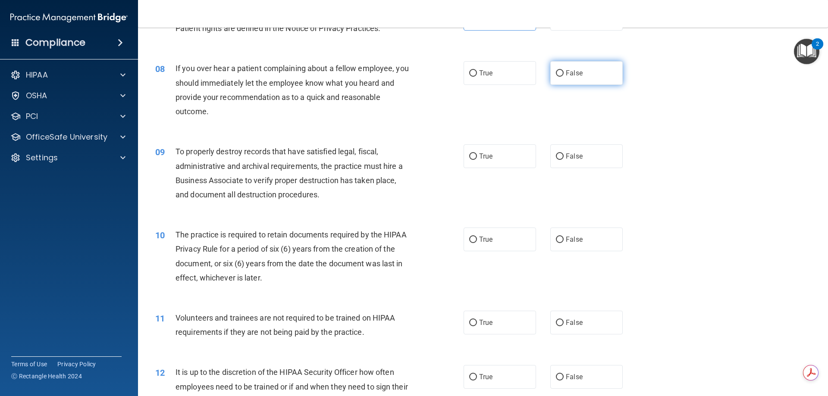
click at [574, 70] on span "False" at bounding box center [574, 73] width 17 height 8
click at [564, 70] on input "False" at bounding box center [560, 73] width 8 height 6
radio input "true"
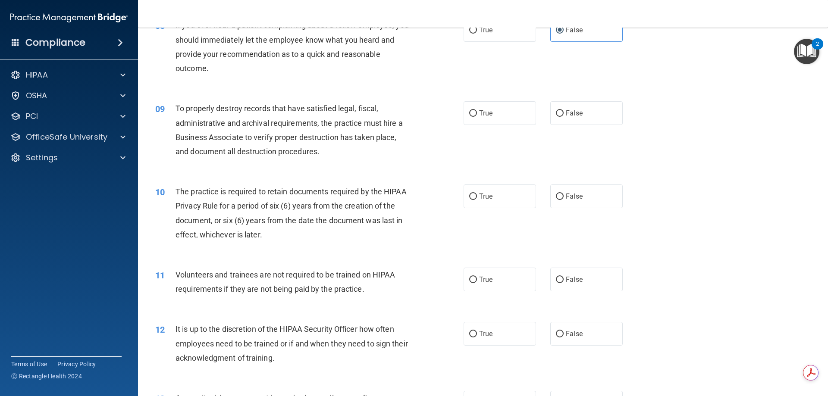
scroll to position [604, 0]
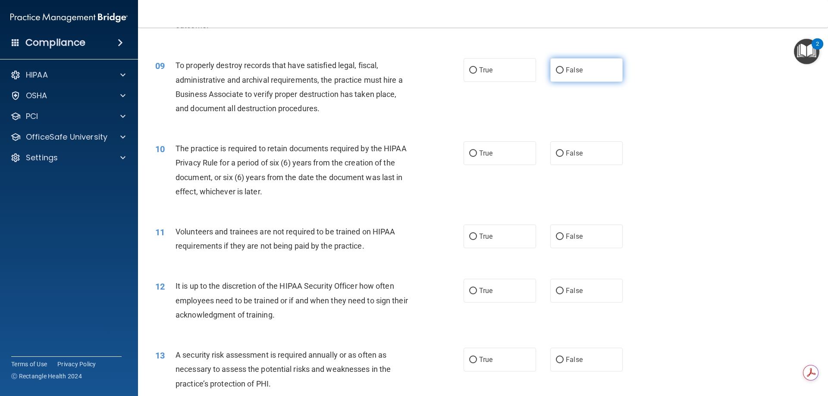
click at [557, 69] on input "False" at bounding box center [560, 70] width 8 height 6
radio input "true"
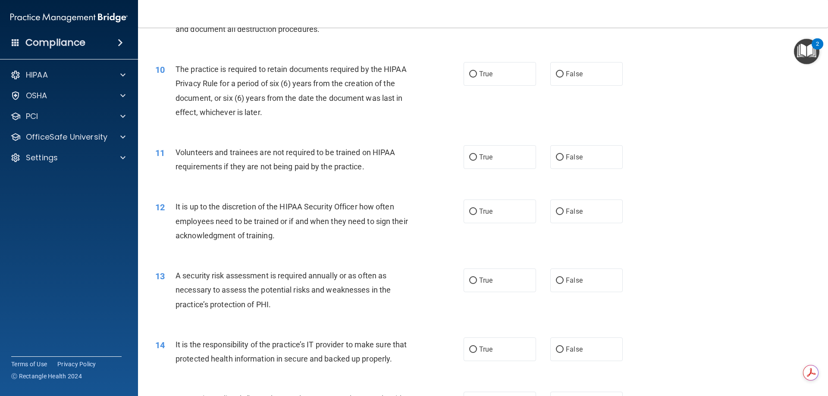
scroll to position [690, 0]
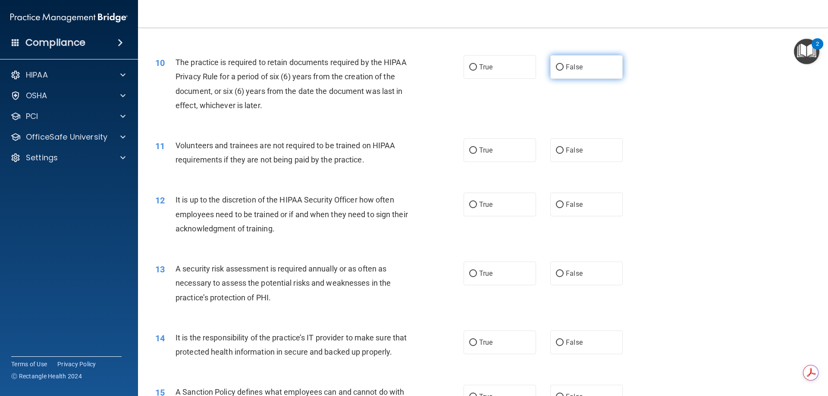
click at [566, 69] on span "False" at bounding box center [574, 67] width 17 height 8
click at [564, 69] on input "False" at bounding box center [560, 67] width 8 height 6
radio input "true"
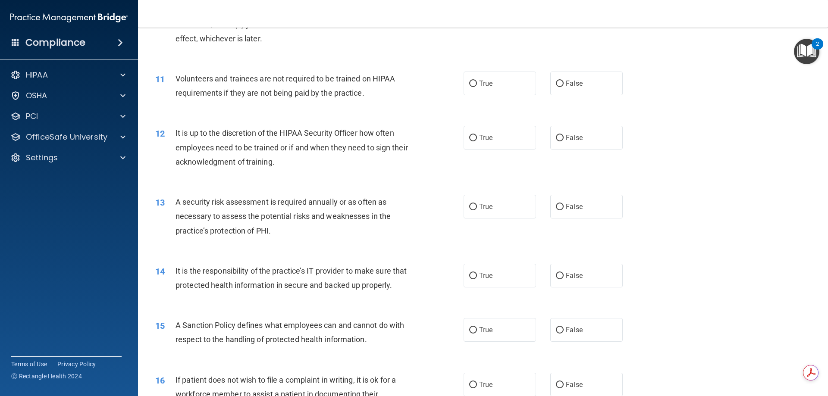
scroll to position [776, 0]
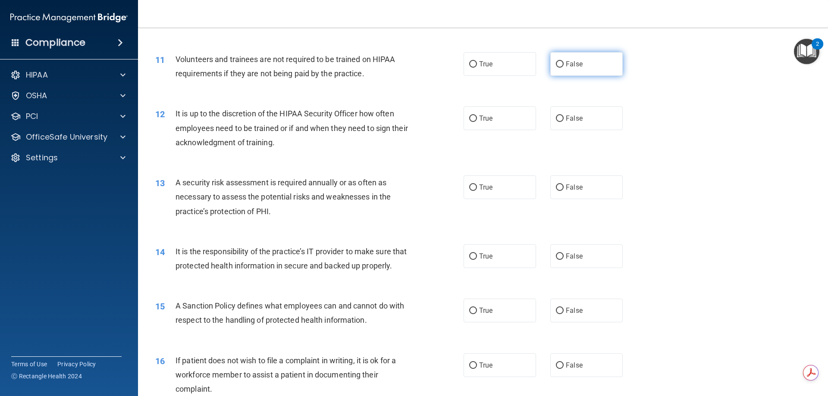
click at [569, 74] on label "False" at bounding box center [586, 64] width 72 height 24
click at [564, 68] on input "False" at bounding box center [560, 64] width 8 height 6
radio input "true"
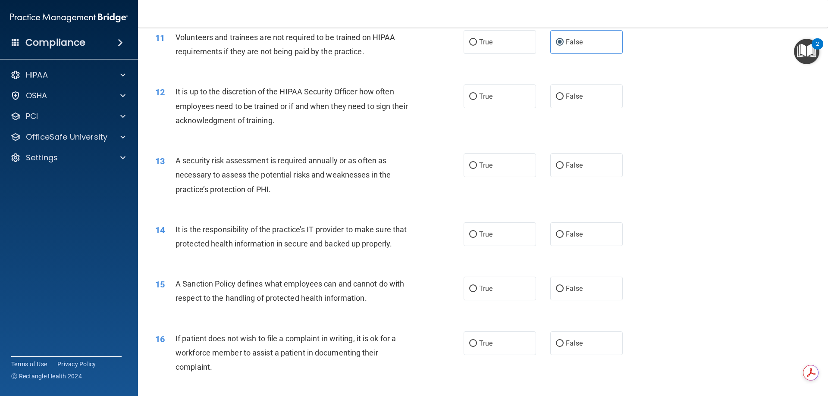
scroll to position [819, 0]
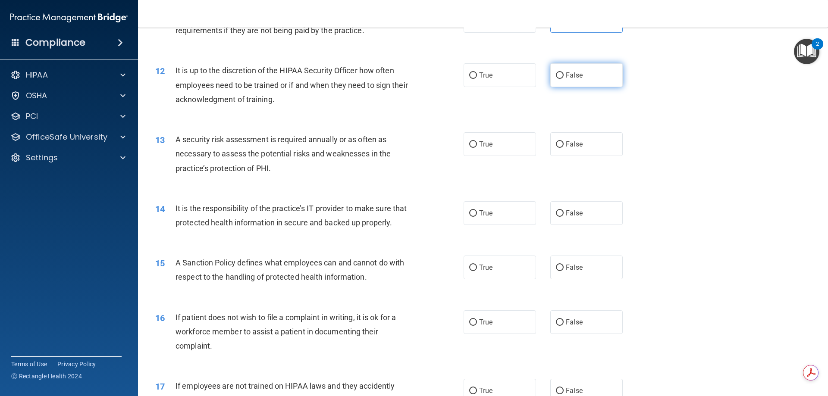
click at [552, 80] on label "False" at bounding box center [586, 75] width 72 height 24
click at [556, 79] on input "False" at bounding box center [560, 75] width 8 height 6
radio input "true"
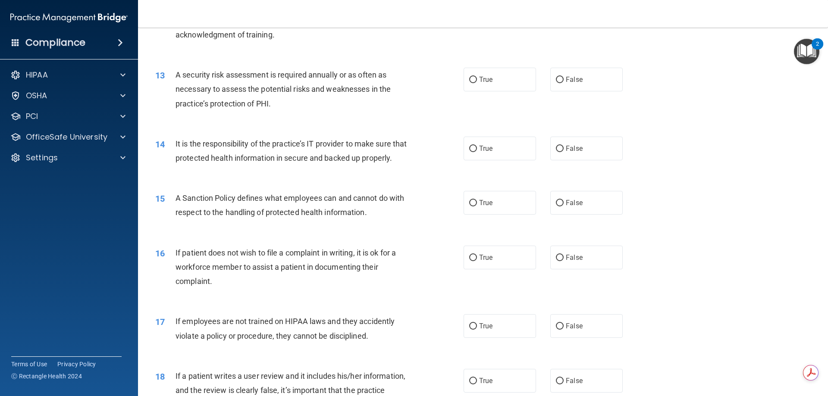
scroll to position [906, 0]
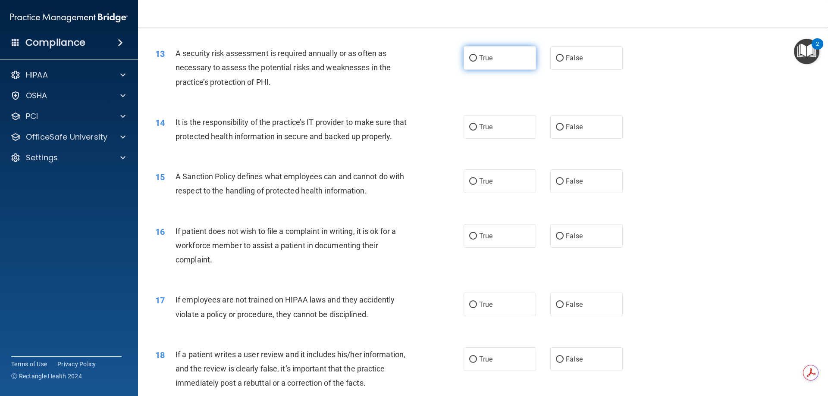
click at [503, 60] on label "True" at bounding box center [500, 58] width 72 height 24
click at [477, 60] on input "True" at bounding box center [473, 58] width 8 height 6
radio input "true"
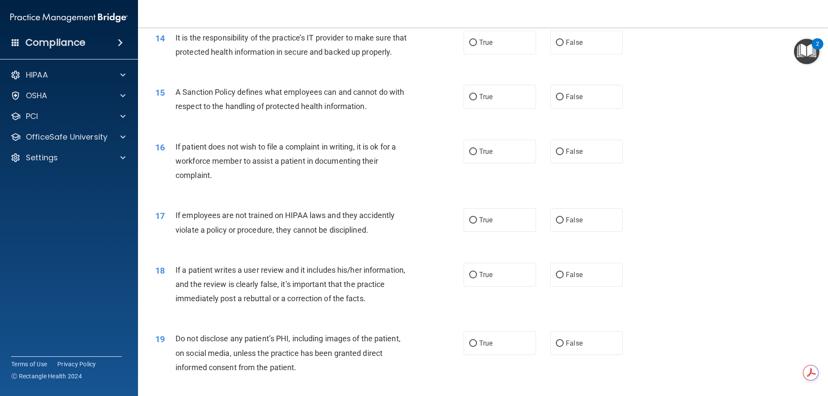
scroll to position [992, 0]
click at [494, 47] on label "True" at bounding box center [500, 41] width 72 height 24
click at [477, 44] on input "True" at bounding box center [473, 41] width 8 height 6
radio input "true"
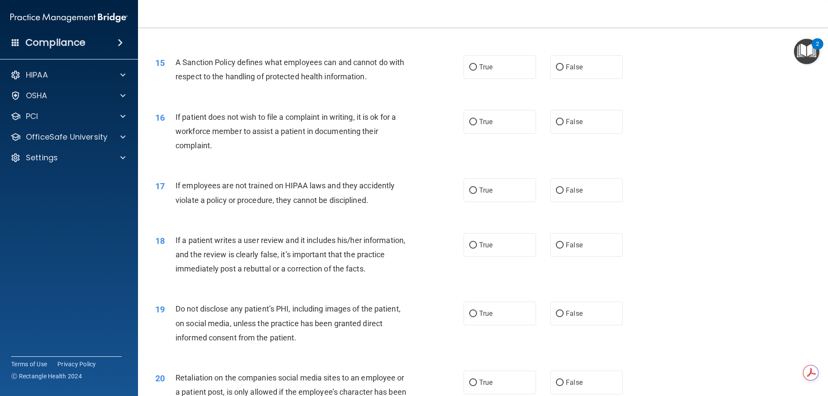
scroll to position [1035, 0]
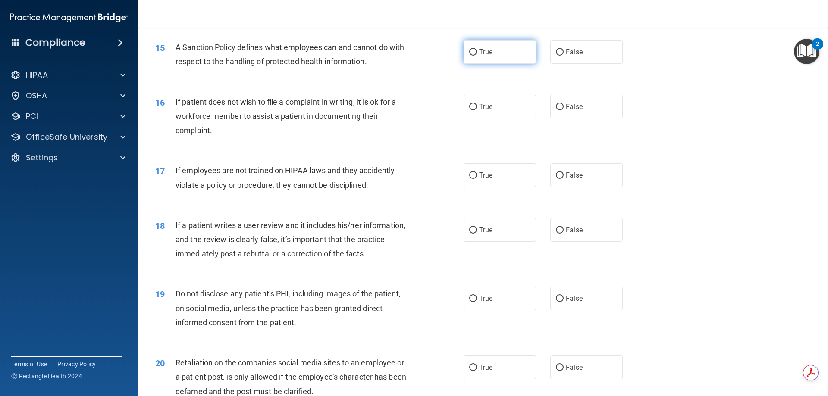
click at [509, 64] on label "True" at bounding box center [500, 52] width 72 height 24
click at [477, 56] on input "True" at bounding box center [473, 52] width 8 height 6
radio input "true"
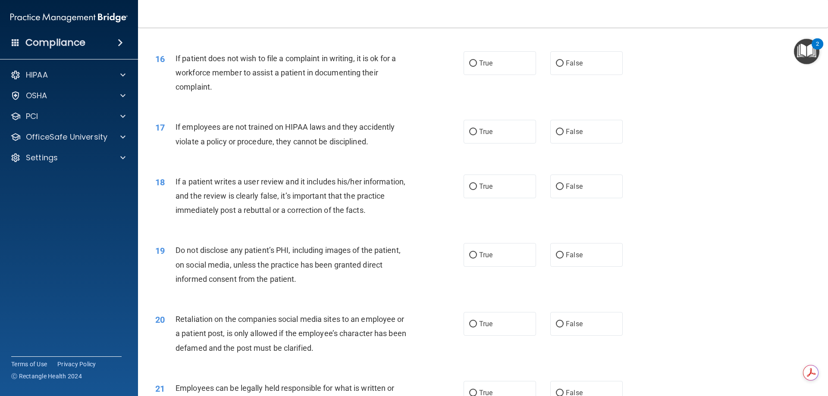
scroll to position [1078, 0]
click at [556, 67] on input "False" at bounding box center [560, 64] width 8 height 6
radio input "true"
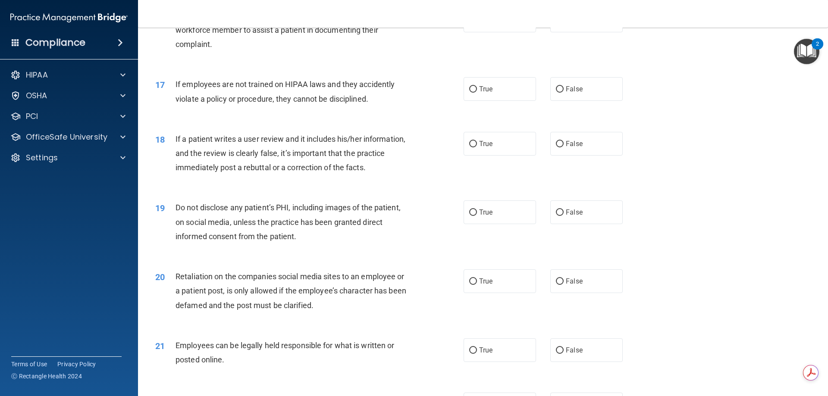
scroll to position [1164, 0]
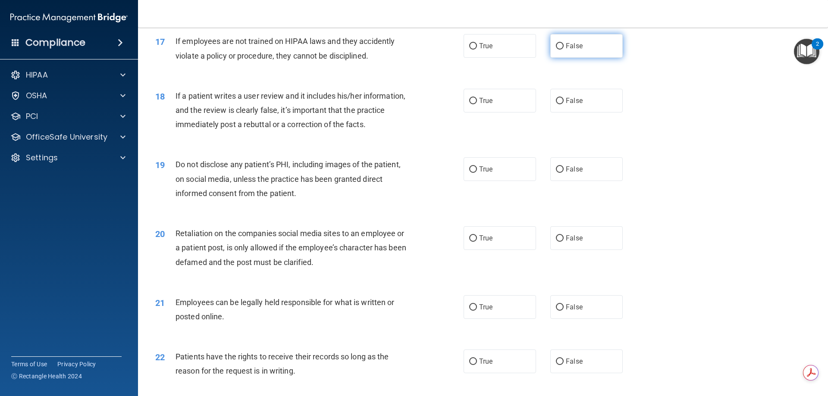
click at [573, 50] on span "False" at bounding box center [574, 46] width 17 height 8
click at [564, 50] on input "False" at bounding box center [560, 46] width 8 height 6
radio input "true"
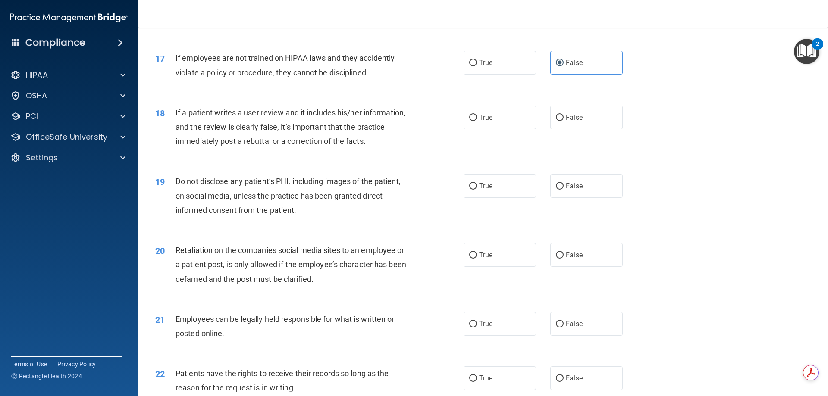
scroll to position [1121, 0]
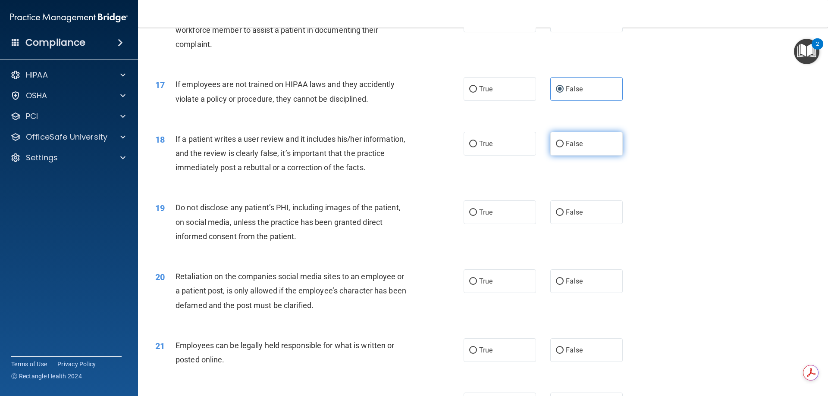
click at [554, 150] on label "False" at bounding box center [586, 144] width 72 height 24
click at [556, 147] on input "False" at bounding box center [560, 144] width 8 height 6
radio input "true"
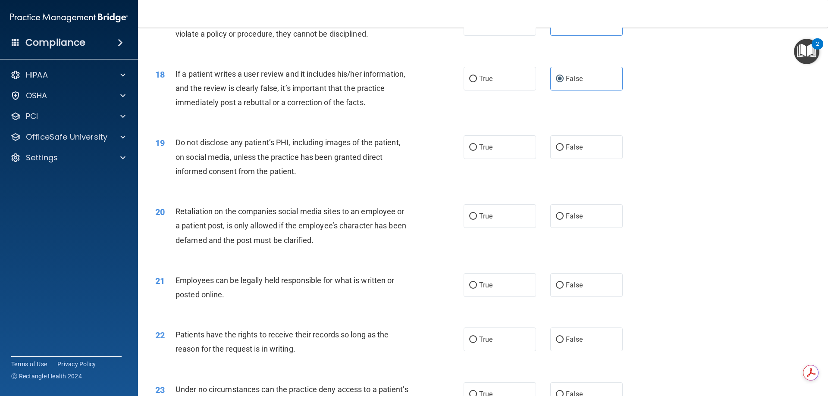
scroll to position [1207, 0]
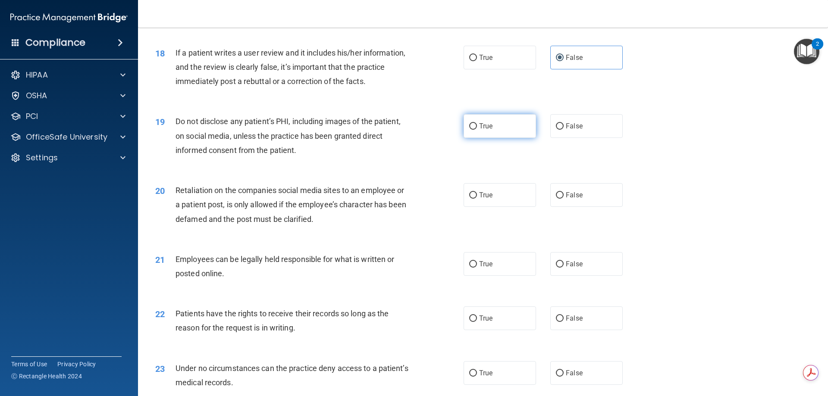
click at [479, 130] on span "True" at bounding box center [485, 126] width 13 height 8
click at [477, 130] on input "True" at bounding box center [473, 126] width 8 height 6
radio input "true"
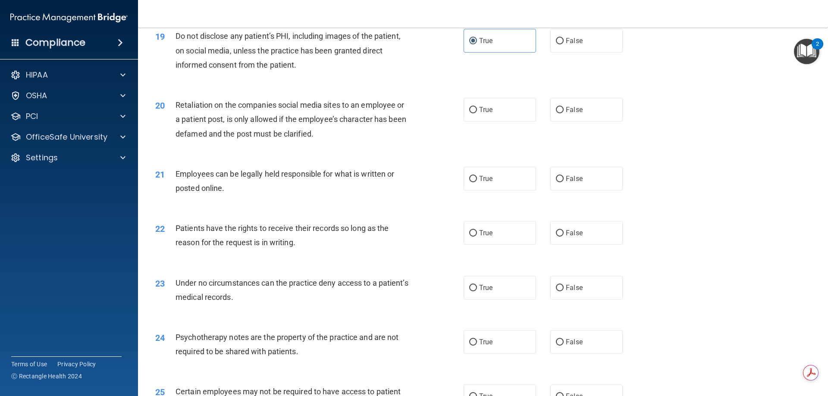
scroll to position [1294, 0]
click at [574, 113] on span "False" at bounding box center [574, 109] width 17 height 8
click at [564, 113] on input "False" at bounding box center [560, 109] width 8 height 6
radio input "true"
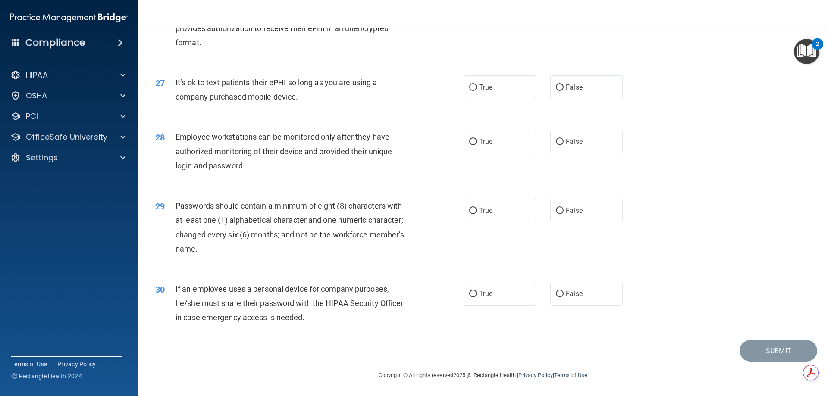
scroll to position [1768, 0]
click at [566, 295] on span "False" at bounding box center [574, 294] width 17 height 8
click at [562, 295] on input "False" at bounding box center [560, 294] width 8 height 6
radio input "true"
click at [480, 199] on label "True" at bounding box center [500, 211] width 72 height 24
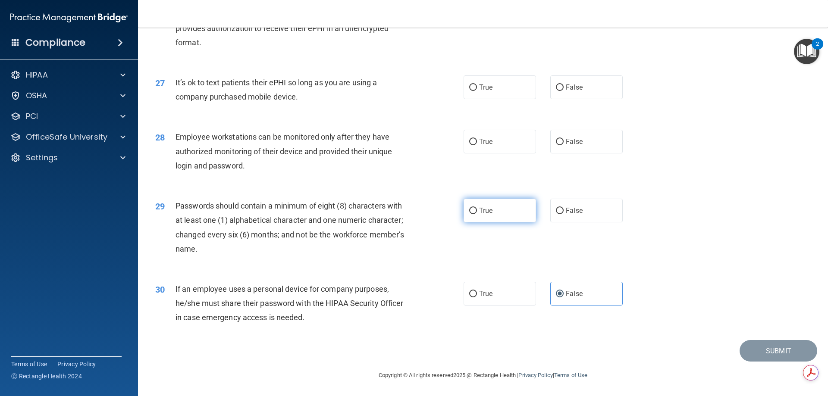
click at [477, 208] on input "True" at bounding box center [473, 211] width 8 height 6
radio input "true"
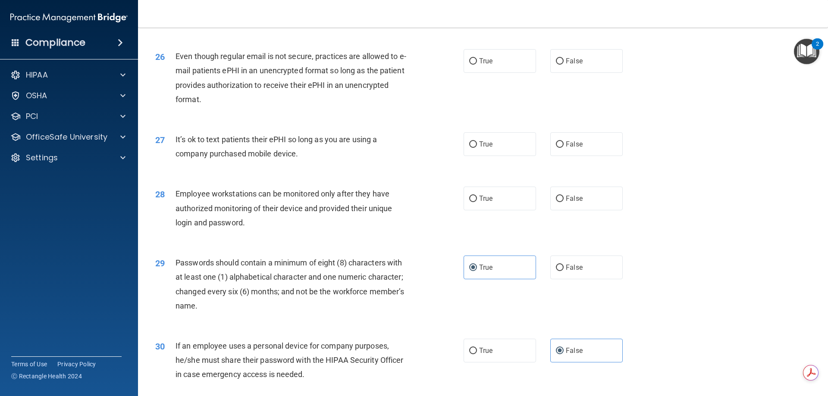
scroll to position [1682, 0]
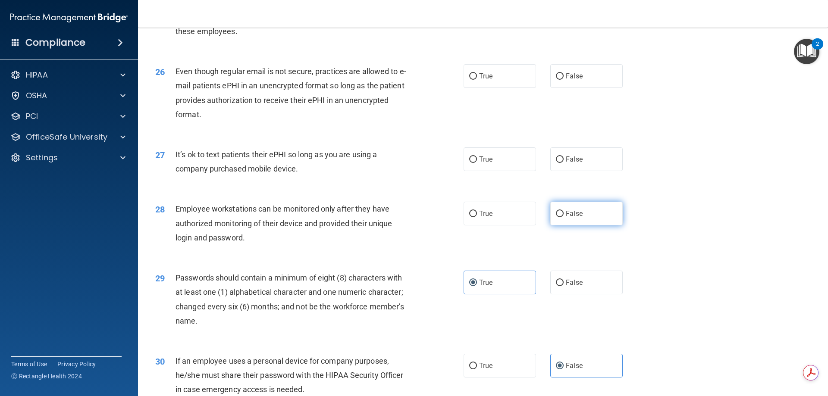
click at [550, 226] on label "False" at bounding box center [586, 214] width 72 height 24
click at [556, 217] on input "False" at bounding box center [560, 214] width 8 height 6
radio input "true"
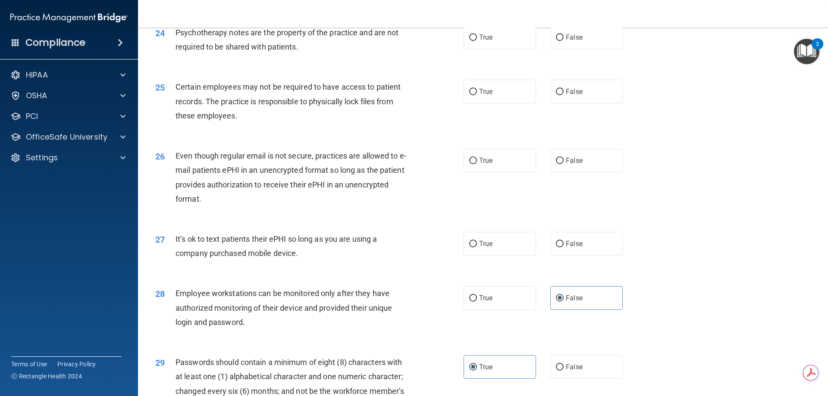
scroll to position [1596, 0]
click at [558, 249] on input "False" at bounding box center [560, 246] width 8 height 6
radio input "true"
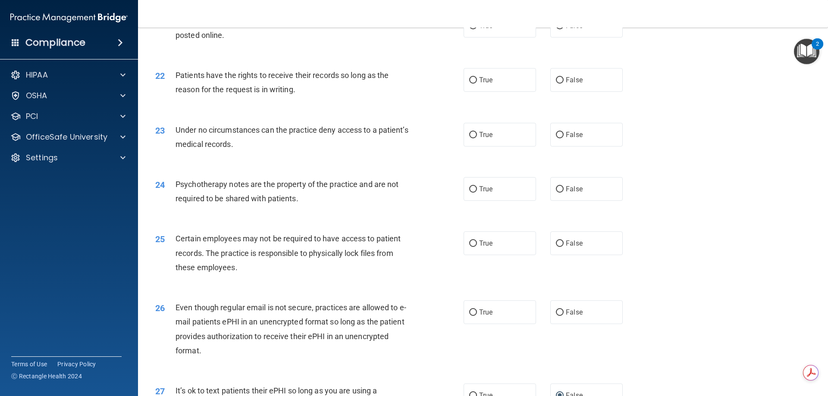
scroll to position [1510, 0]
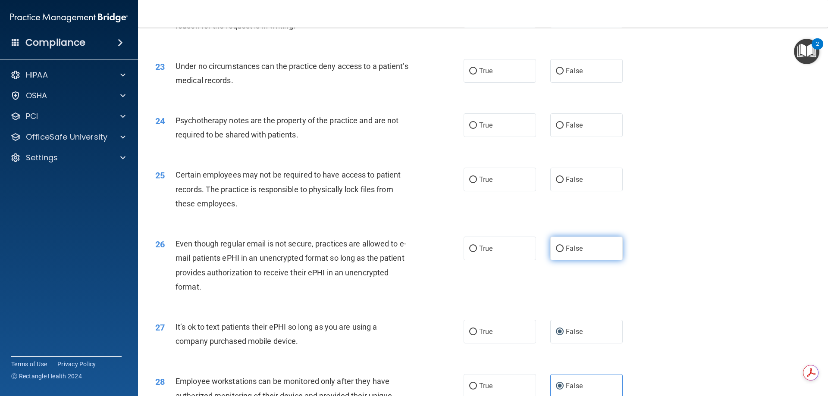
click at [556, 252] on input "False" at bounding box center [560, 249] width 8 height 6
radio input "true"
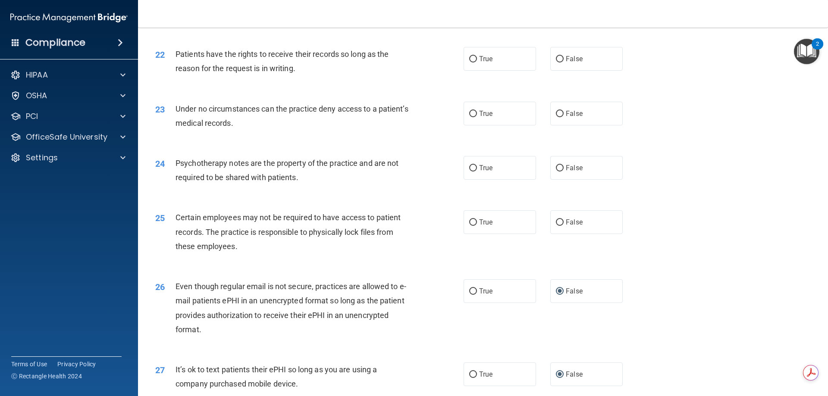
scroll to position [1467, 0]
click at [485, 227] on span "True" at bounding box center [485, 223] width 13 height 8
click at [477, 226] on input "True" at bounding box center [473, 223] width 8 height 6
radio input "true"
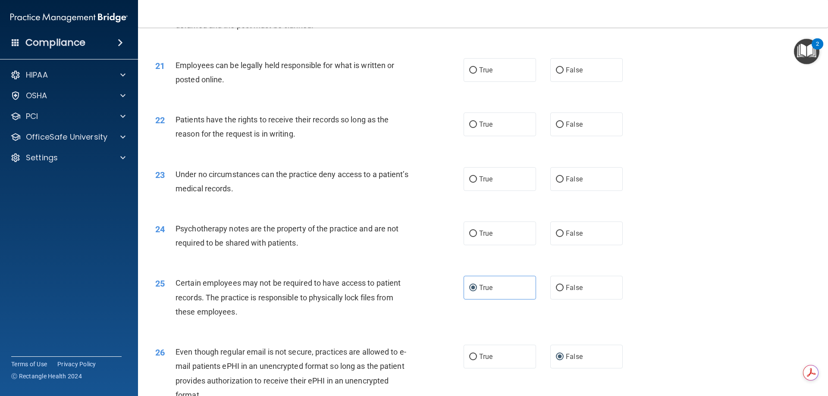
scroll to position [1380, 0]
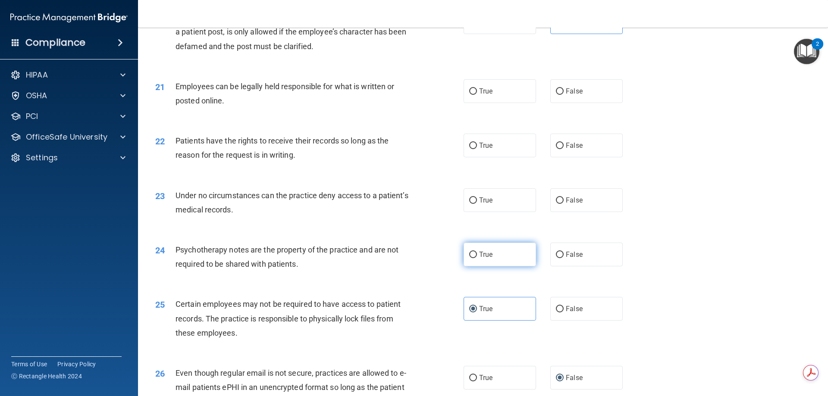
click at [507, 267] on label "True" at bounding box center [500, 255] width 72 height 24
click at [477, 258] on input "True" at bounding box center [473, 255] width 8 height 6
radio input "true"
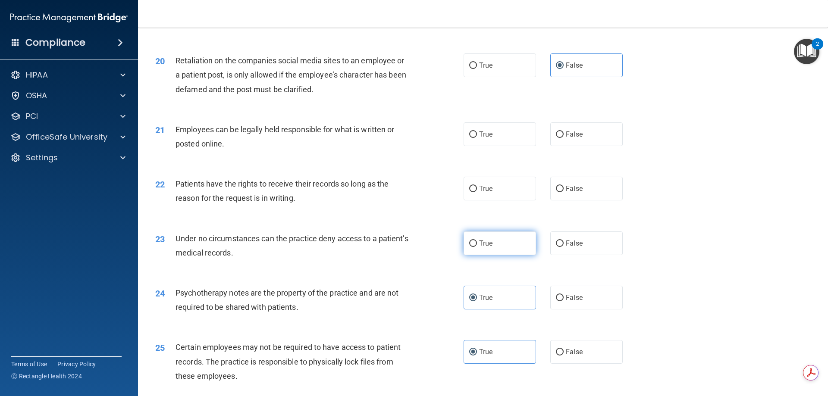
click at [479, 248] on span "True" at bounding box center [485, 243] width 13 height 8
click at [477, 247] on input "True" at bounding box center [473, 244] width 8 height 6
radio input "true"
click at [479, 193] on span "True" at bounding box center [485, 189] width 13 height 8
click at [477, 192] on input "True" at bounding box center [473, 189] width 8 height 6
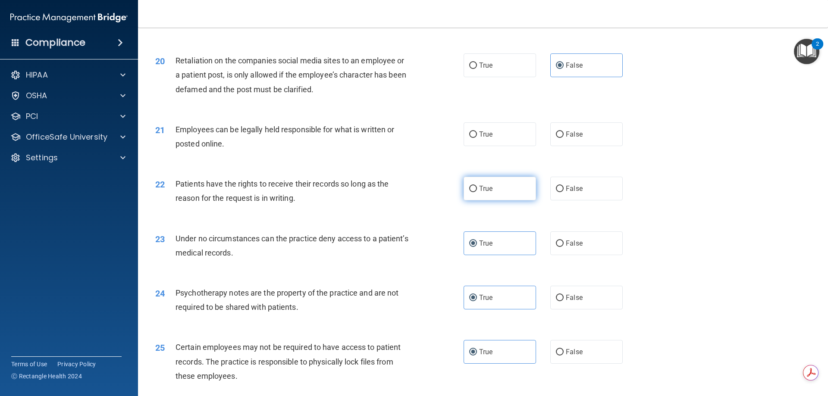
radio input "true"
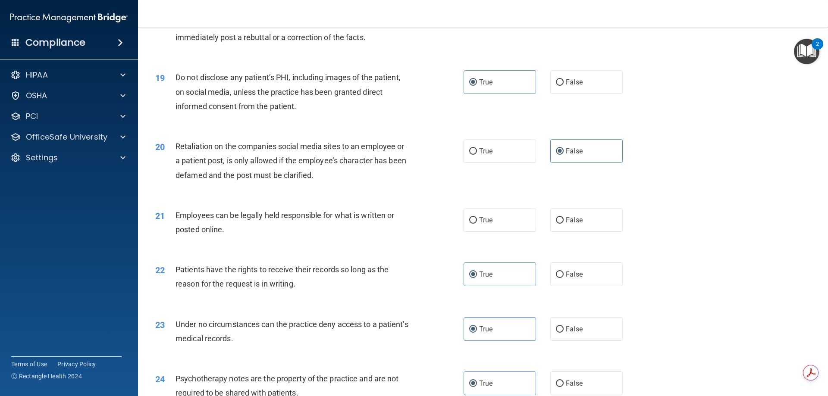
scroll to position [1251, 0]
click at [502, 232] on label "True" at bounding box center [500, 221] width 72 height 24
click at [477, 224] on input "True" at bounding box center [473, 221] width 8 height 6
radio input "true"
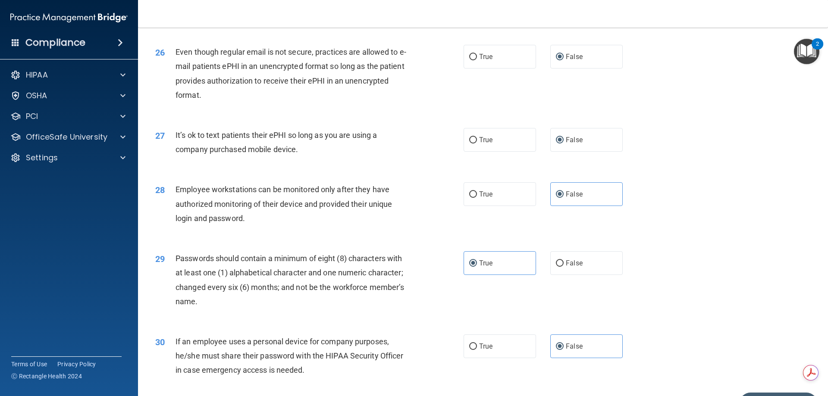
scroll to position [1768, 0]
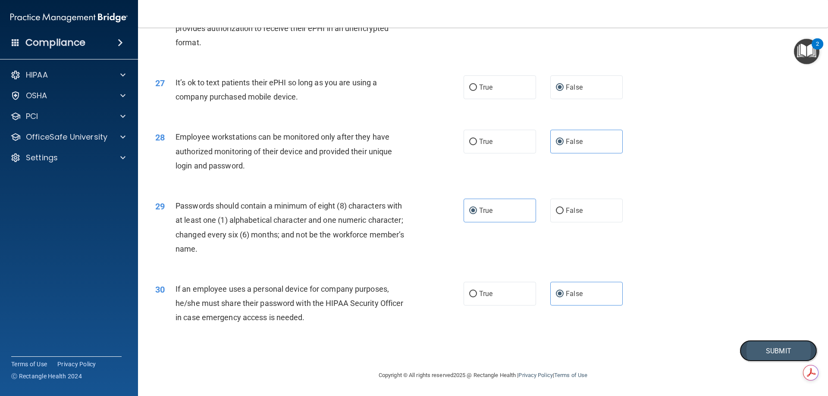
click at [762, 357] on button "Submit" at bounding box center [779, 351] width 78 height 22
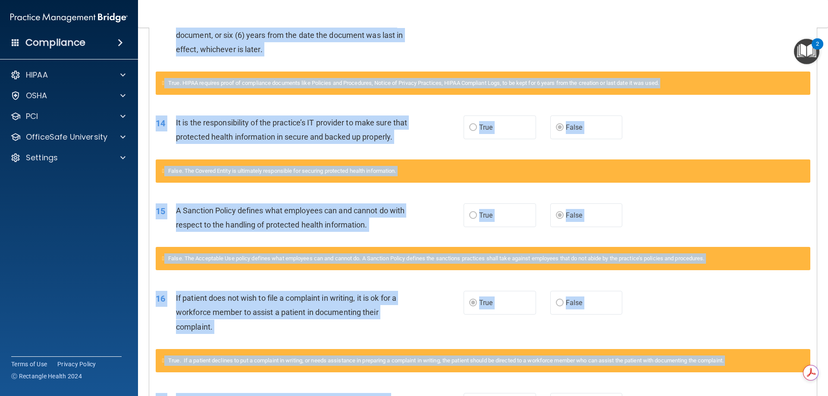
scroll to position [809, 0]
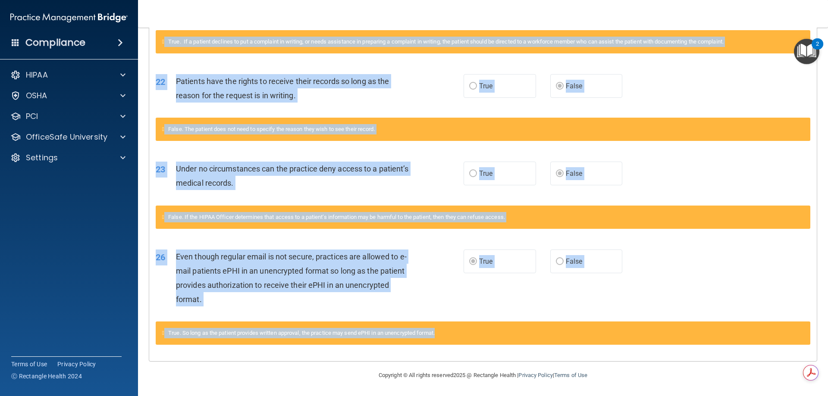
drag, startPoint x: 158, startPoint y: 221, endPoint x: 482, endPoint y: 347, distance: 347.1
click at [434, 306] on div "26 Even though regular email is not secure, practices are allowed to e-mail pat…" at bounding box center [310, 281] width 334 height 62
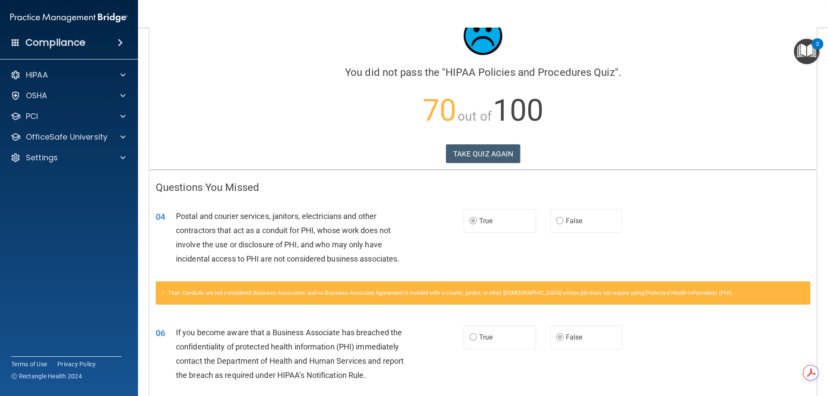
scroll to position [0, 0]
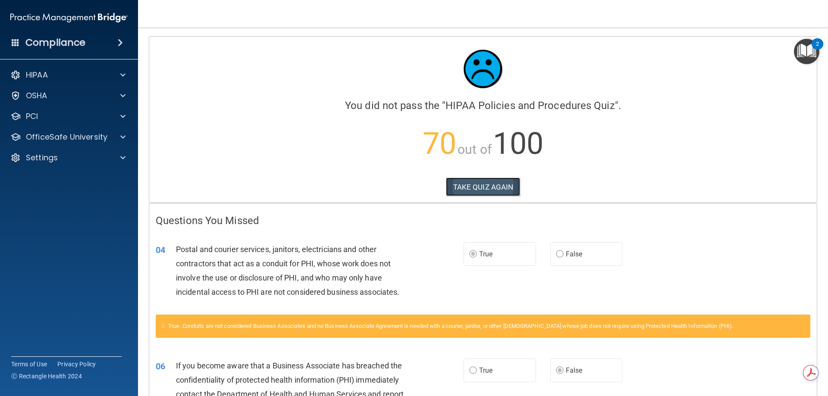
click at [464, 184] on button "TAKE QUIZ AGAIN" at bounding box center [483, 187] width 75 height 19
